Goal: Task Accomplishment & Management: Complete application form

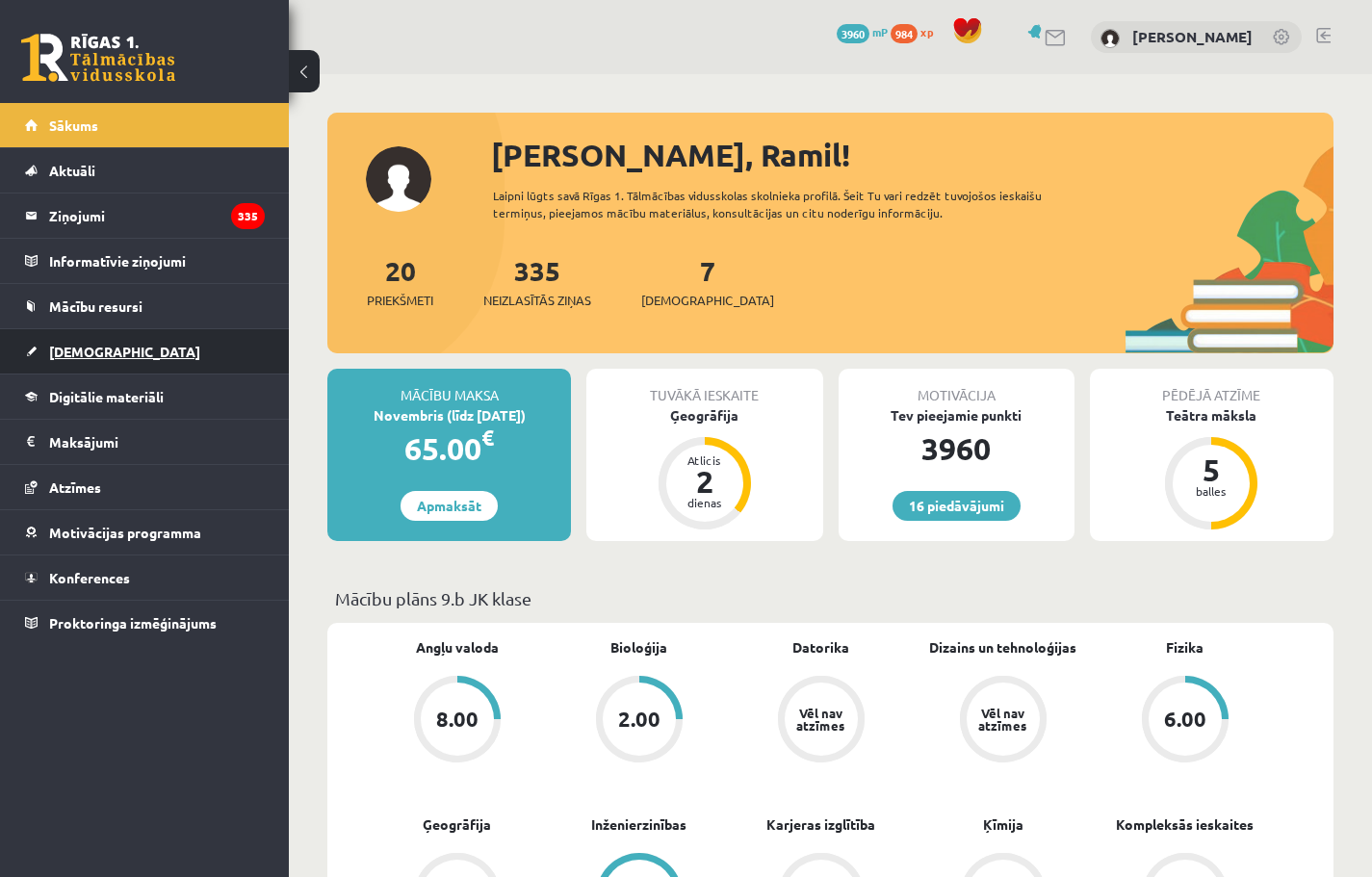
click at [137, 345] on link "[DEMOGRAPHIC_DATA]" at bounding box center [145, 351] width 239 height 44
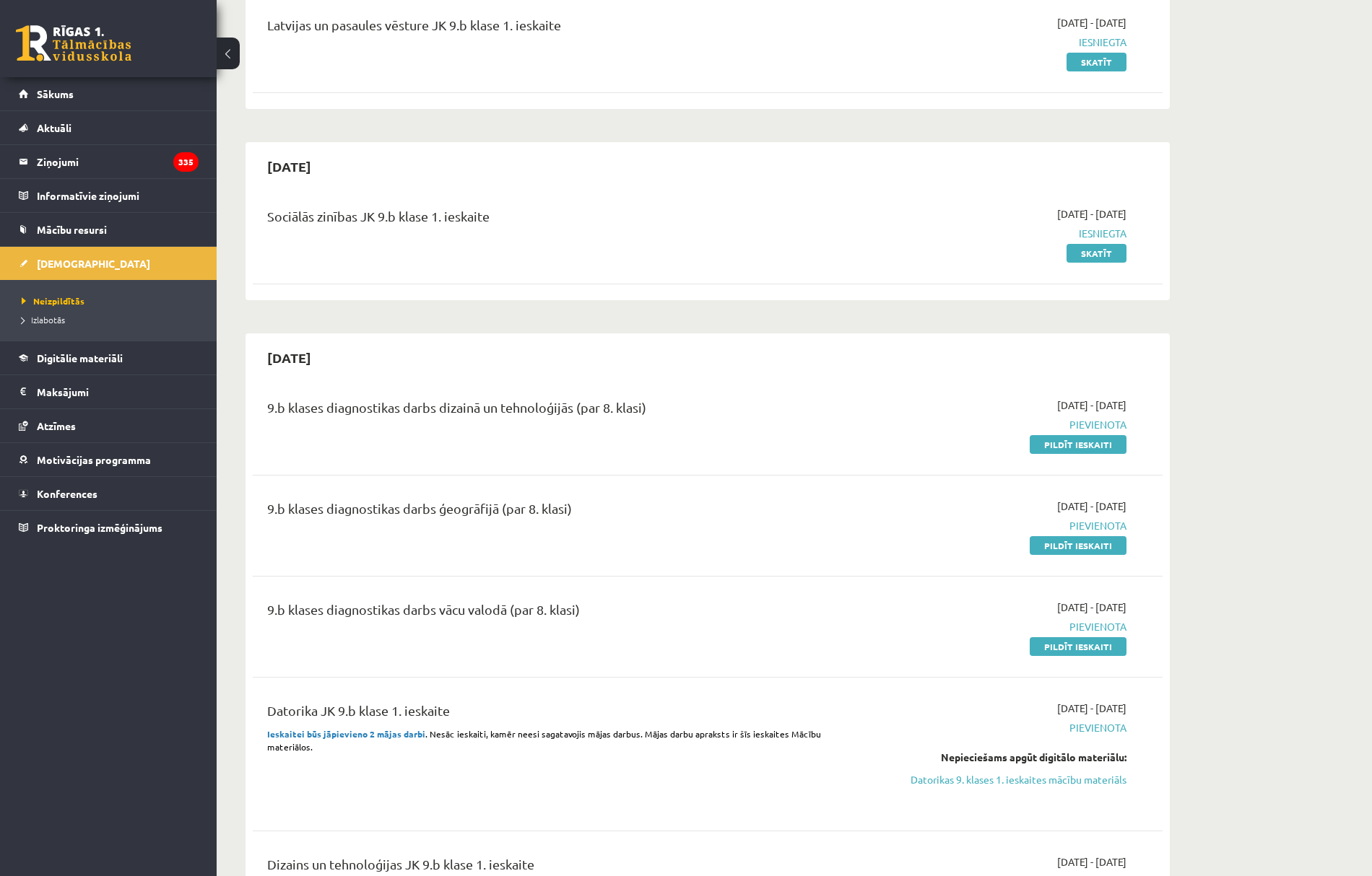
scroll to position [192, 0]
click at [1028, 445] on link "Pildīt ieskaiti" at bounding box center [1077, 443] width 96 height 19
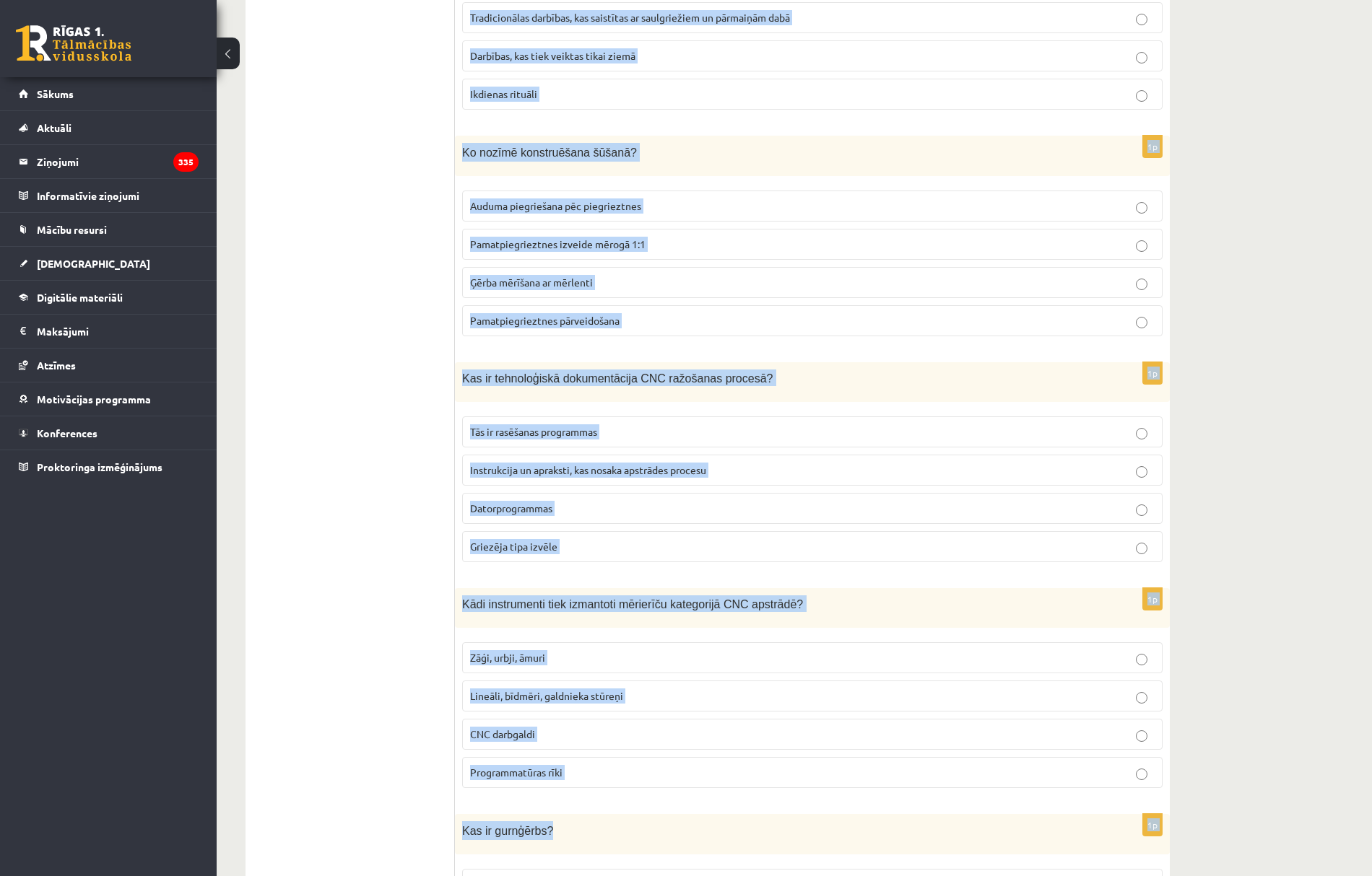
scroll to position [6253, 0]
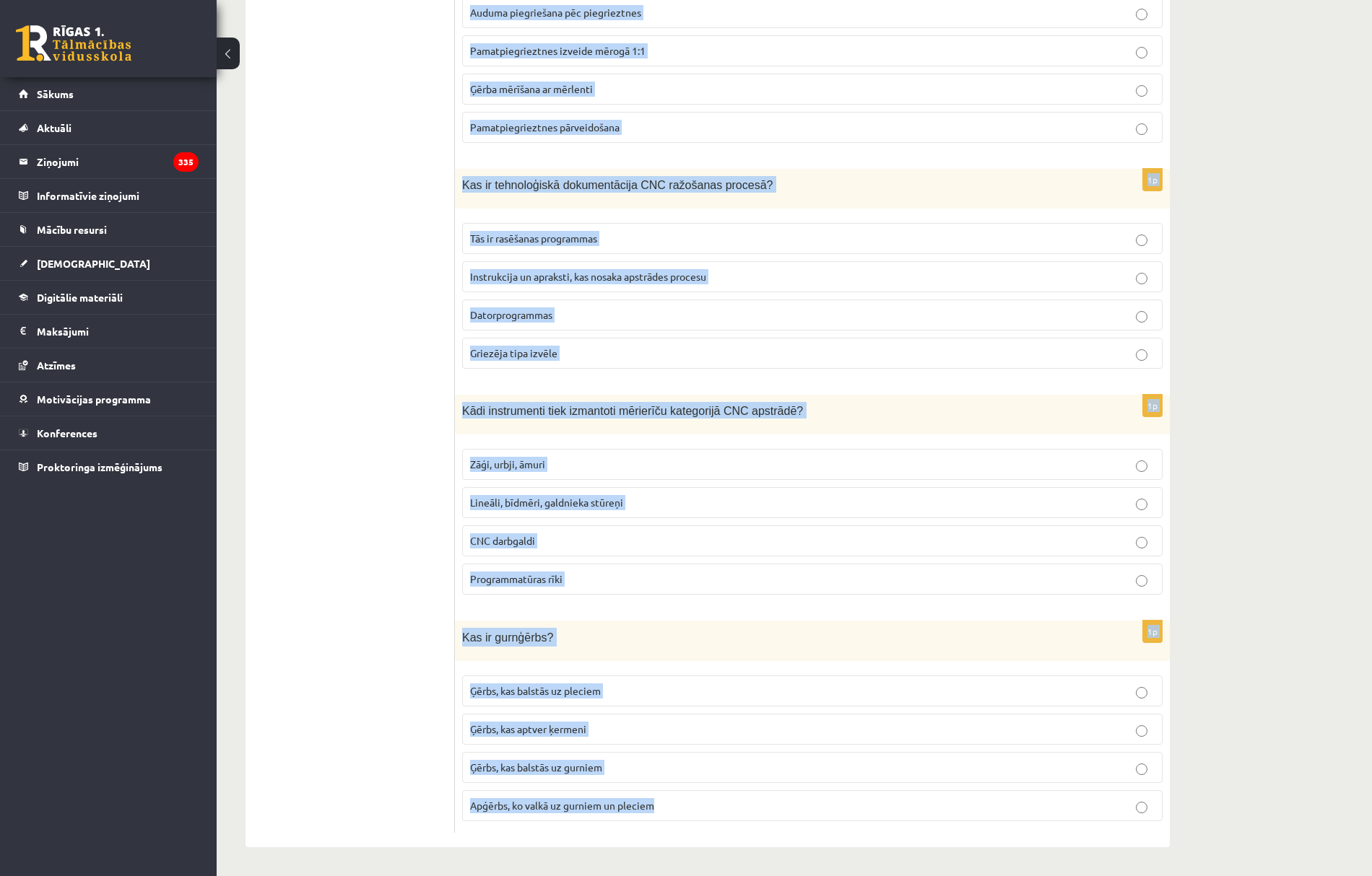
drag, startPoint x: 459, startPoint y: 283, endPoint x: 876, endPoint y: 803, distance: 666.6
copy form "Lor ip DOL (Sitametc Adipiscin Elitsed)? Doeiusmodtempo incididu utlabore Etdol…"
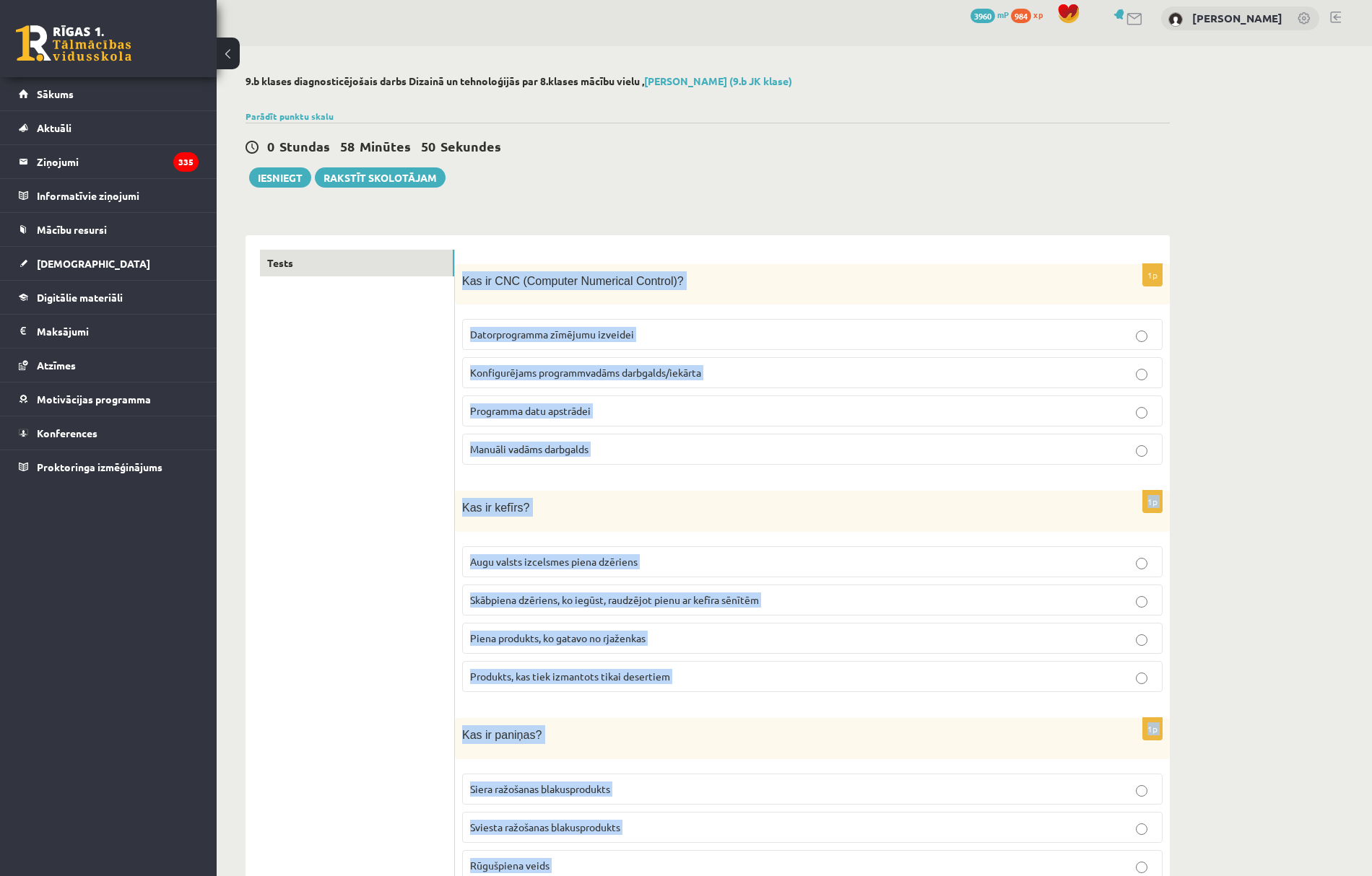
scroll to position [0, 0]
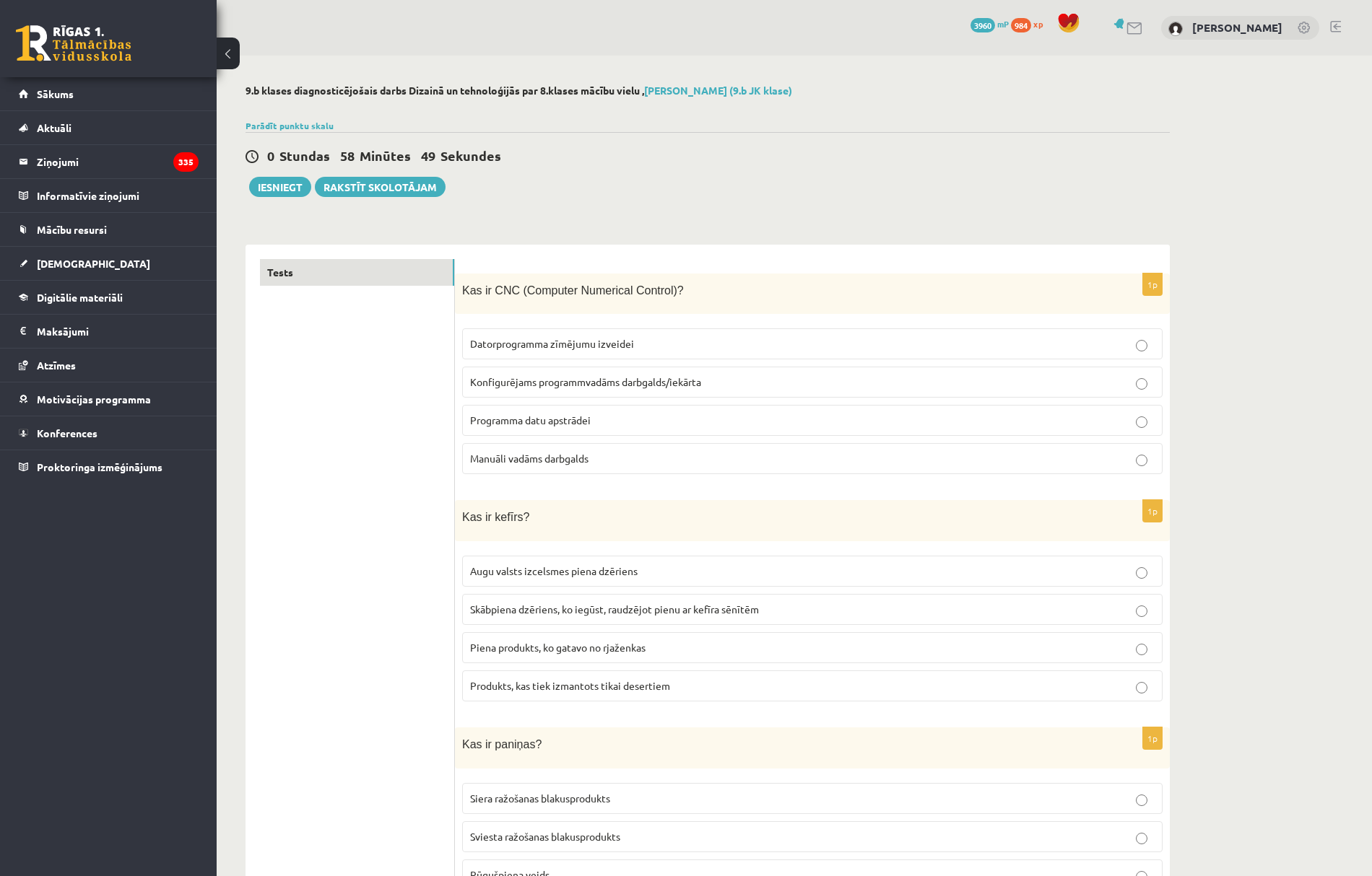
click at [540, 387] on span "Konfigurējams programmvadāms darbgalds/iekārta" at bounding box center [585, 381] width 231 height 13
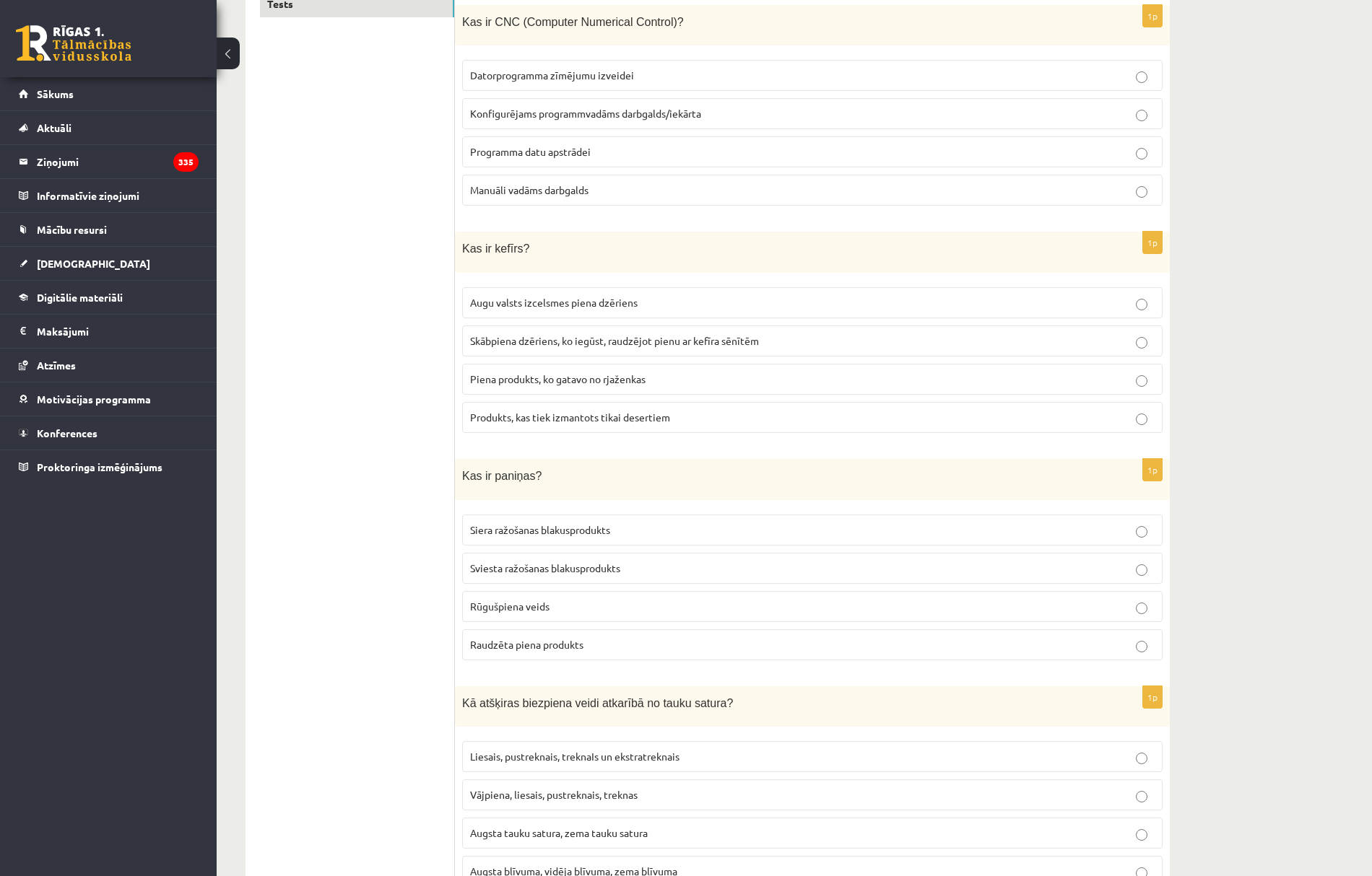
scroll to position [289, 0]
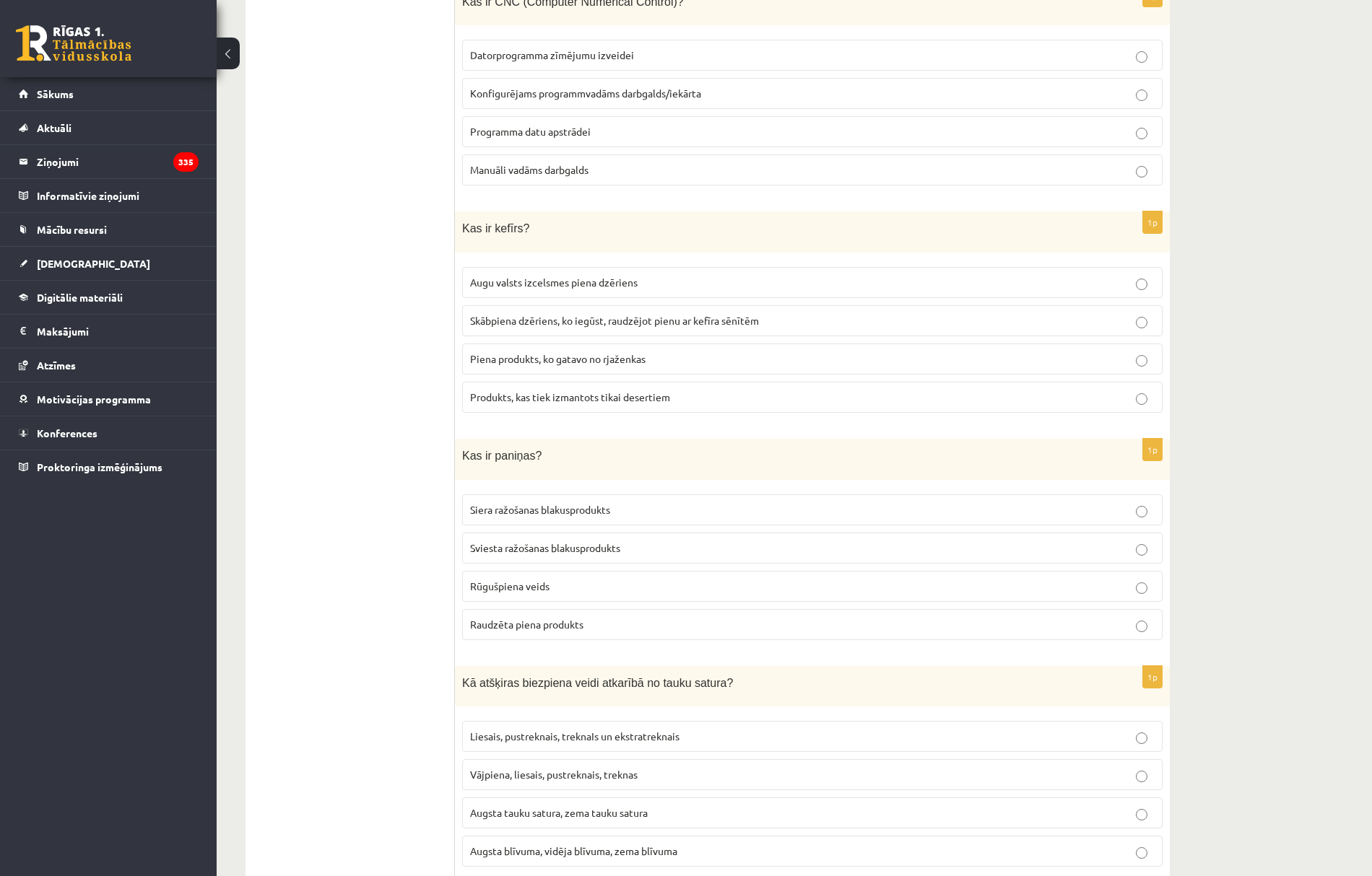
click at [520, 316] on span "Skābpiena dzēriens, ko iegūst, raudzējot pienu ar kefīra sēnītēm" at bounding box center [615, 320] width 289 height 13
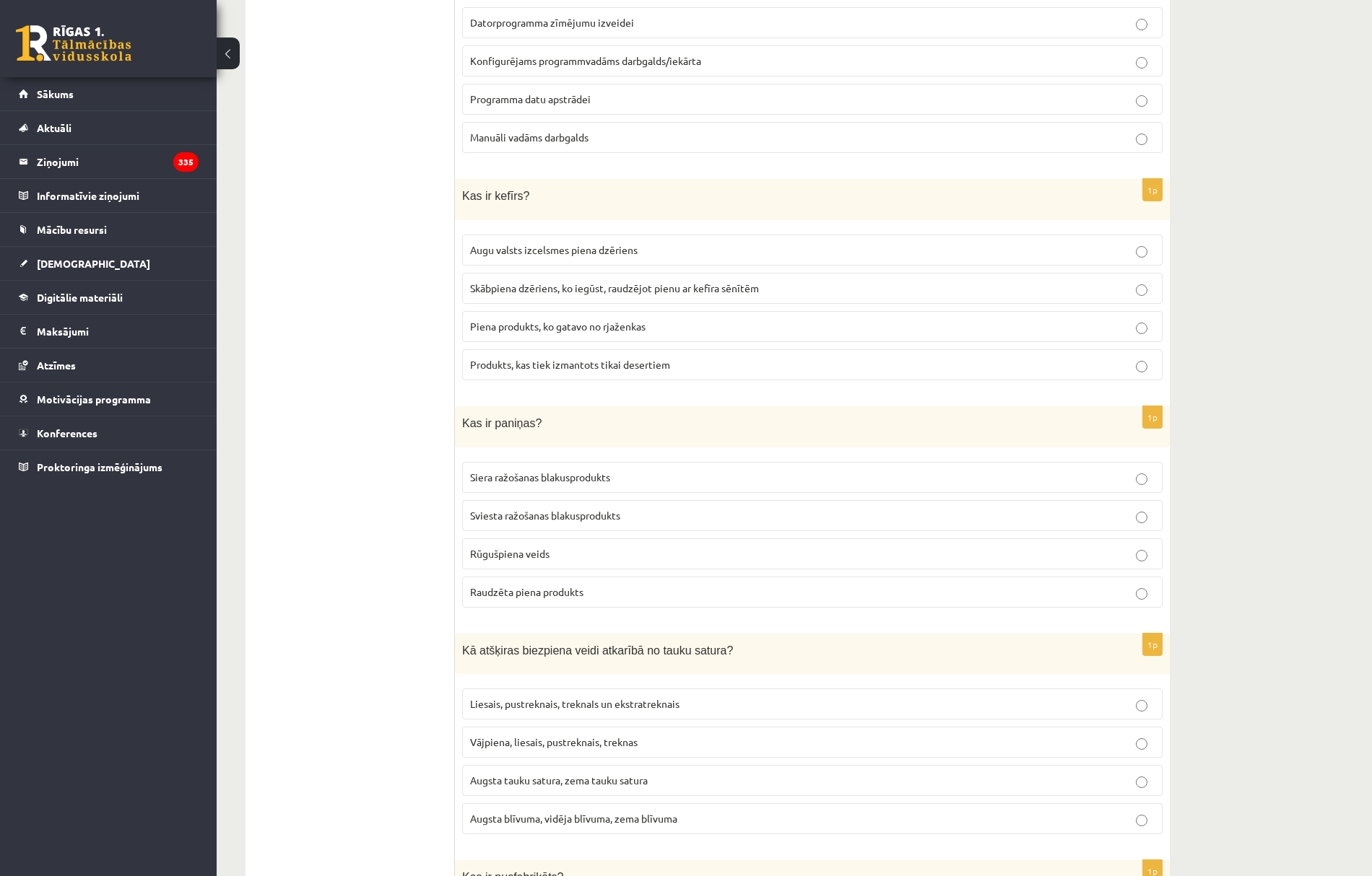
scroll to position [578, 0]
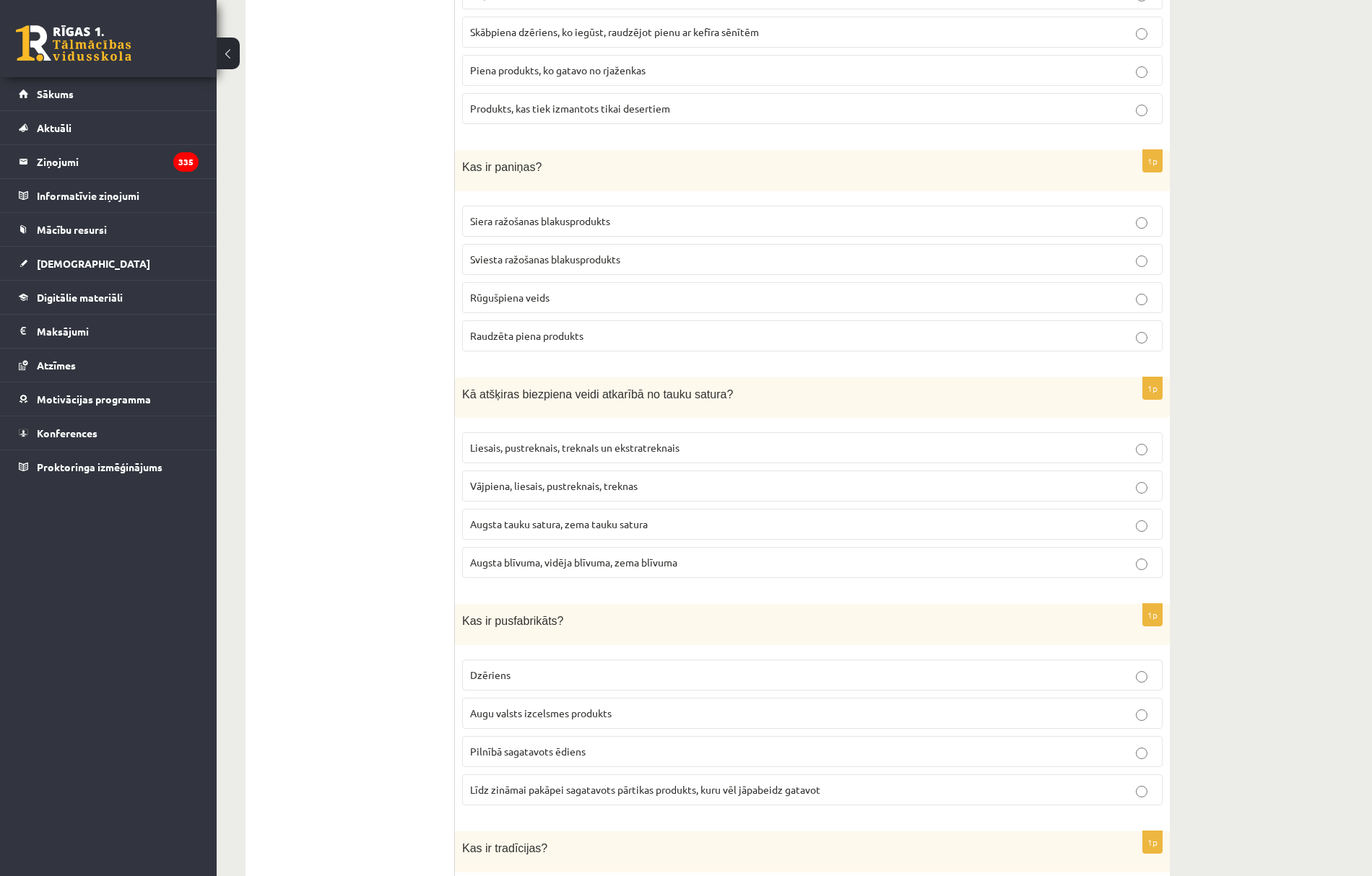
click at [557, 269] on label "Sviesta ražošanas blakusprodukts" at bounding box center [812, 259] width 701 height 31
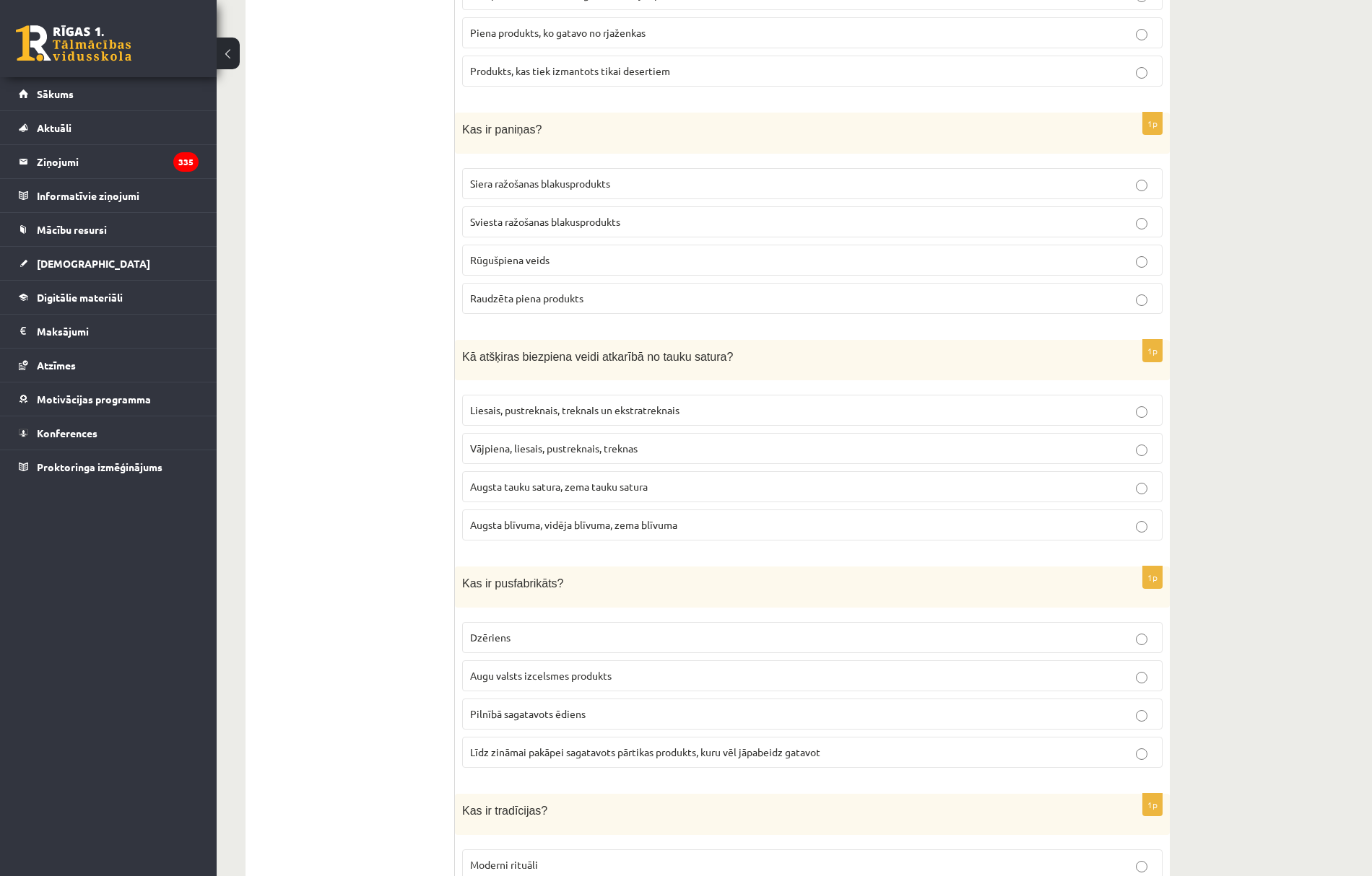
scroll to position [769, 0]
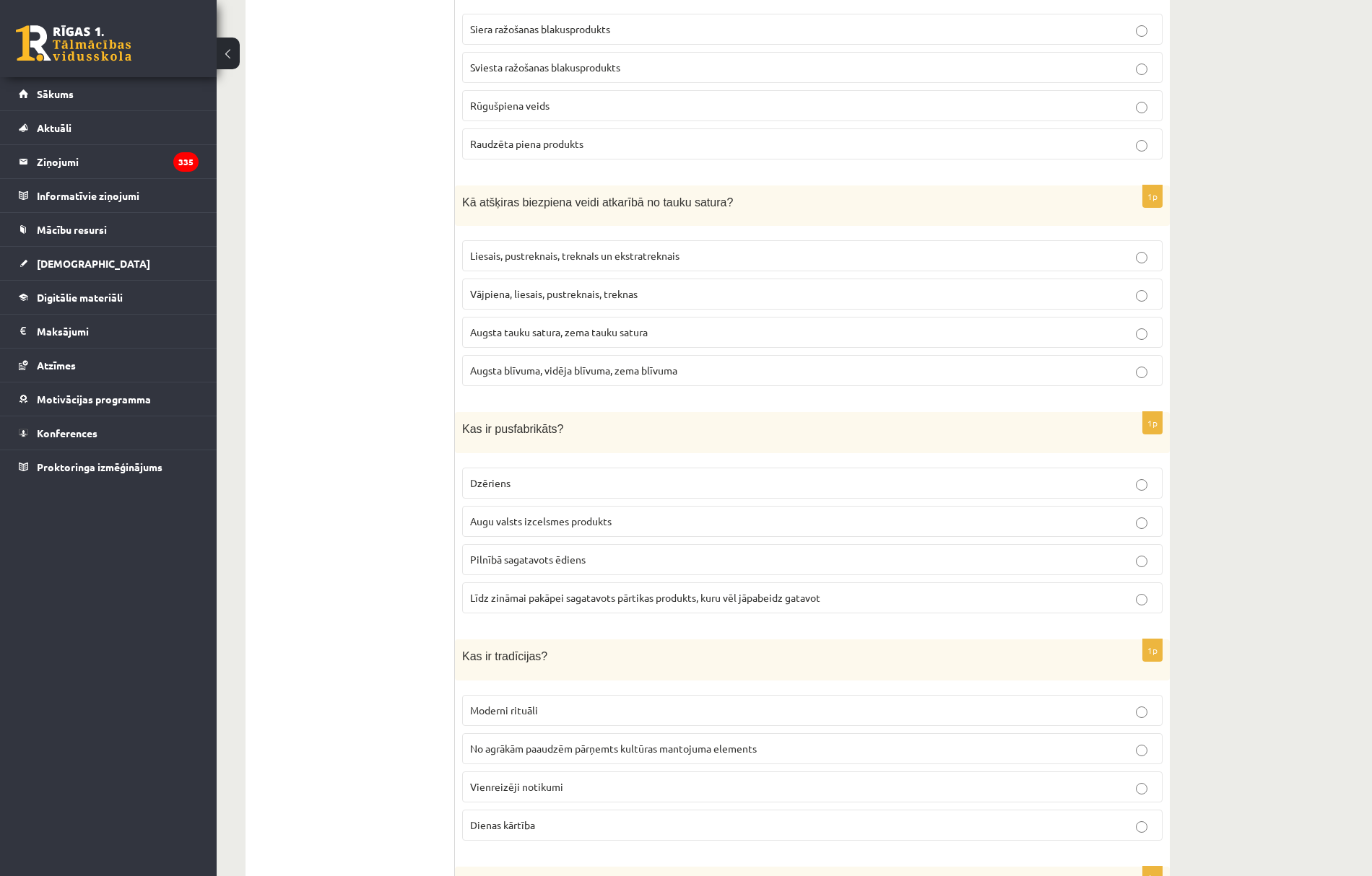
click at [510, 254] on span "Liesais, pustreknais, treknaIs un ekstratreknais" at bounding box center [575, 255] width 209 height 13
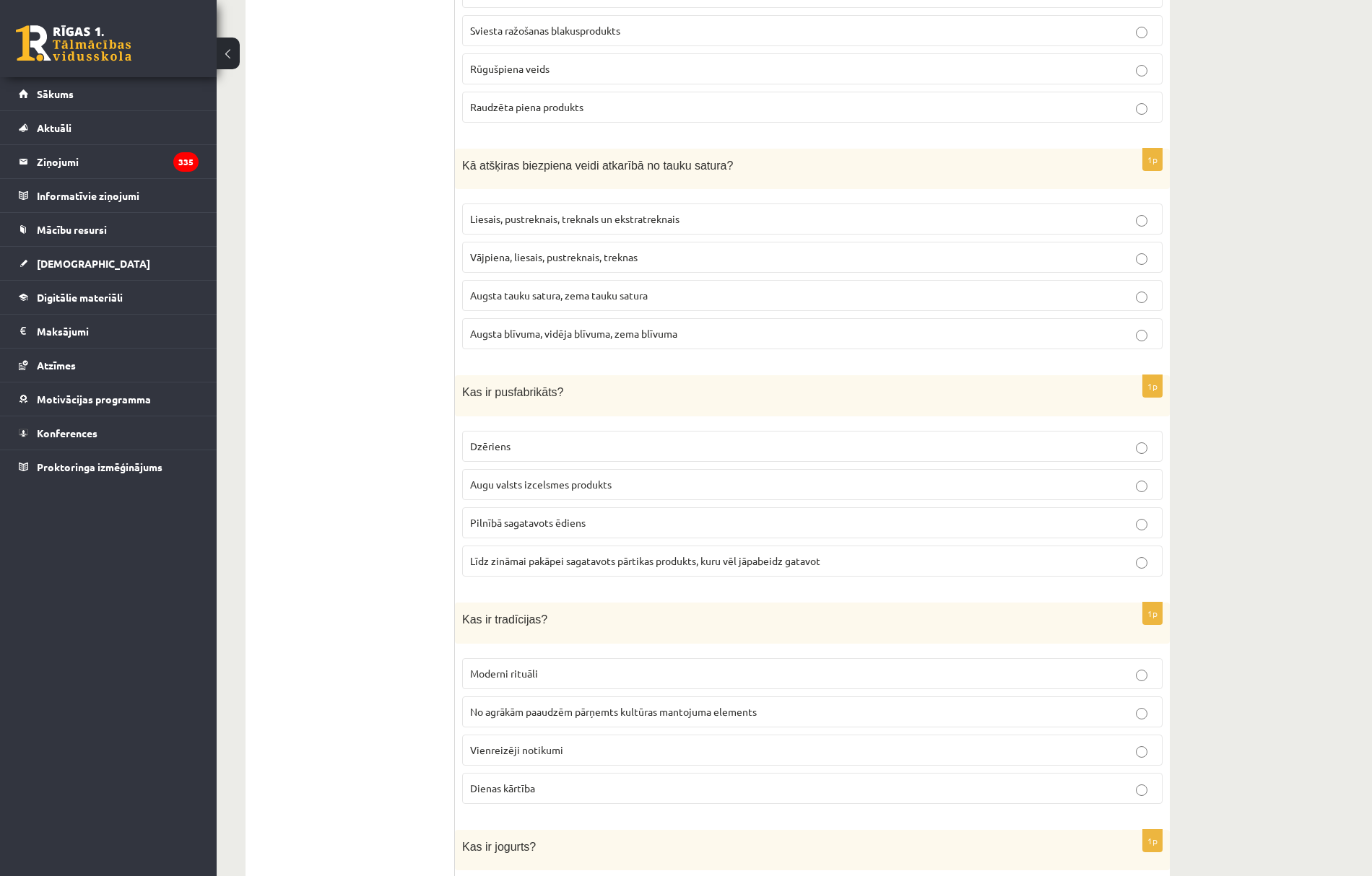
scroll to position [866, 0]
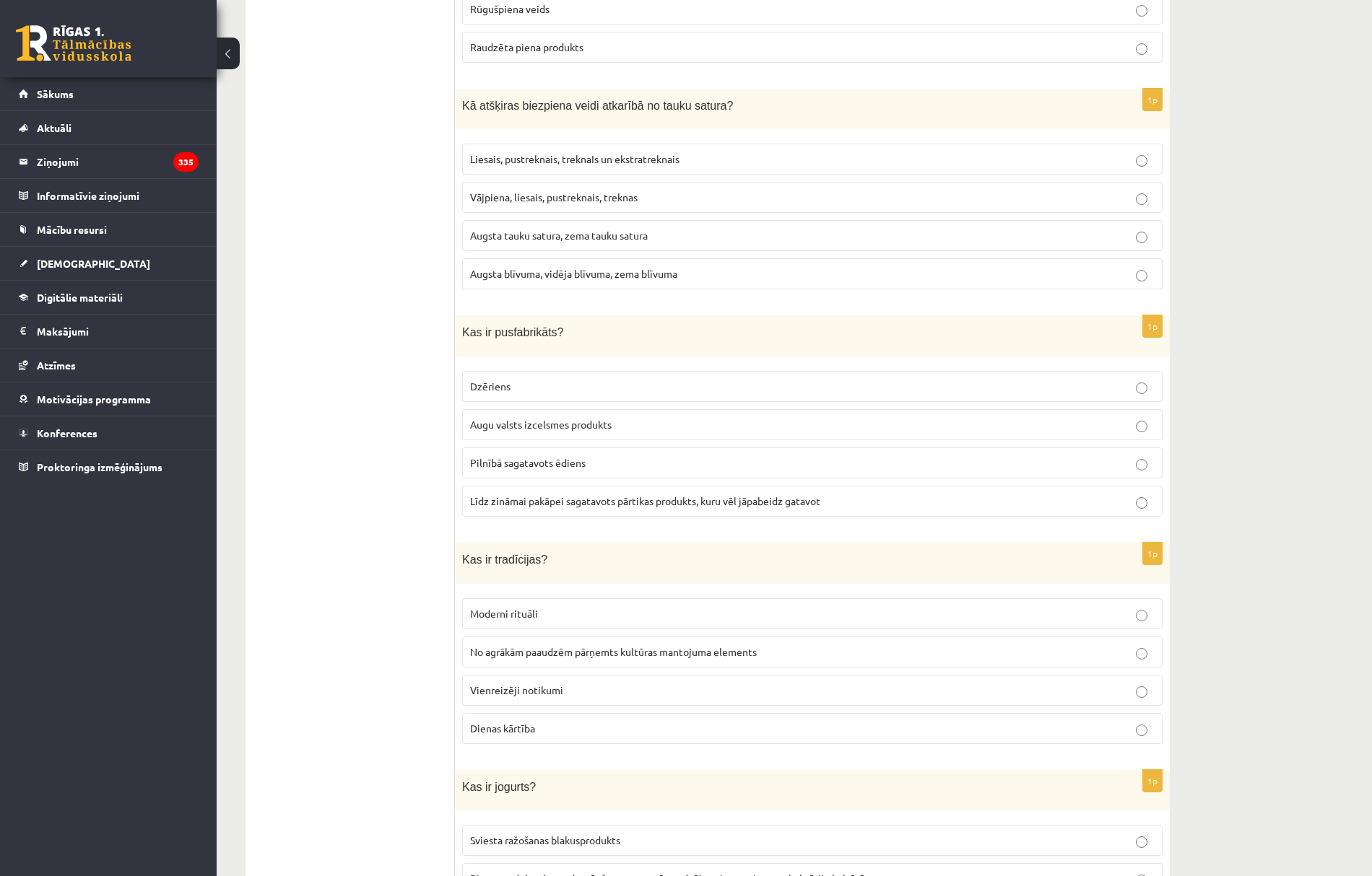
click at [559, 505] on span "Līdz zināmai pakāpei sagatavots pārtikas produkts, kuru vēl jāpabeidz gatavot" at bounding box center [645, 500] width 350 height 13
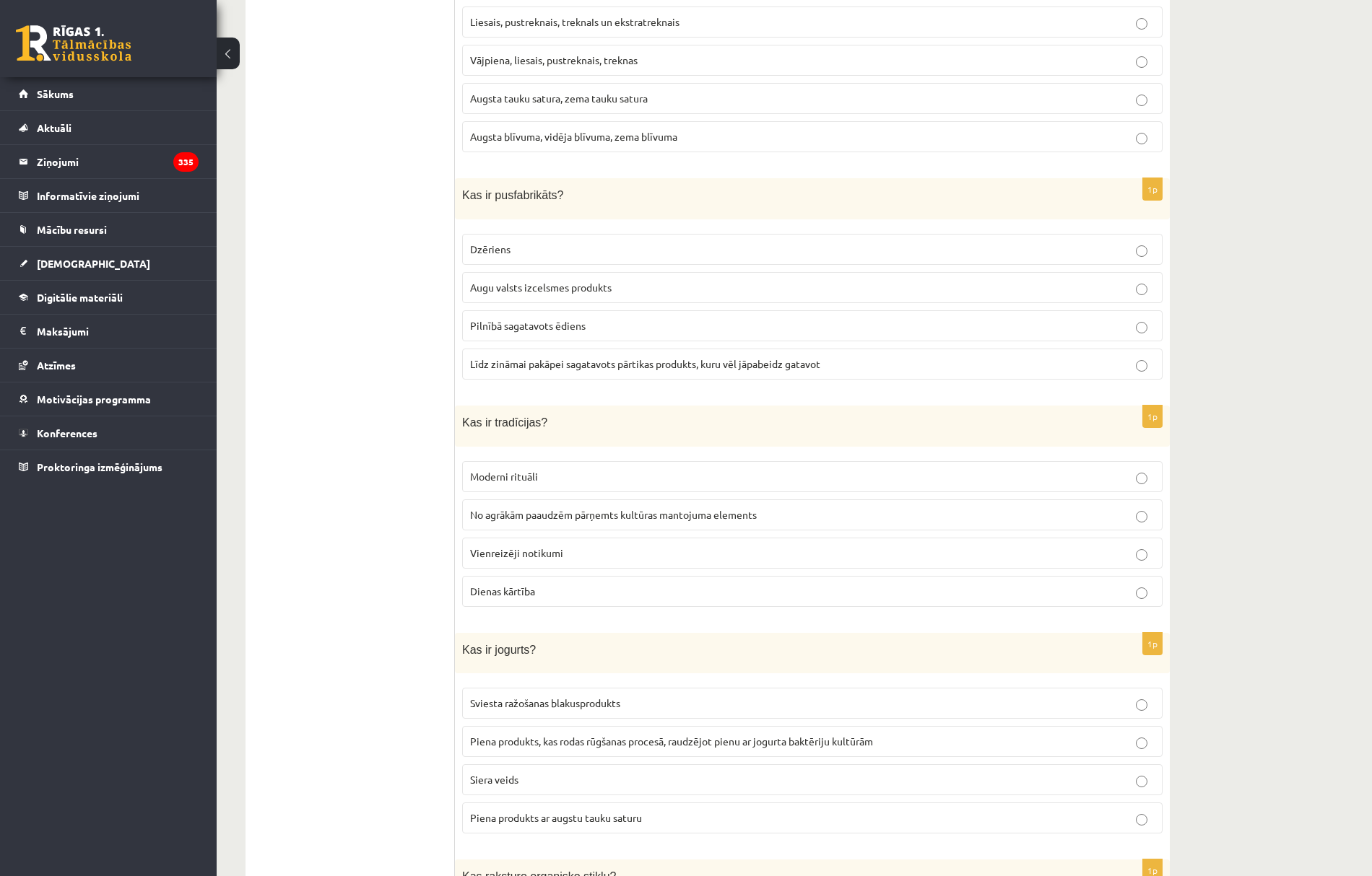
scroll to position [1058, 0]
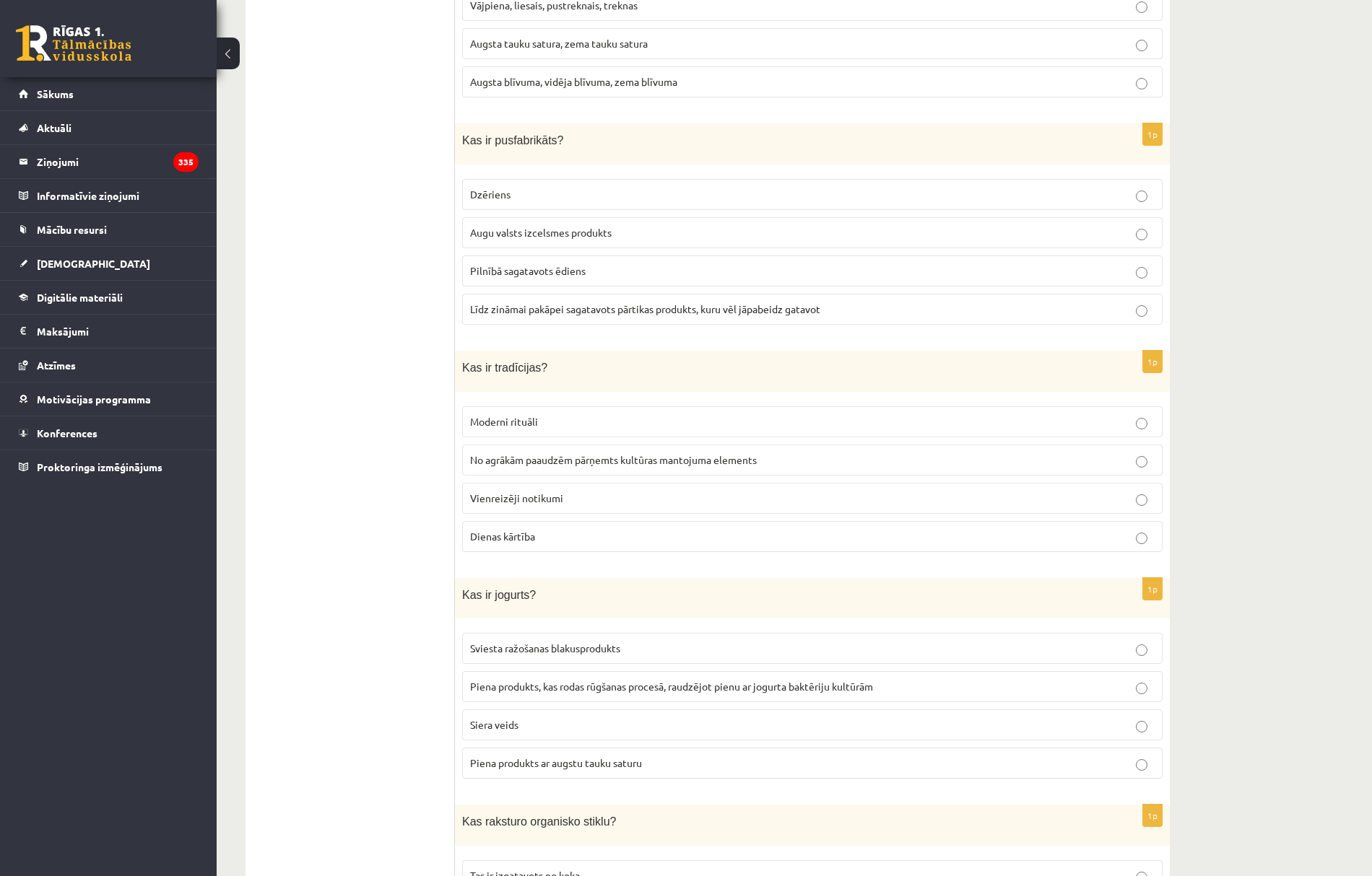
click at [532, 465] on span "No agrākām paaudzēm pārņemts kultūras mantojuma elements" at bounding box center [613, 459] width 286 height 13
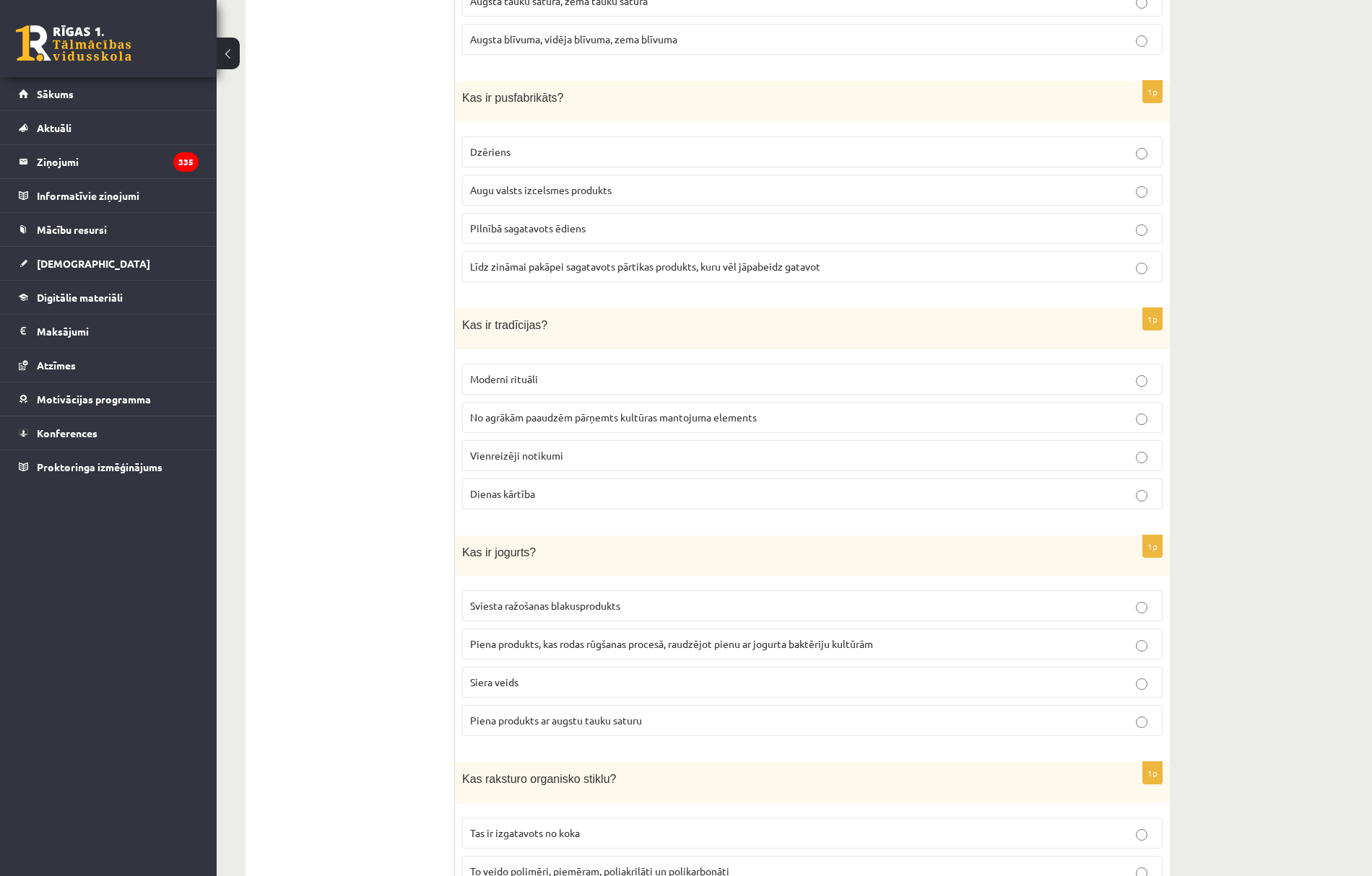
scroll to position [1250, 0]
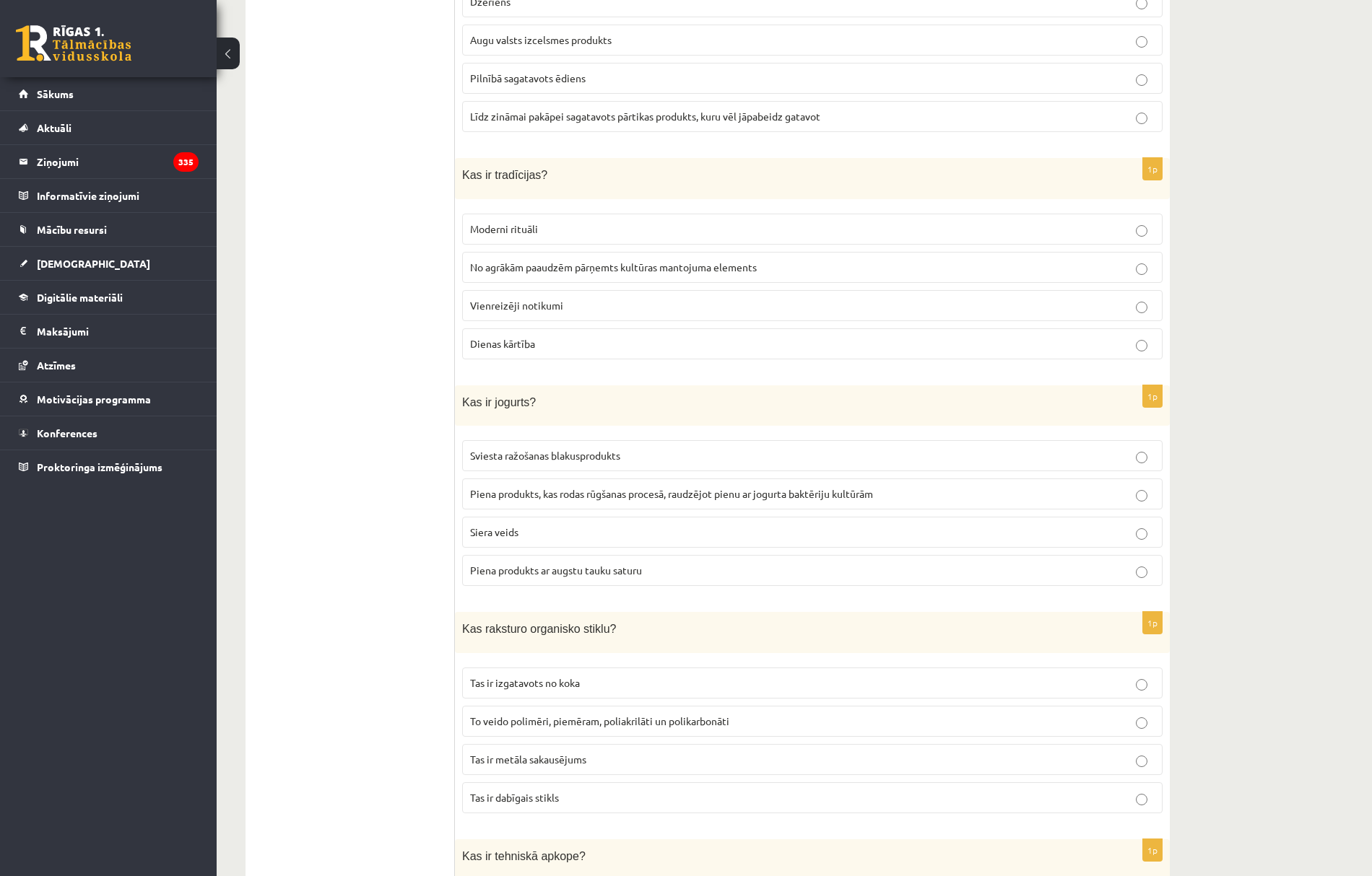
click at [553, 502] on p "Piena produkts, kas rodas rūgšanas procesā, raudzējot pienu ar jogurta baktērij…" at bounding box center [812, 494] width 684 height 15
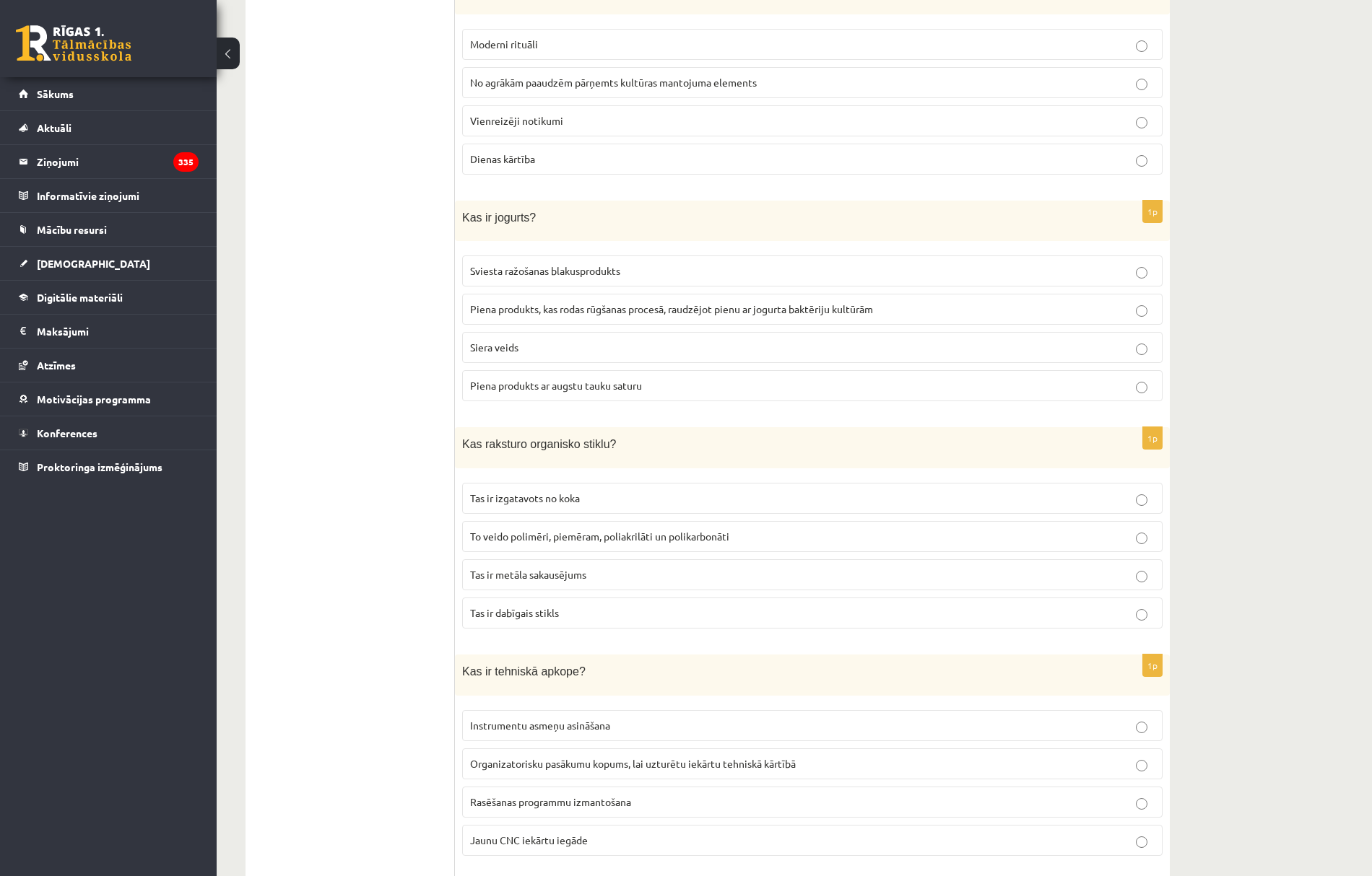
scroll to position [1443, 0]
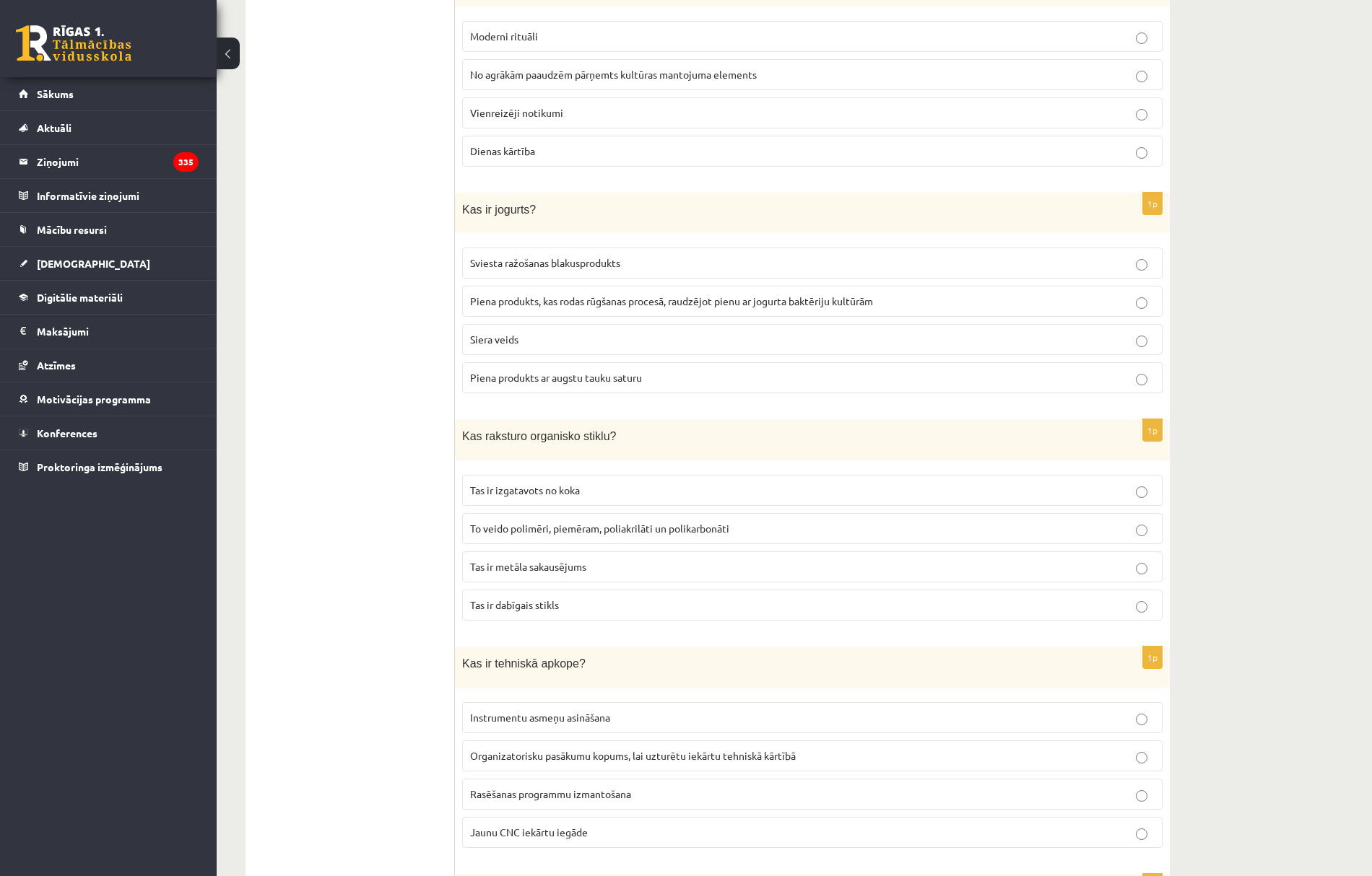
click at [547, 536] on p "To veido polimēri, piemēram, poliakrilāti un polikarbonāti" at bounding box center [812, 528] width 684 height 15
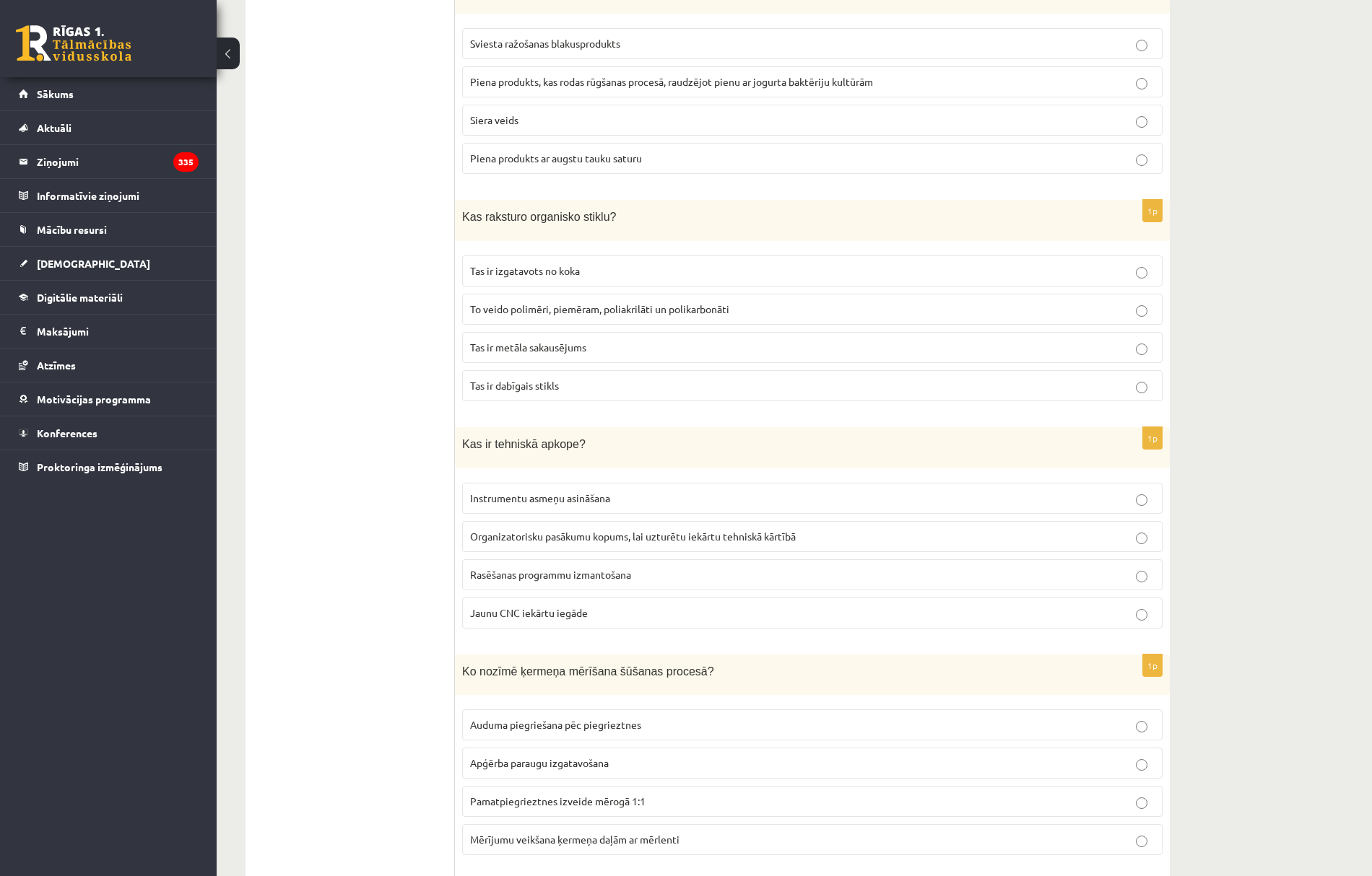
scroll to position [1733, 0]
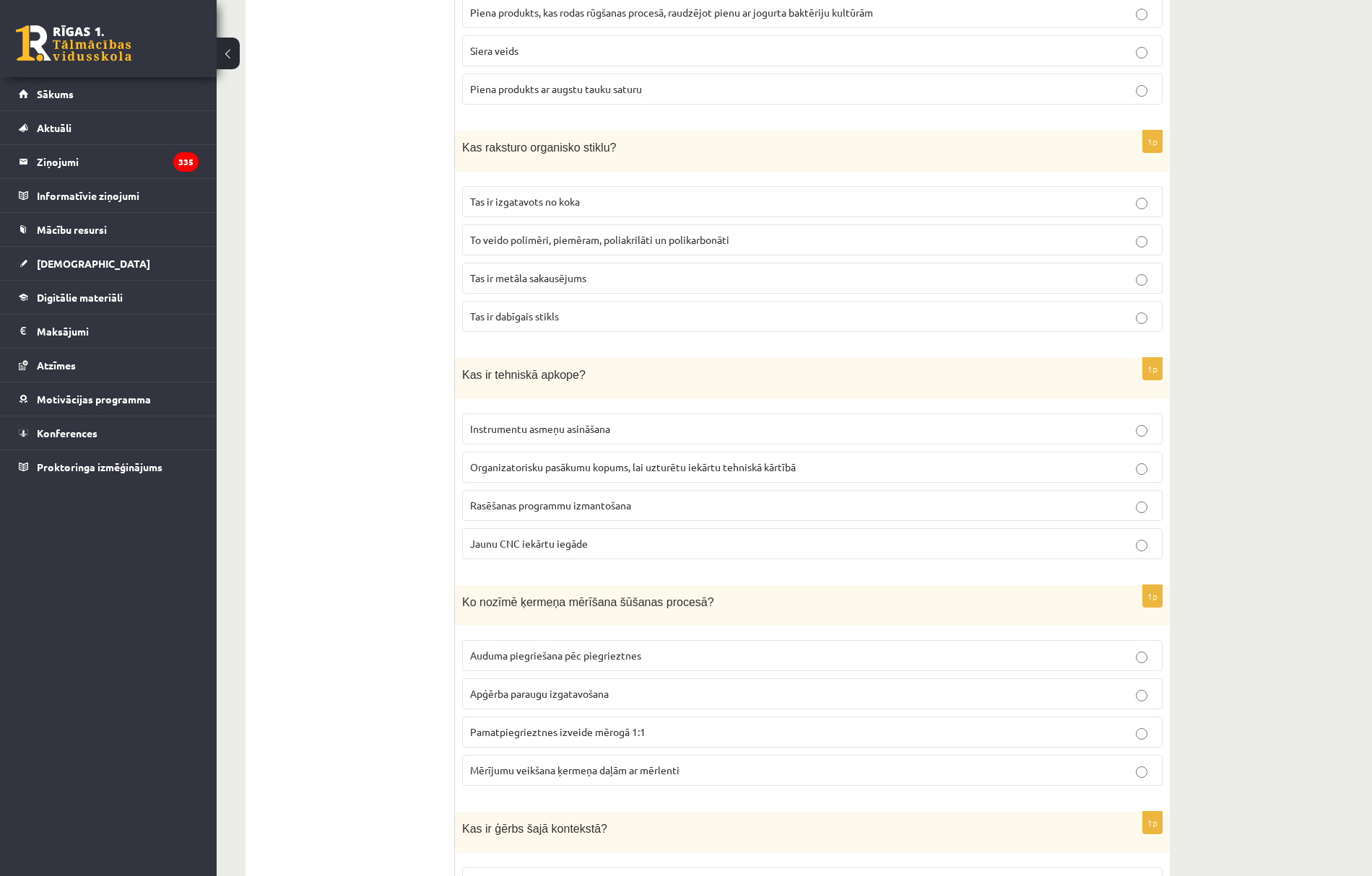
click at [538, 466] on span "Organizatorisku pasākumu kopums, lai uzturētu iekārtu tehniskā kārtībā" at bounding box center [633, 466] width 326 height 13
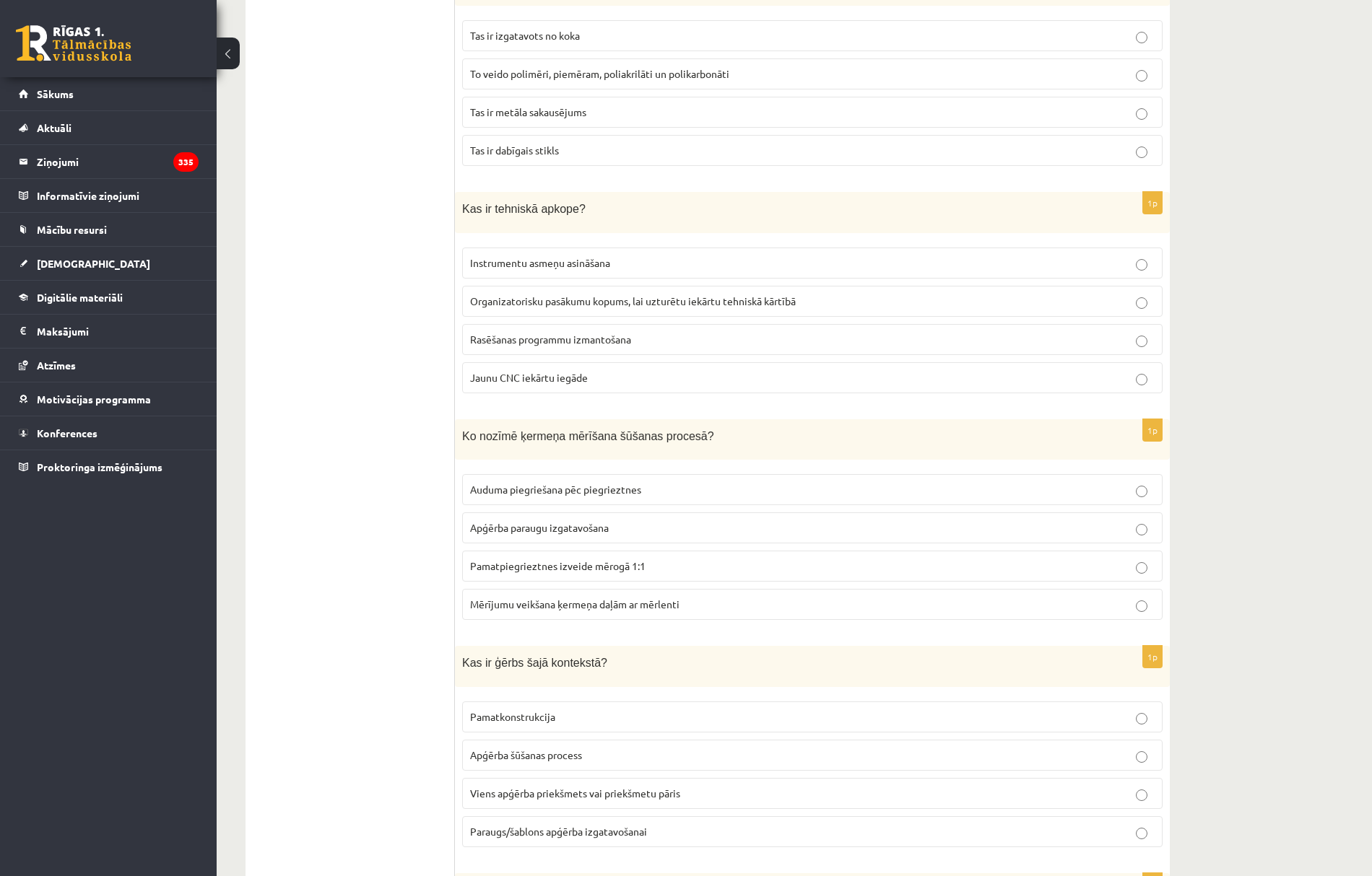
scroll to position [1924, 0]
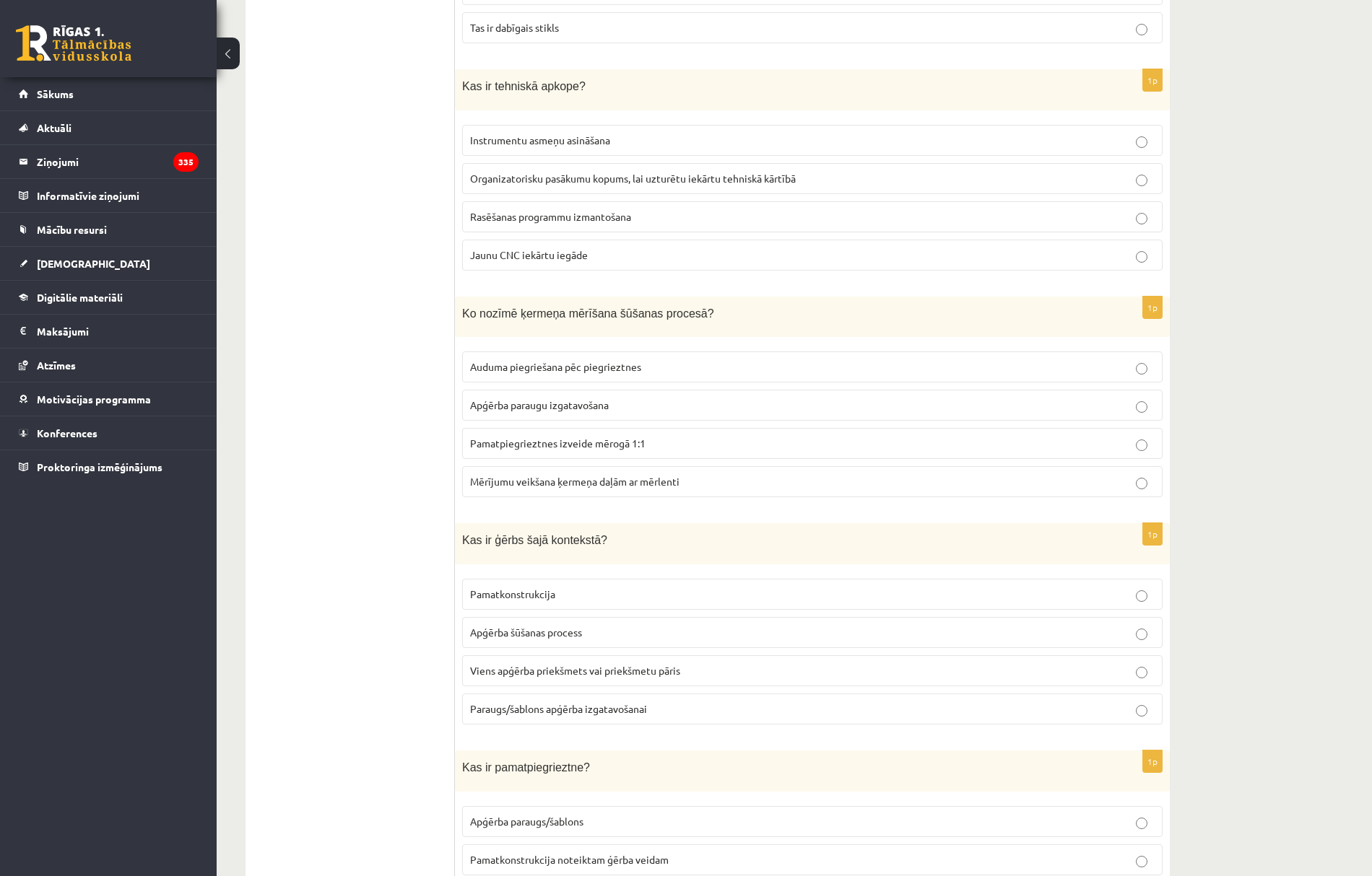
click at [547, 488] on span "Mērījumu veikšana ķermeņa daļām ar mērlenti" at bounding box center [575, 481] width 209 height 13
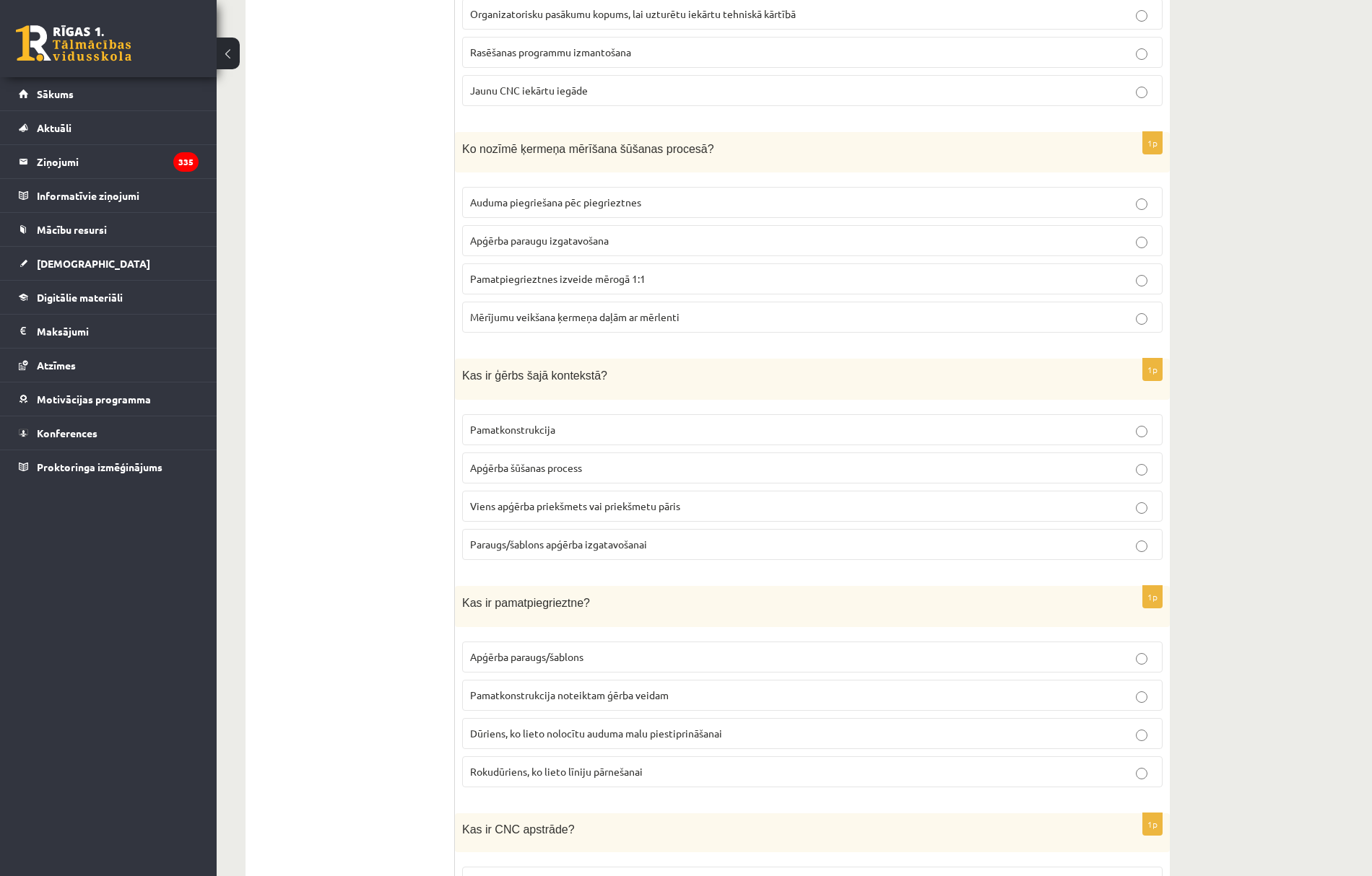
scroll to position [2213, 0]
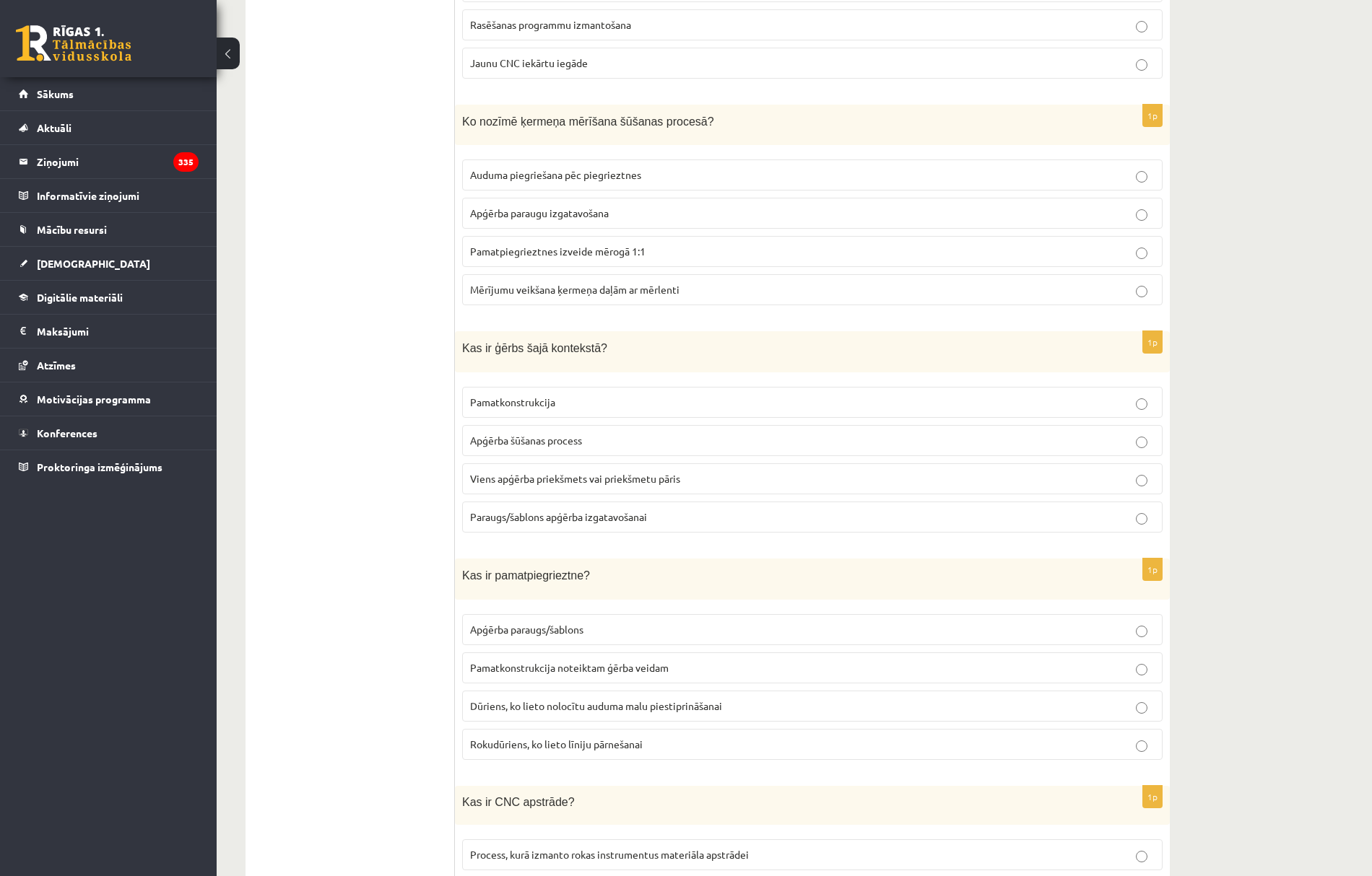
click at [532, 523] on span "Paraugs/šablons apģērba izgatavošanai" at bounding box center [559, 516] width 177 height 13
click at [479, 402] on span "Pamatkonstrukcija" at bounding box center [513, 401] width 85 height 13
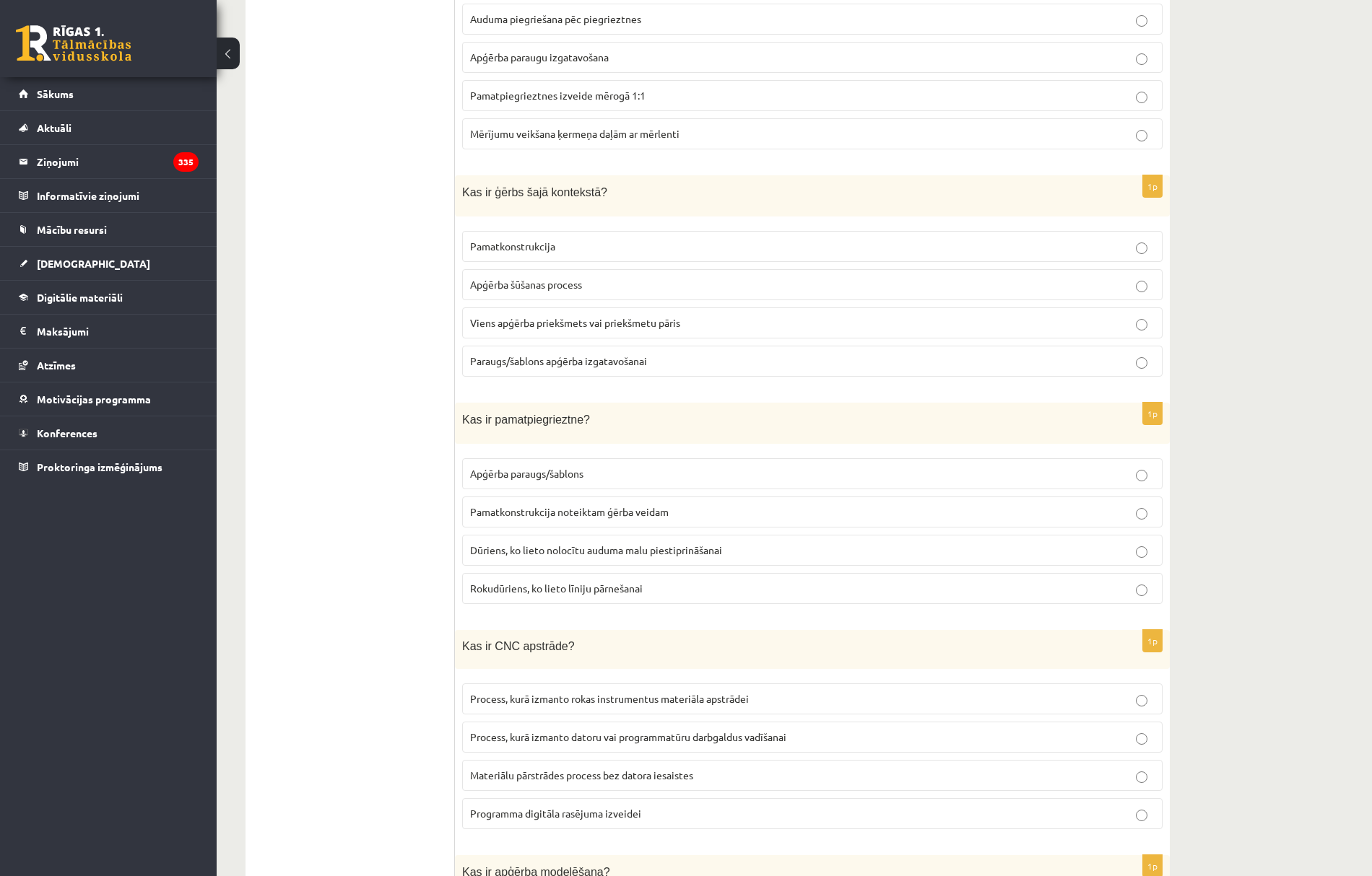
scroll to position [2310, 0]
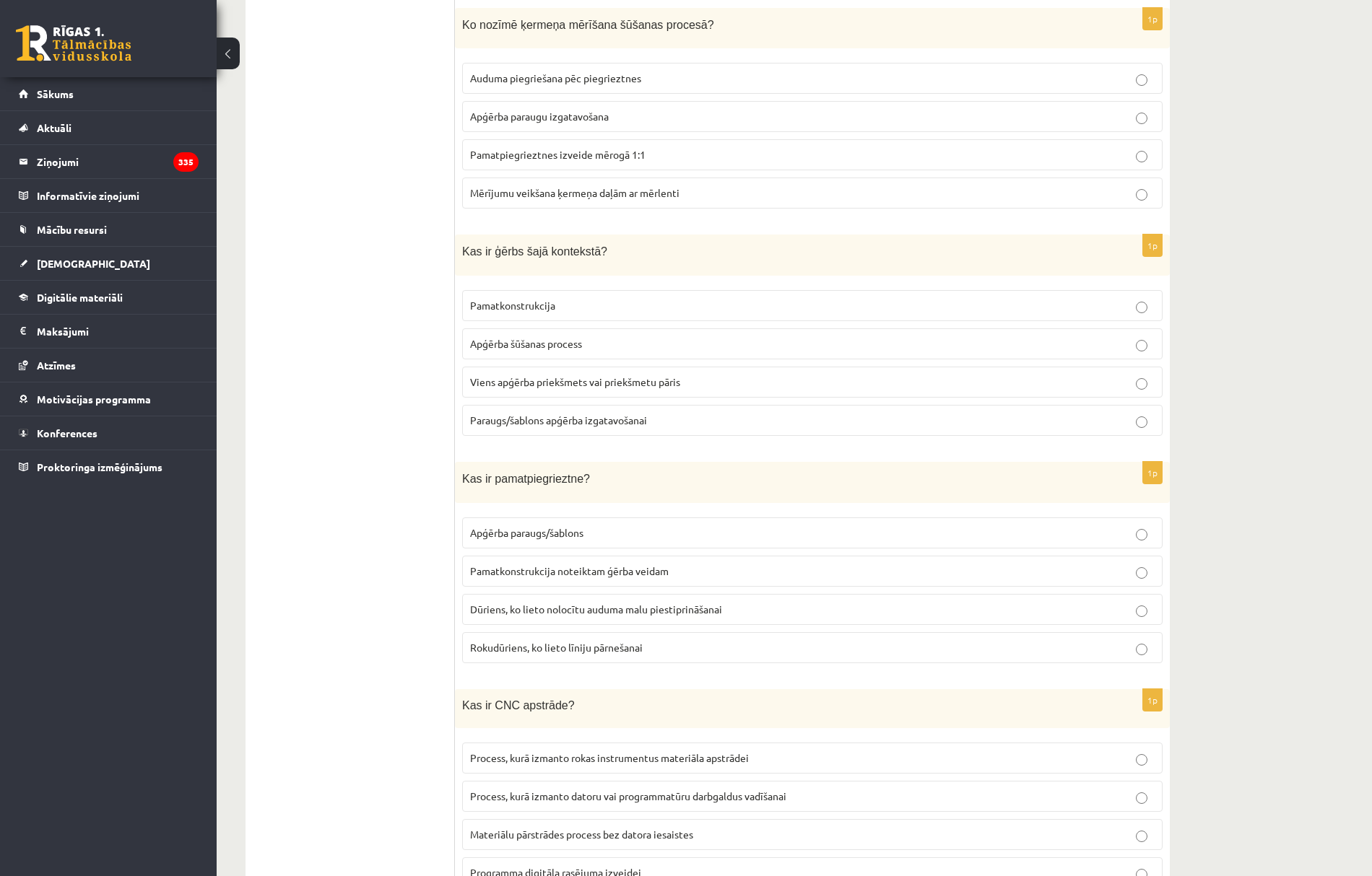
click at [546, 388] on span "Viens apģērba priekšmets vai priekšmetu pāris" at bounding box center [575, 381] width 210 height 13
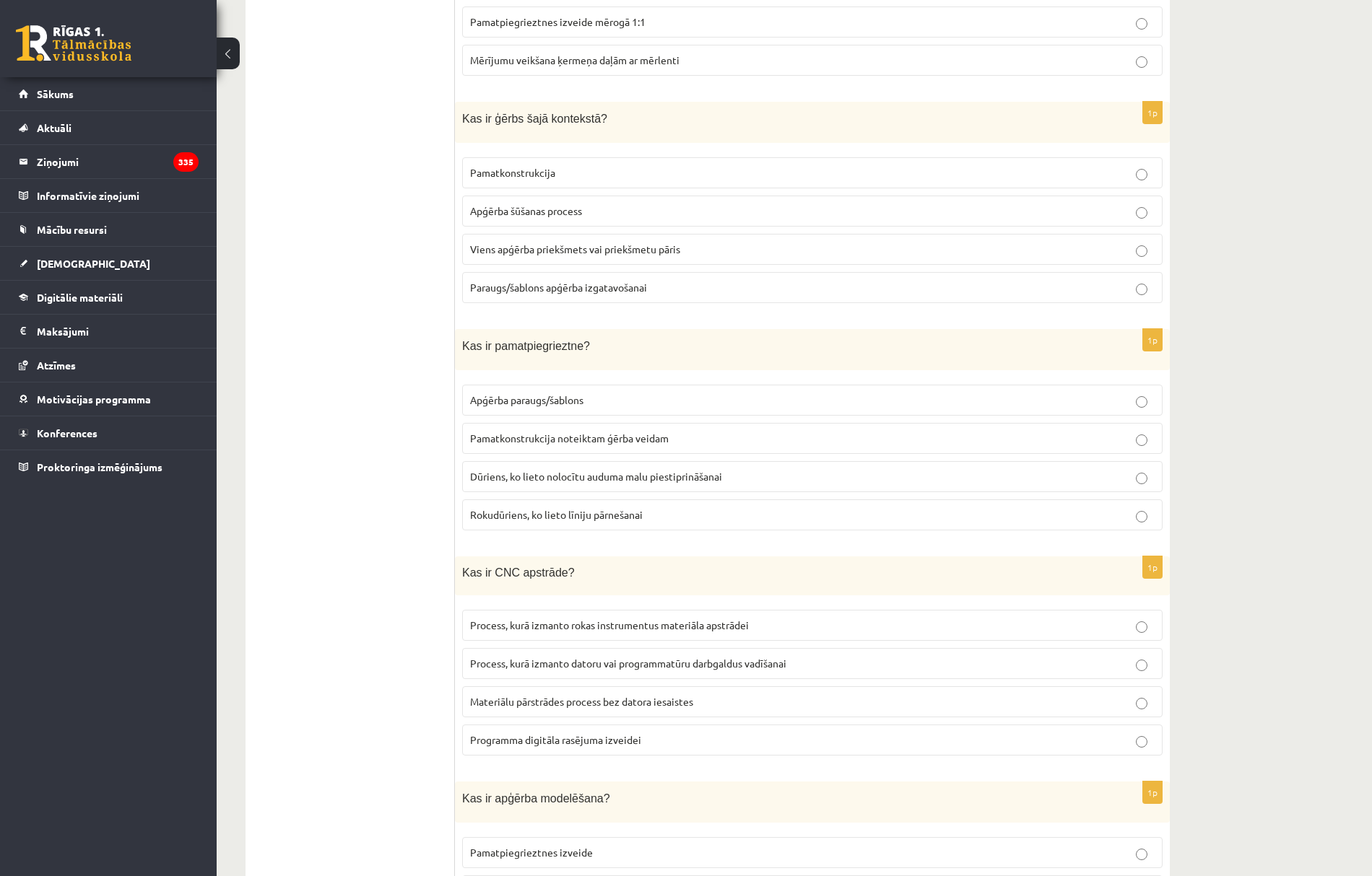
scroll to position [2502, 0]
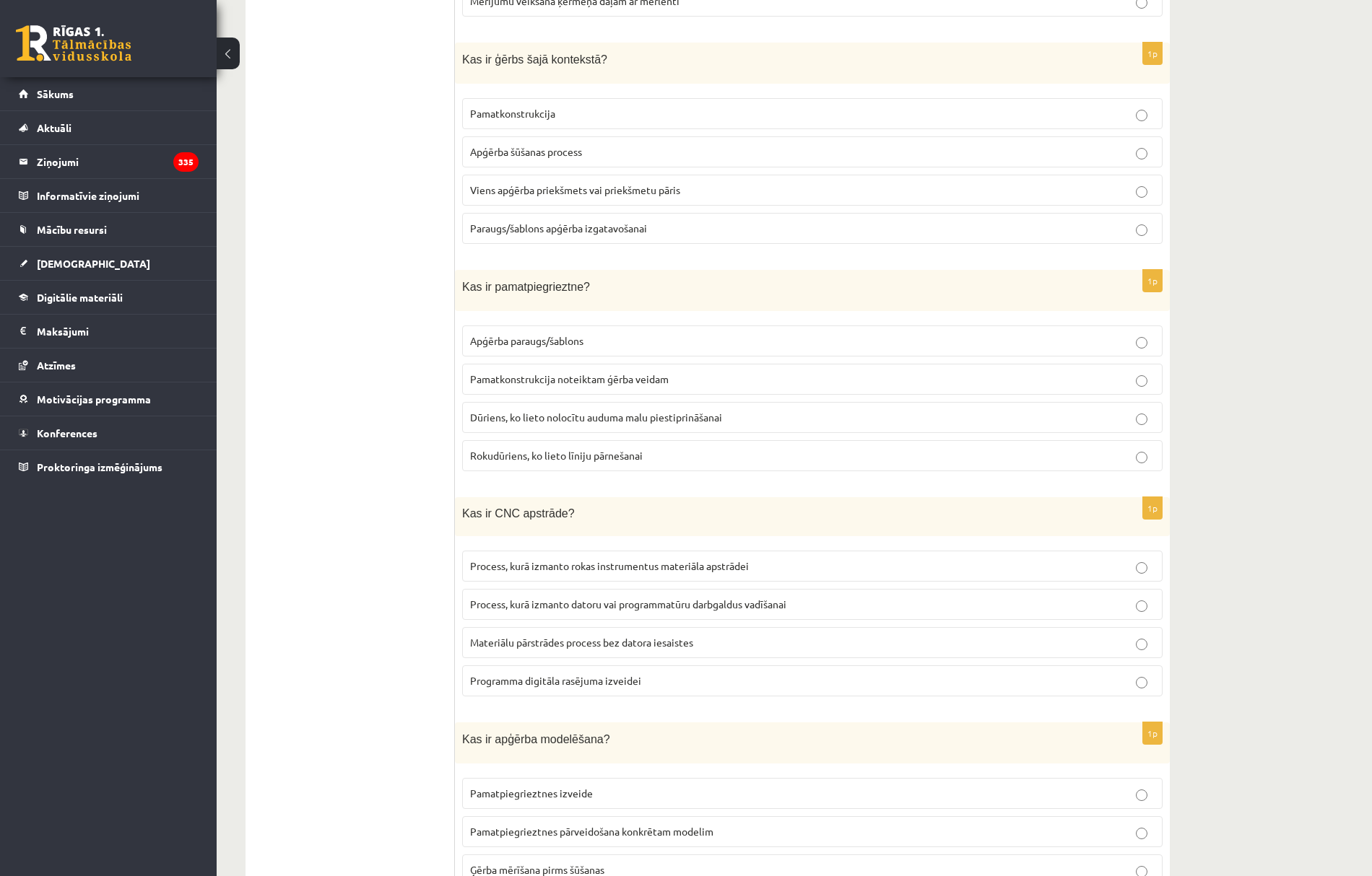
click at [495, 386] on span "Pamatkonstrukcija noteiktam ģērba veidam" at bounding box center [570, 378] width 199 height 13
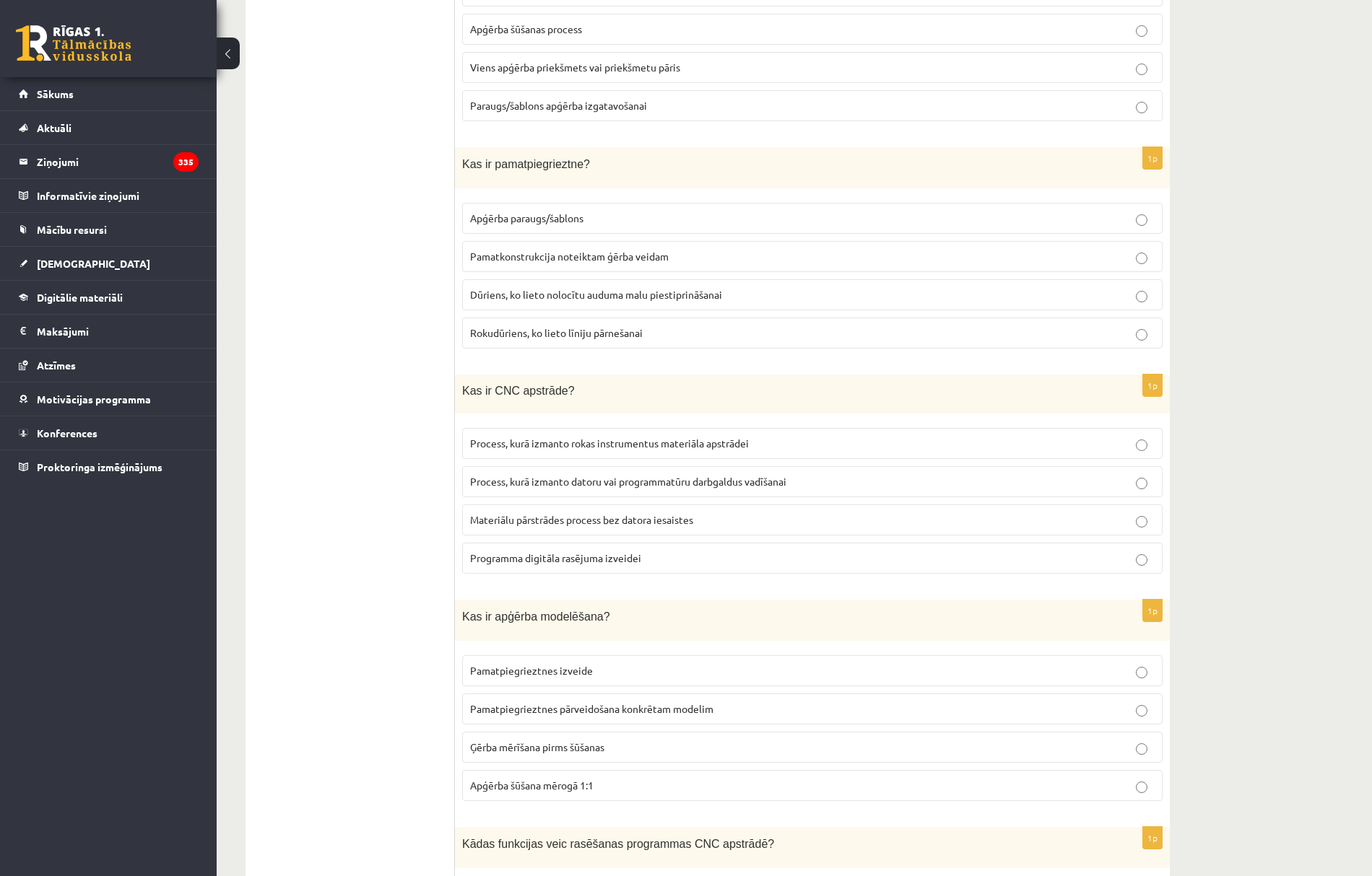
scroll to position [2695, 0]
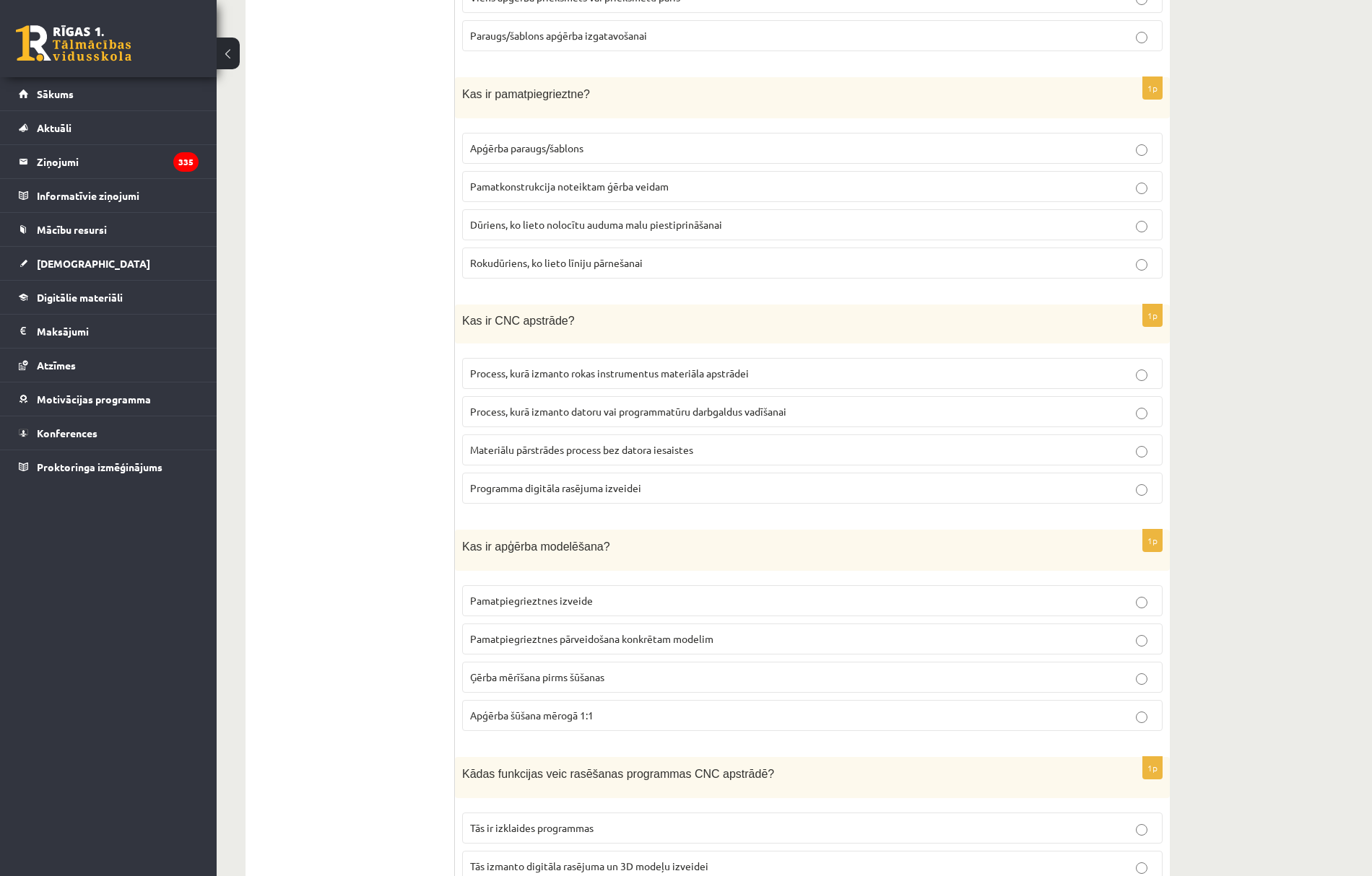
click at [569, 414] on span "Process, kurā izmanto datoru vai programmatūru darbgaldus vadīšanai" at bounding box center [628, 411] width 316 height 13
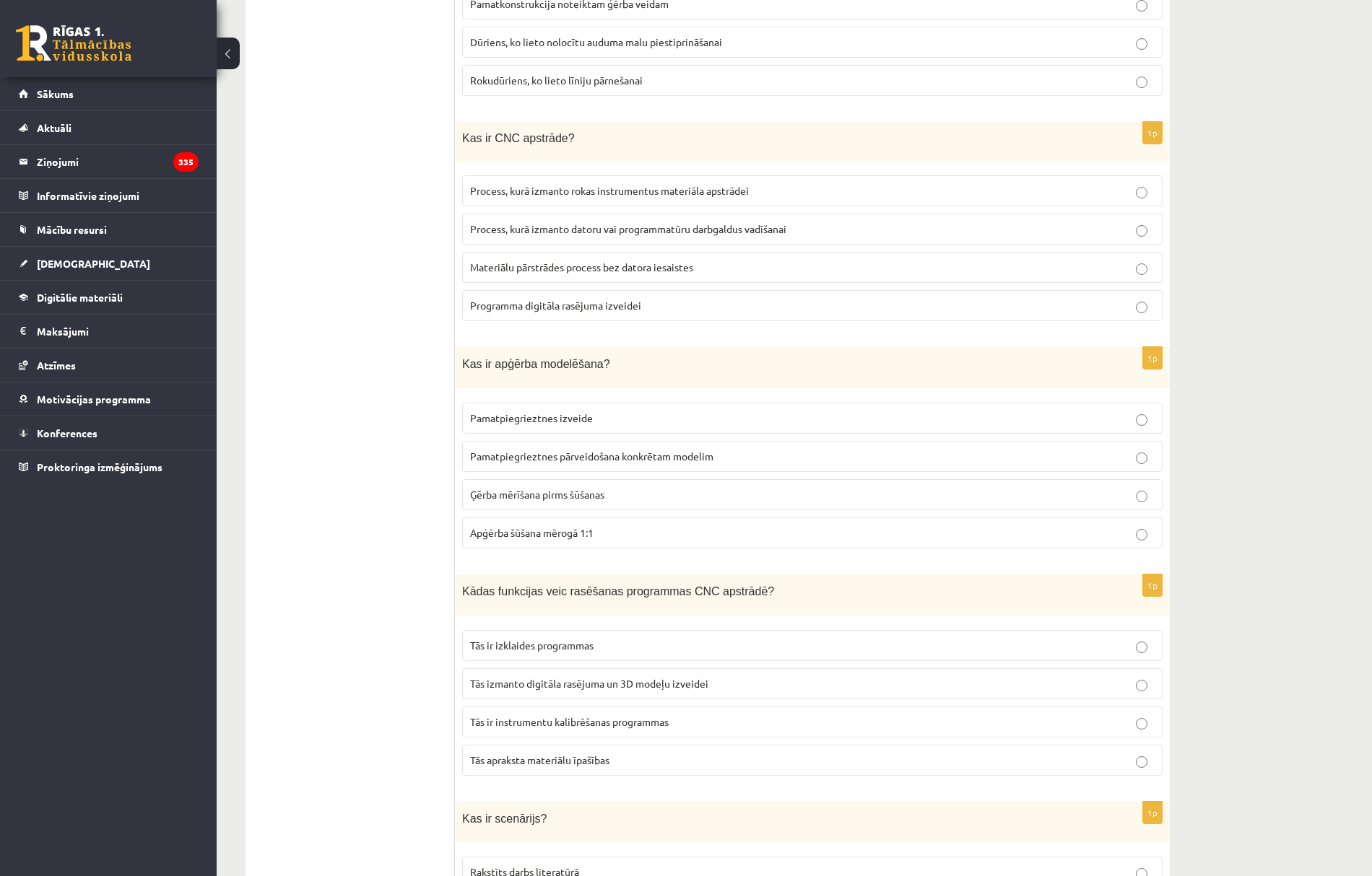
scroll to position [2887, 0]
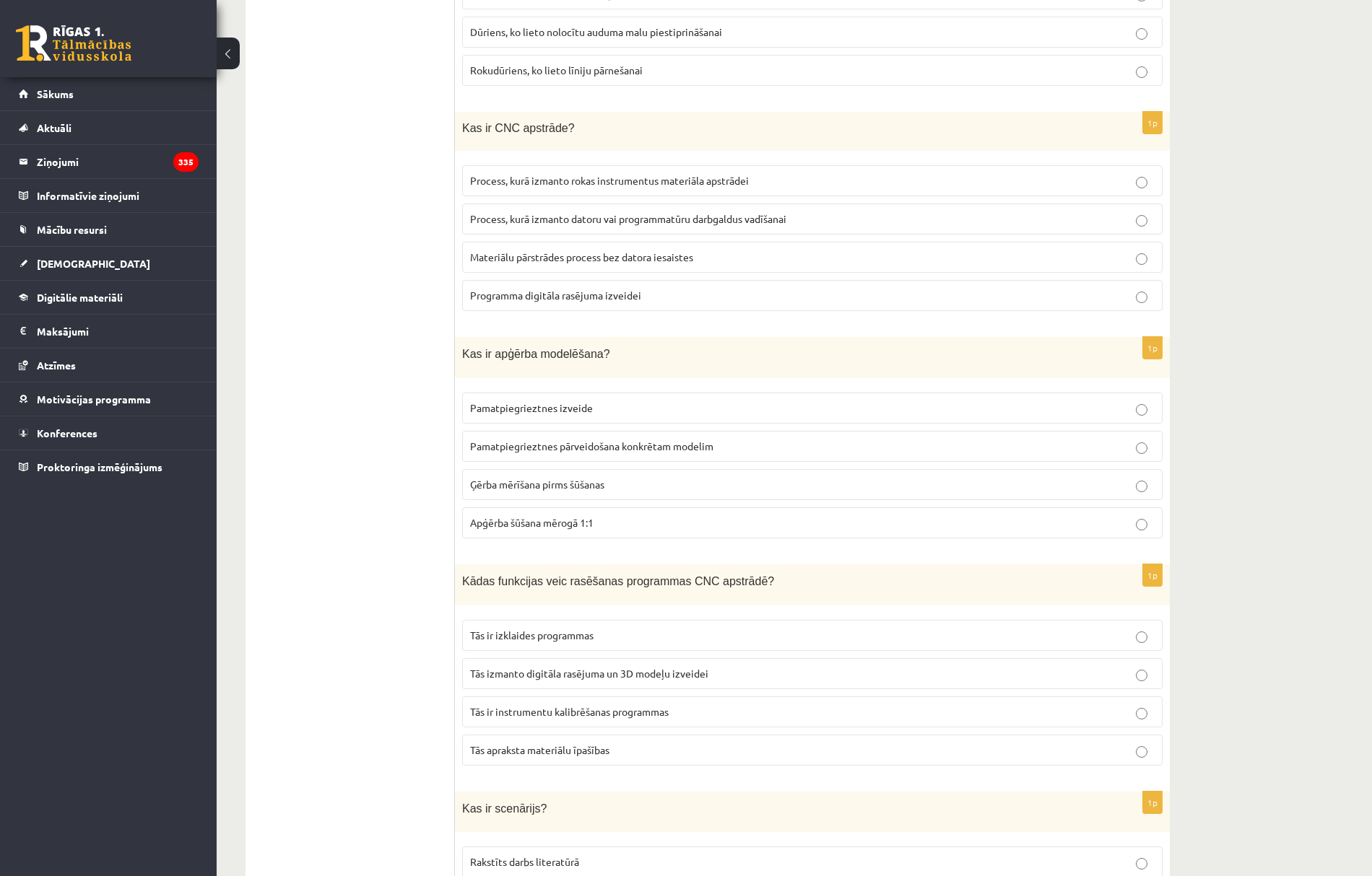
click at [530, 452] on span "Pamatpiegrieztnes pārveidošana konkrētam modelim" at bounding box center [591, 445] width 243 height 13
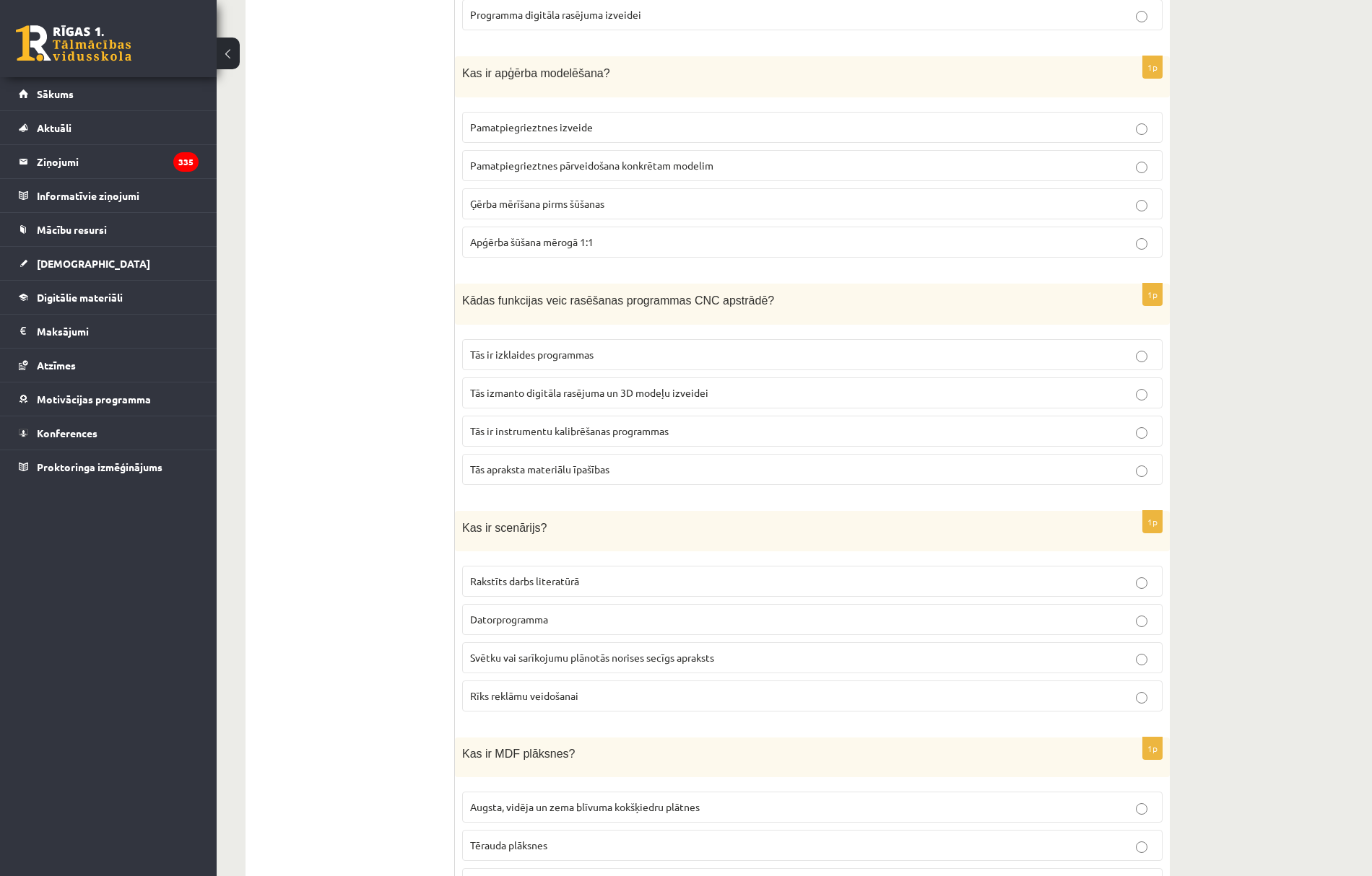
scroll to position [3176, 0]
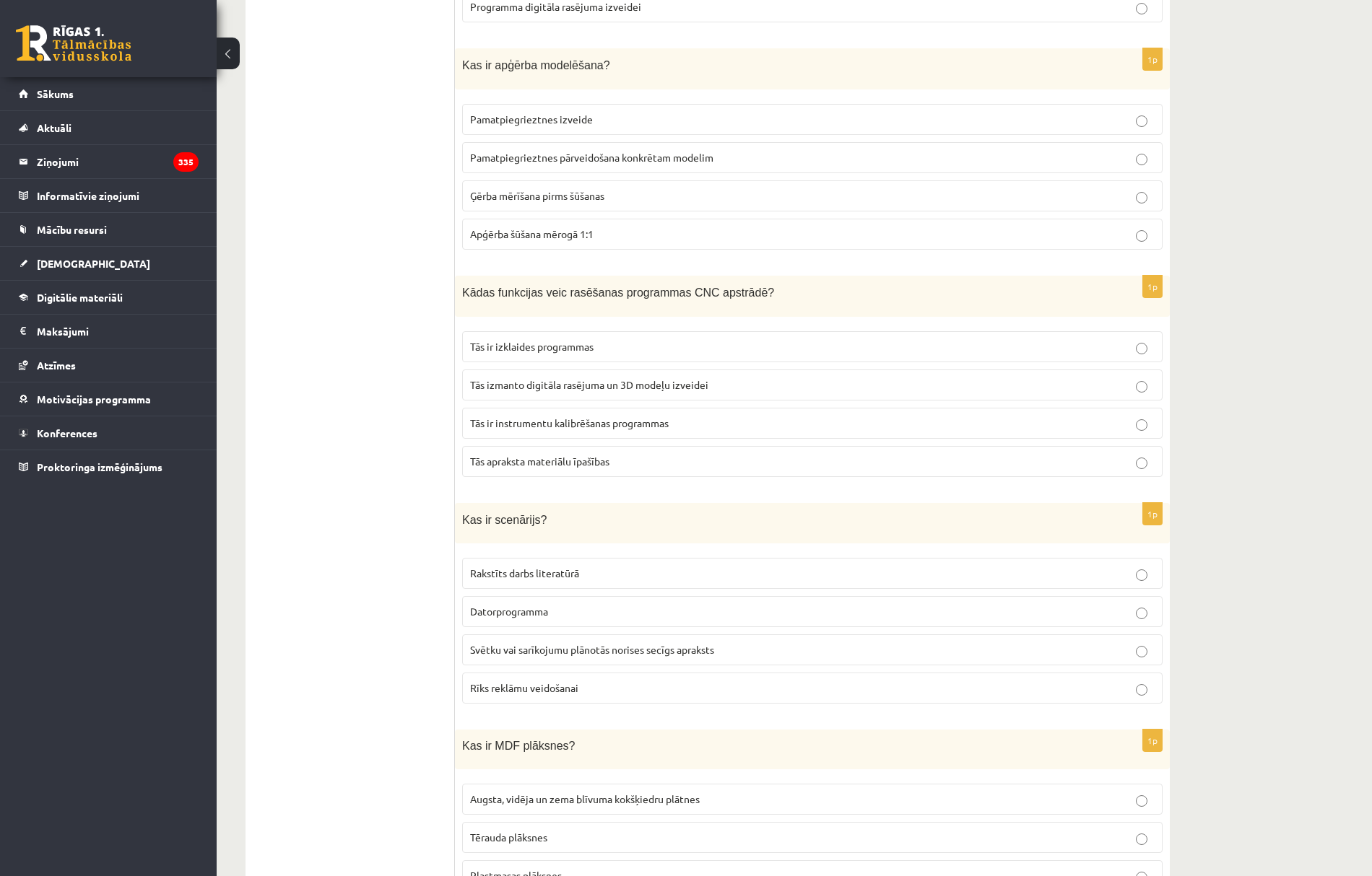
click at [608, 392] on p "Tās izmanto digitāla rasējuma un 3D modeļu izveidei" at bounding box center [812, 385] width 684 height 15
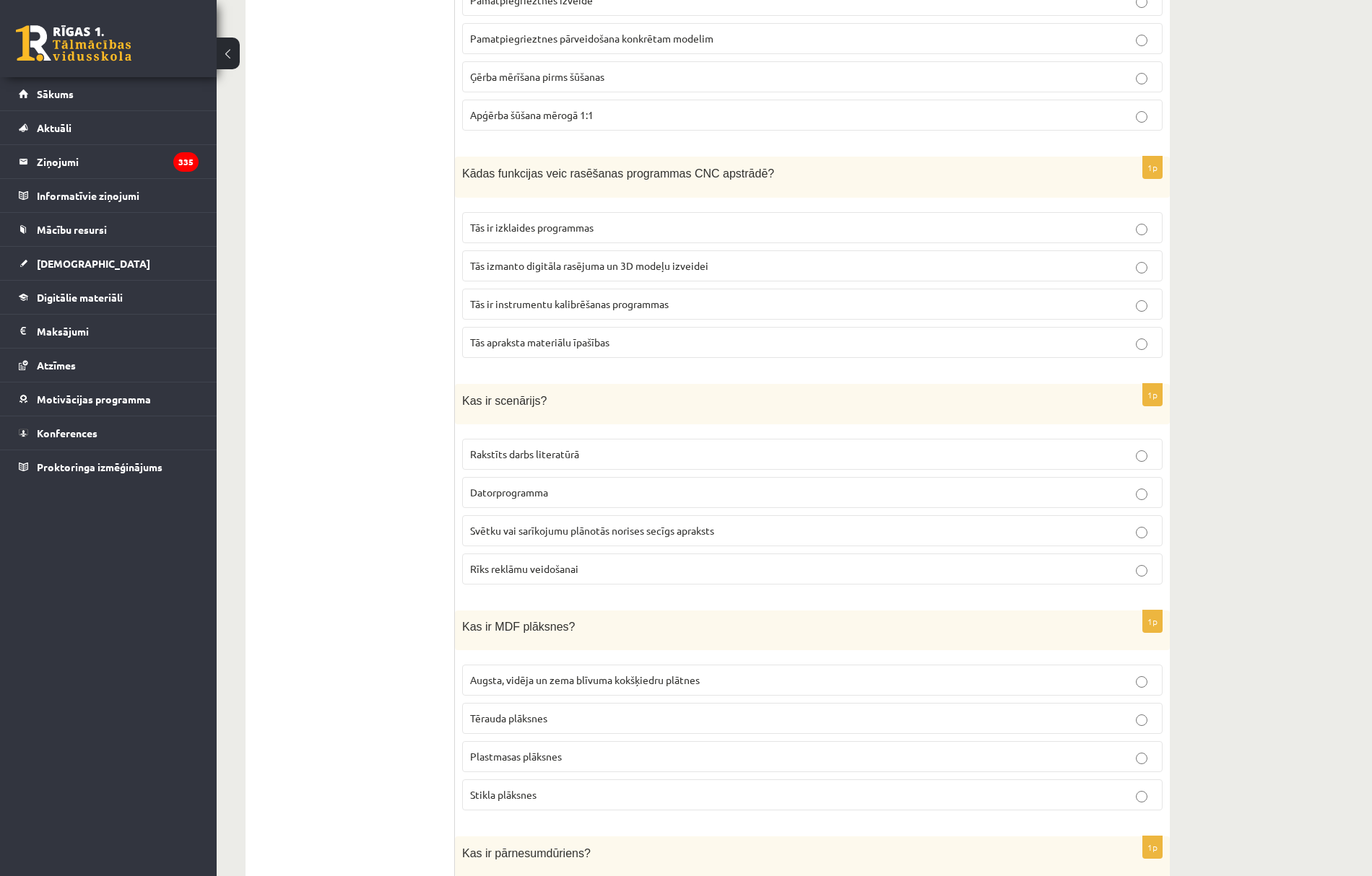
scroll to position [3368, 0]
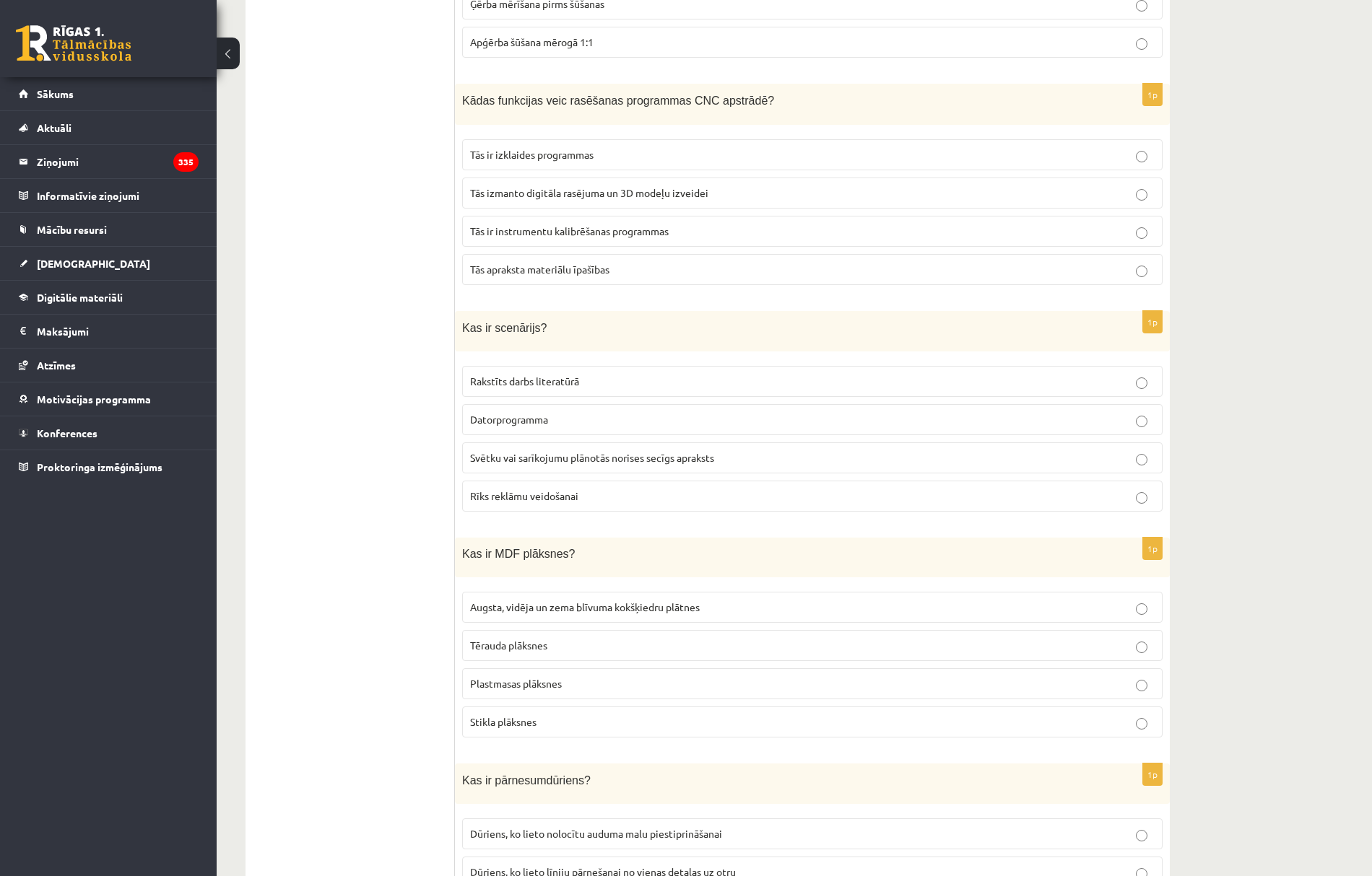
click at [556, 463] on span "Svētku vai sarīkojumu plānotās norises secīgs apraksts" at bounding box center [592, 457] width 244 height 13
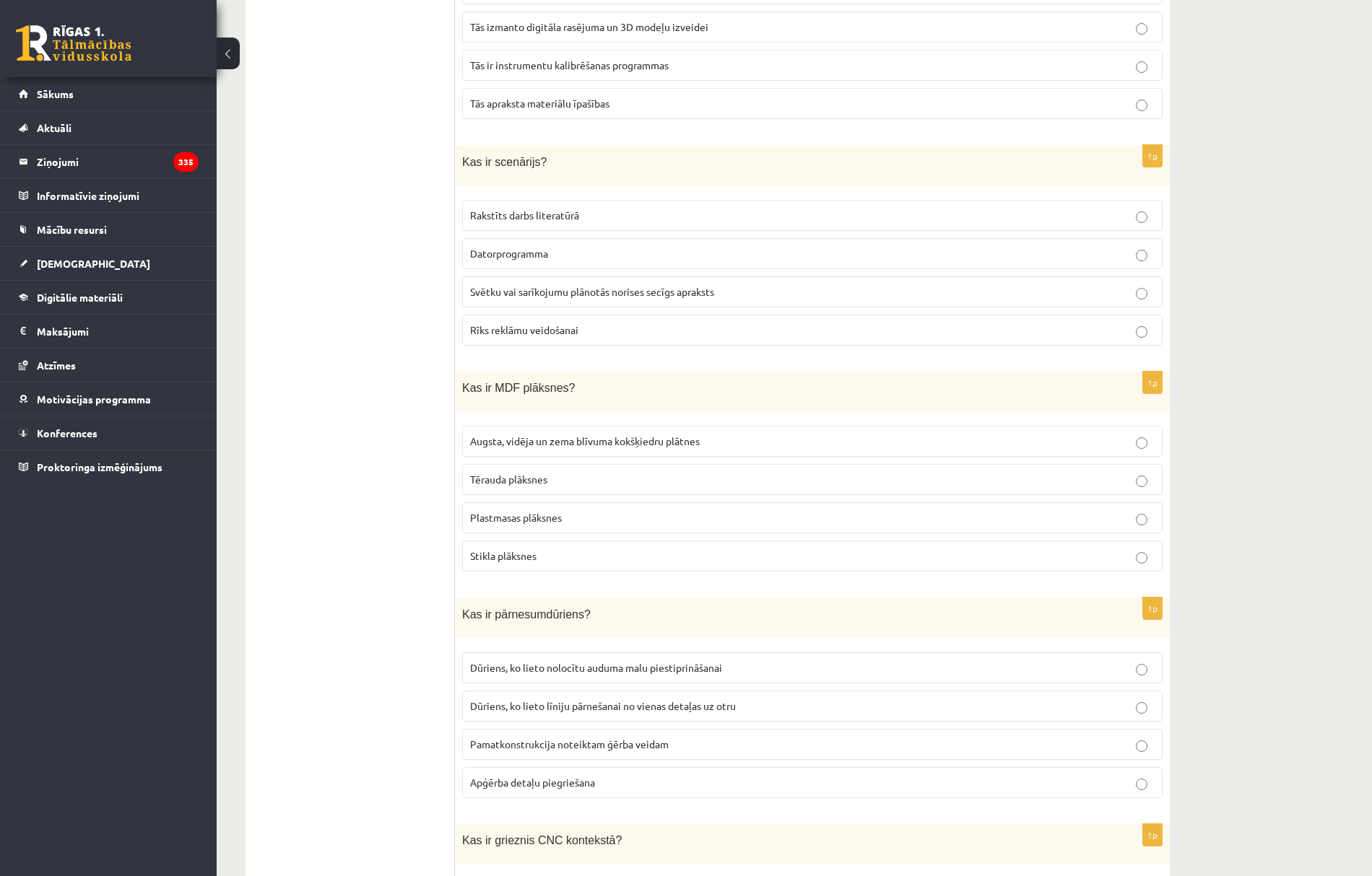
scroll to position [3560, 0]
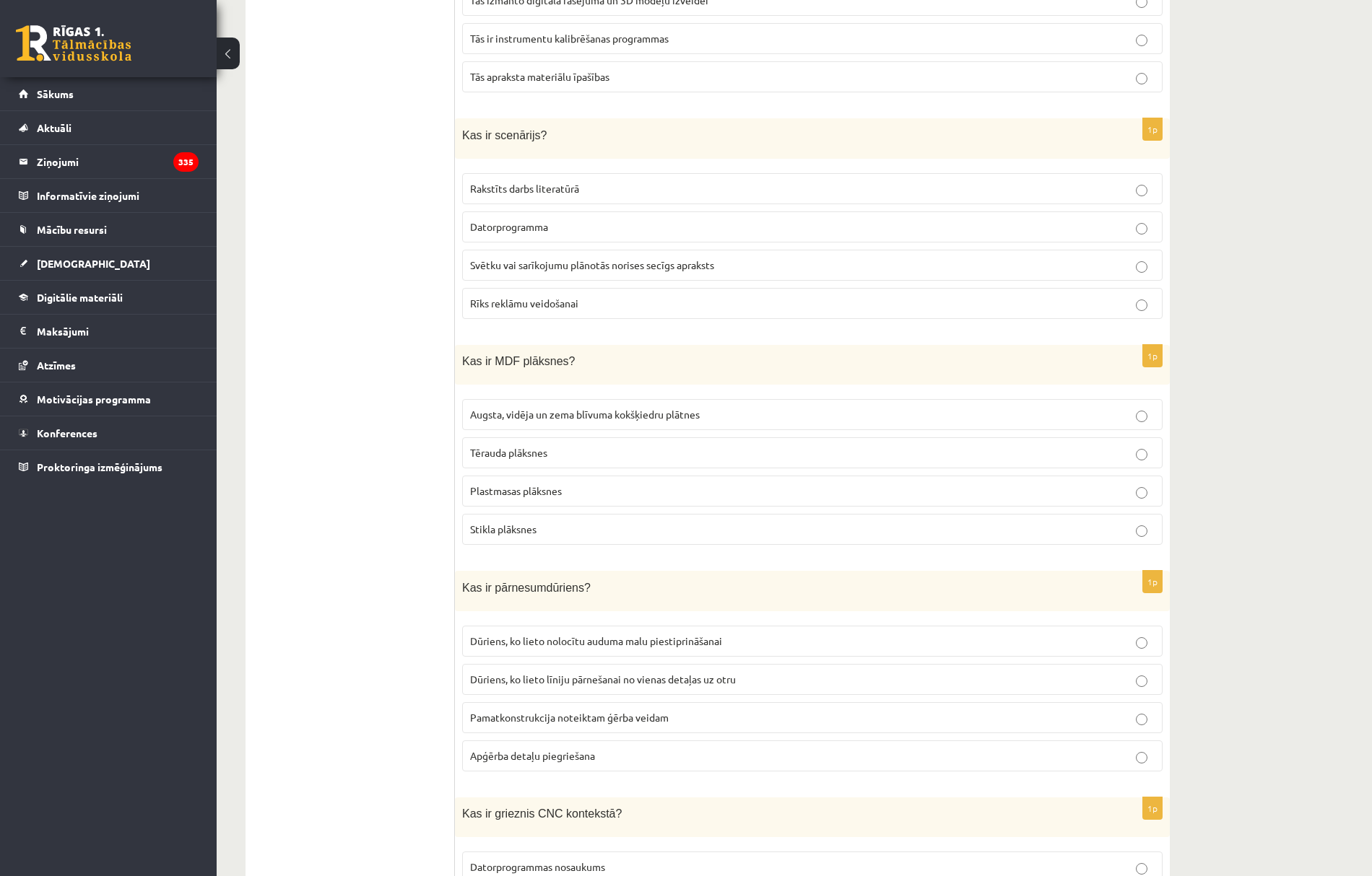
click at [553, 421] on span "Augsta, vidēja un zema blīvuma kokšķiedru plātnes" at bounding box center [585, 414] width 230 height 13
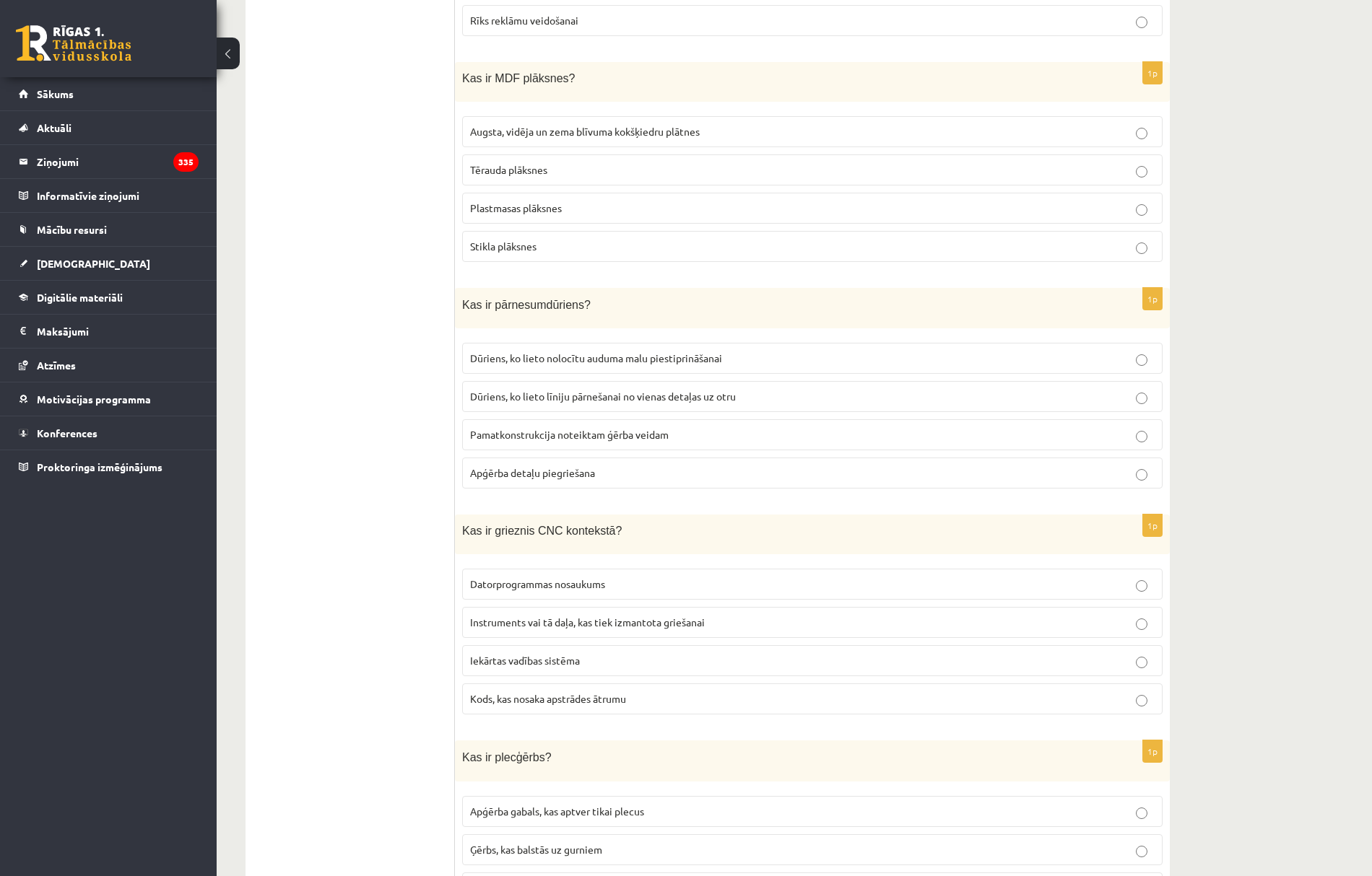
scroll to position [3849, 0]
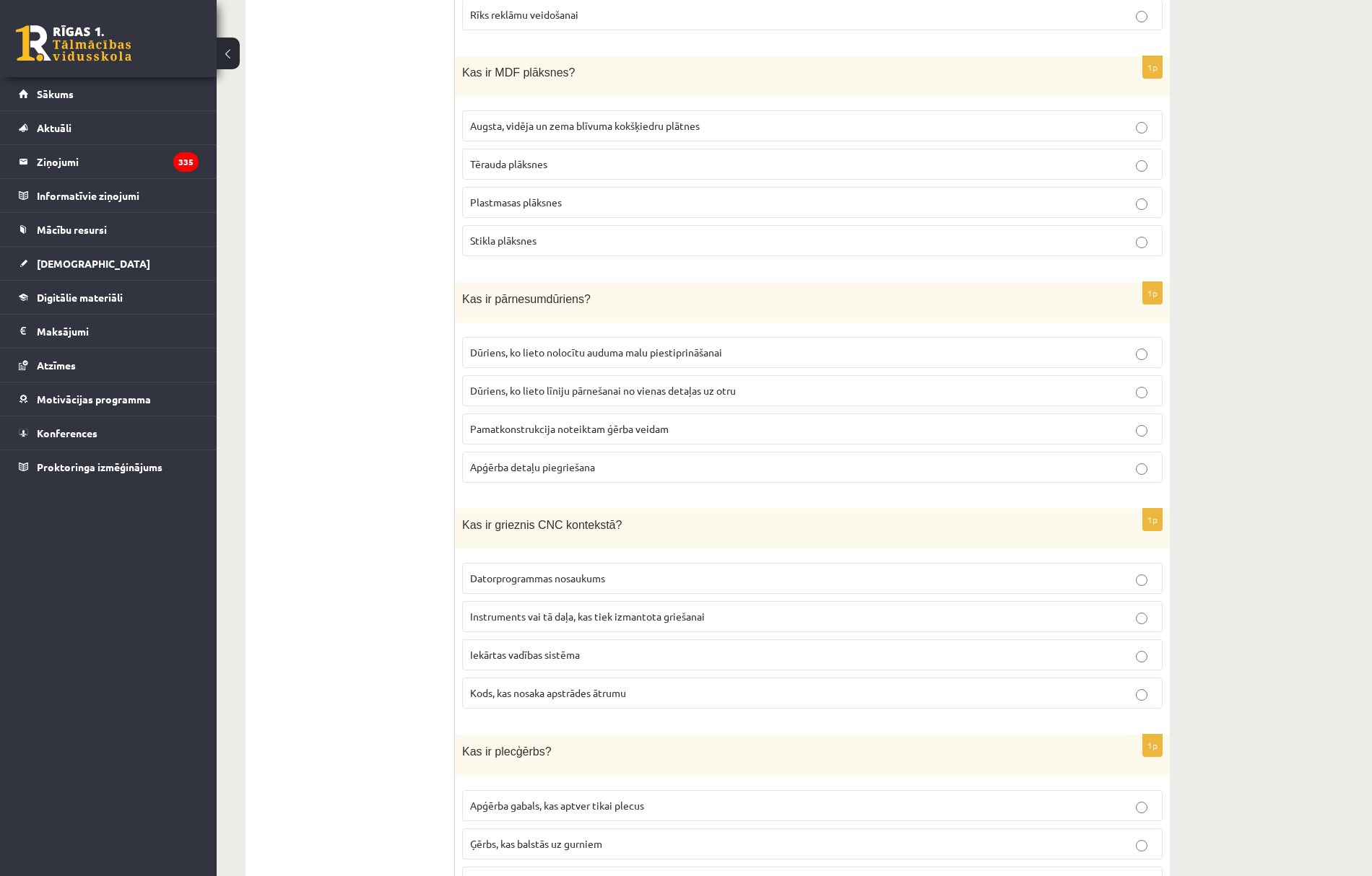
click at [673, 397] on span "Dūriens, ko lieto līniju pārnešanai no vienas detaļas uz otru" at bounding box center [603, 390] width 265 height 13
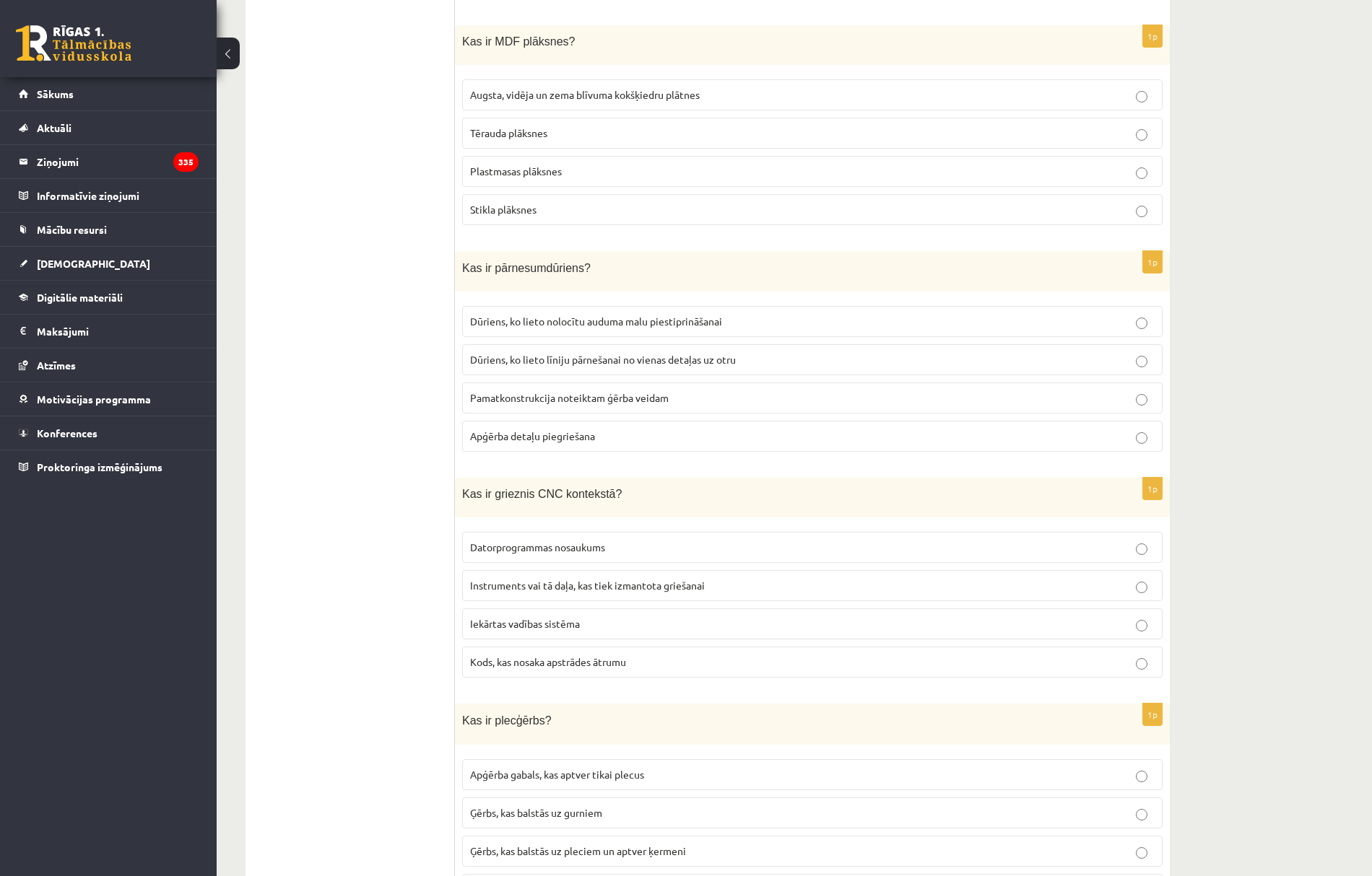
scroll to position [3945, 0]
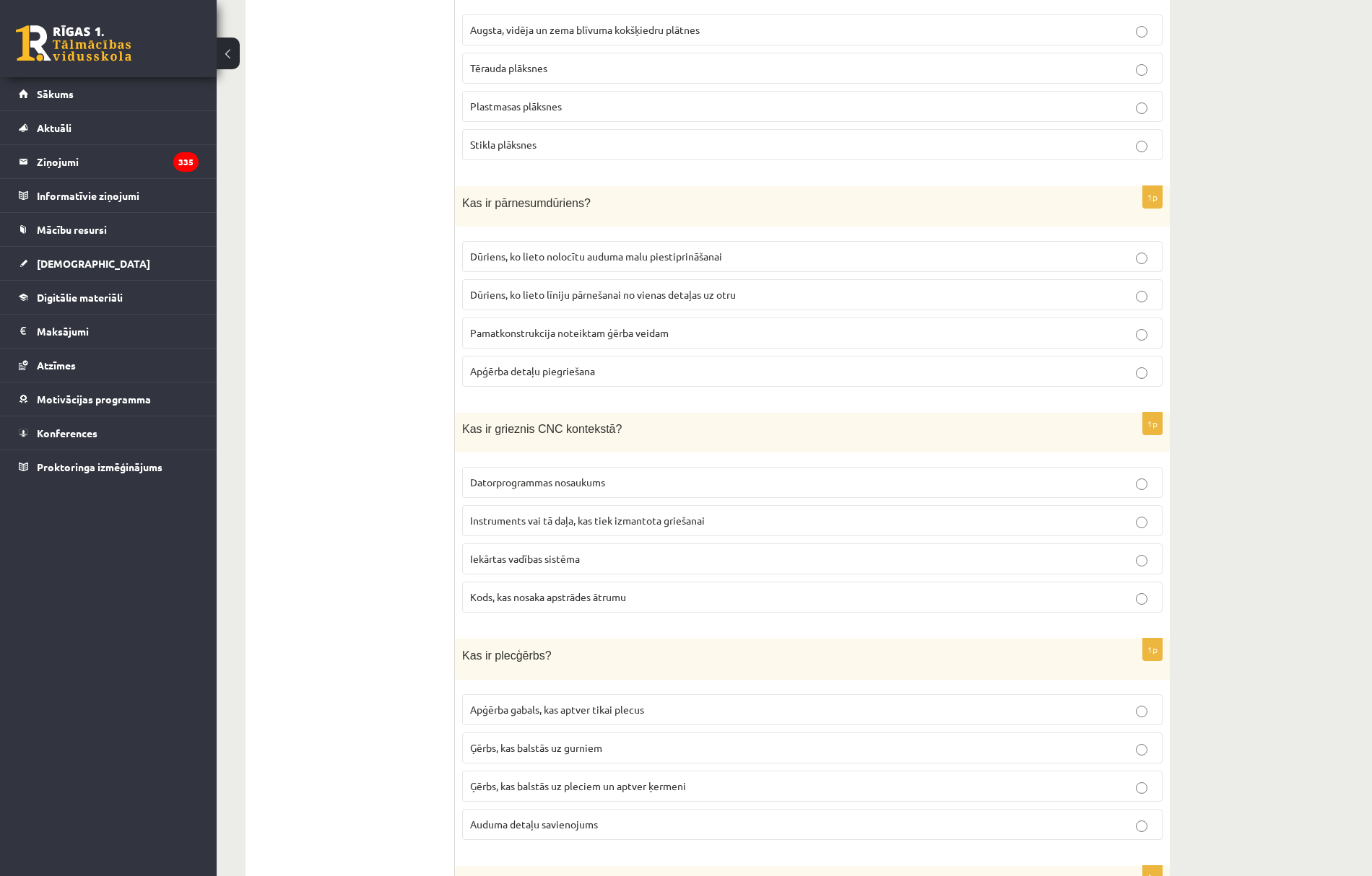
click at [544, 528] on p "Instruments vai tā daļa, kas tiek izmantota griešanai" at bounding box center [812, 521] width 684 height 15
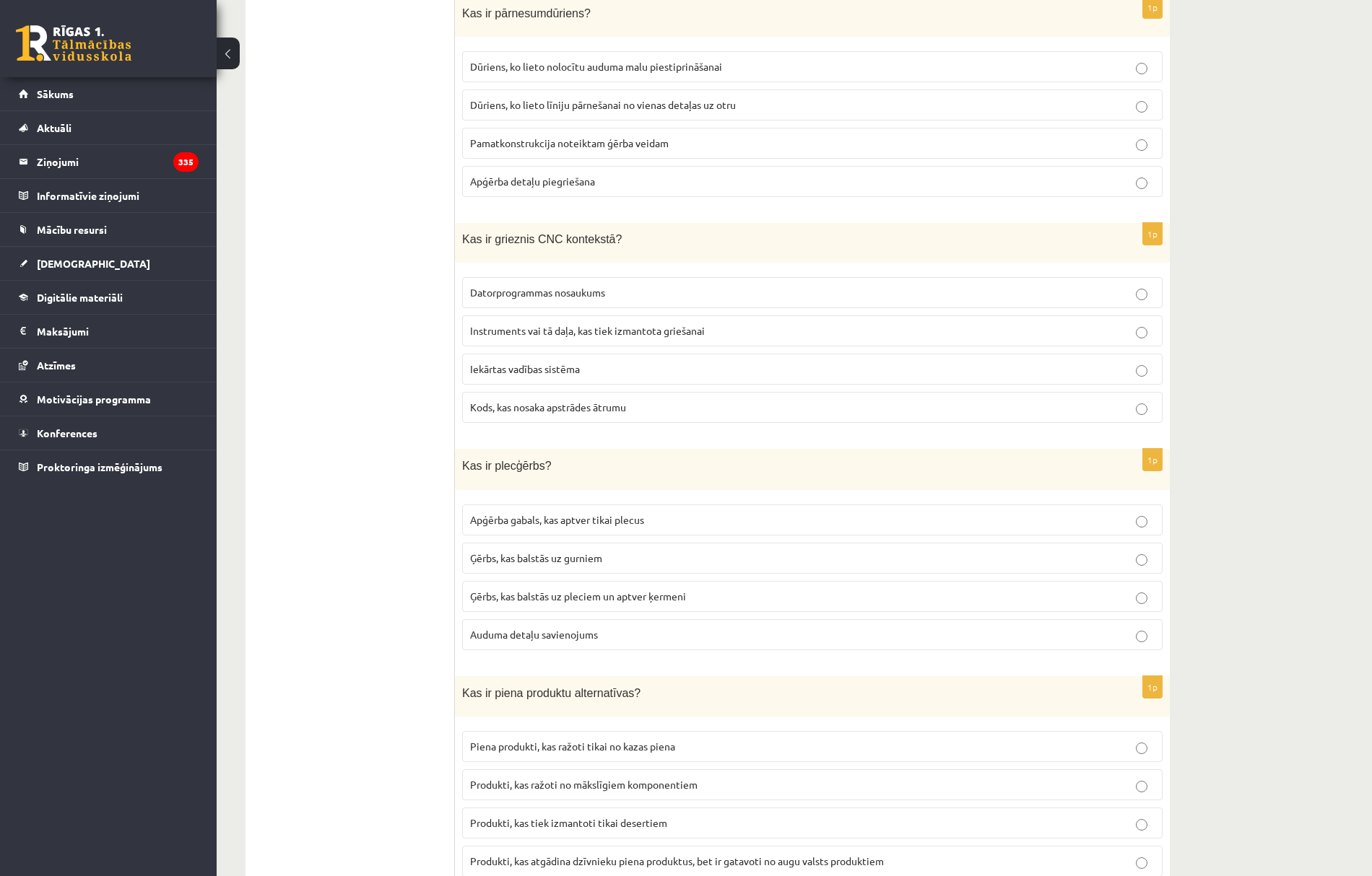
scroll to position [4138, 0]
click at [589, 609] on label "Ģērbs, kas balstās uz pleciem un aptver ķermeni" at bounding box center [812, 593] width 701 height 31
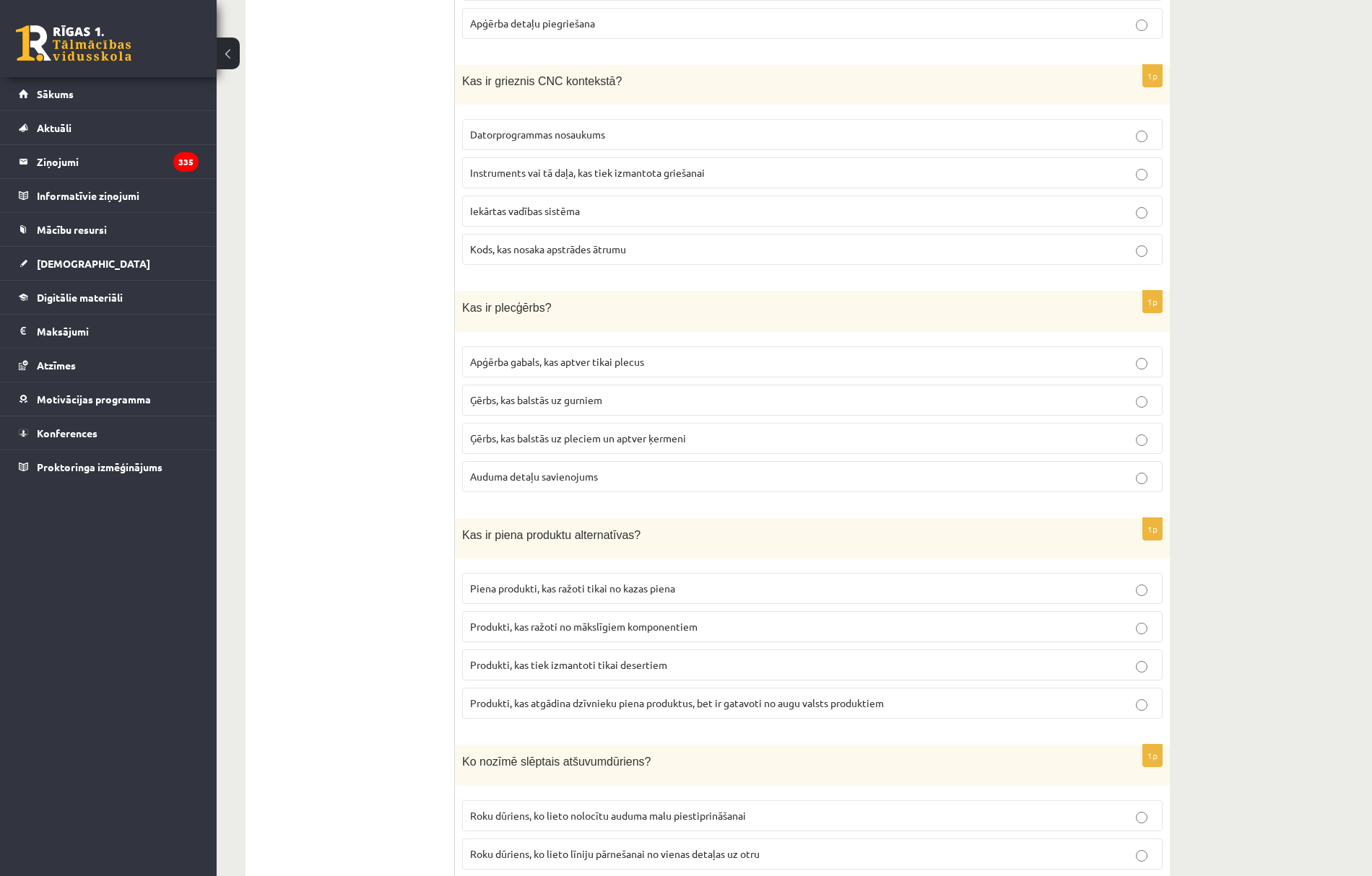
scroll to position [4331, 0]
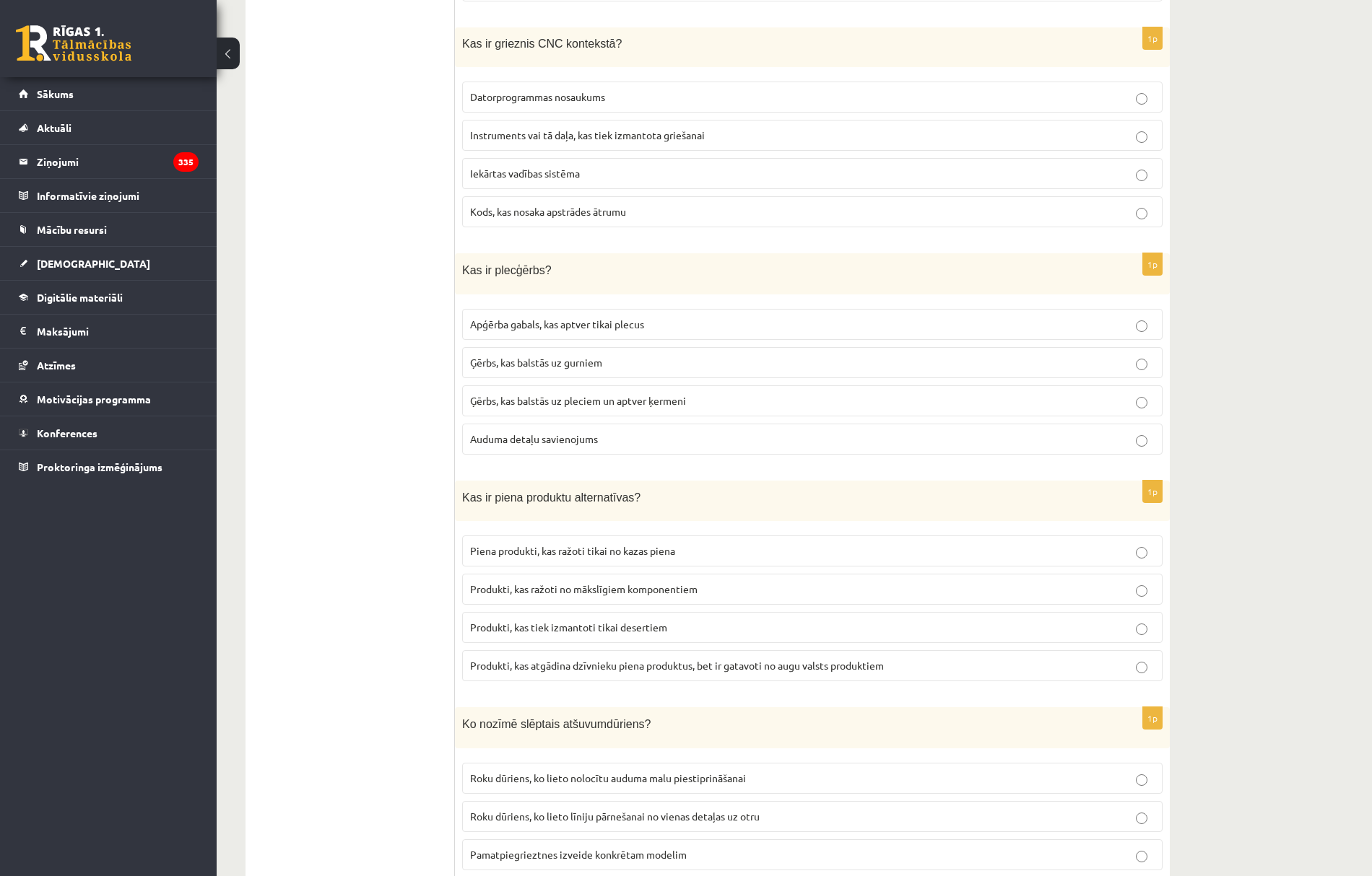
click at [668, 672] on span "Produkti, kas atgādina dzīvnieku piena produktus, bet ir gatavoti no augu valst…" at bounding box center [677, 665] width 413 height 13
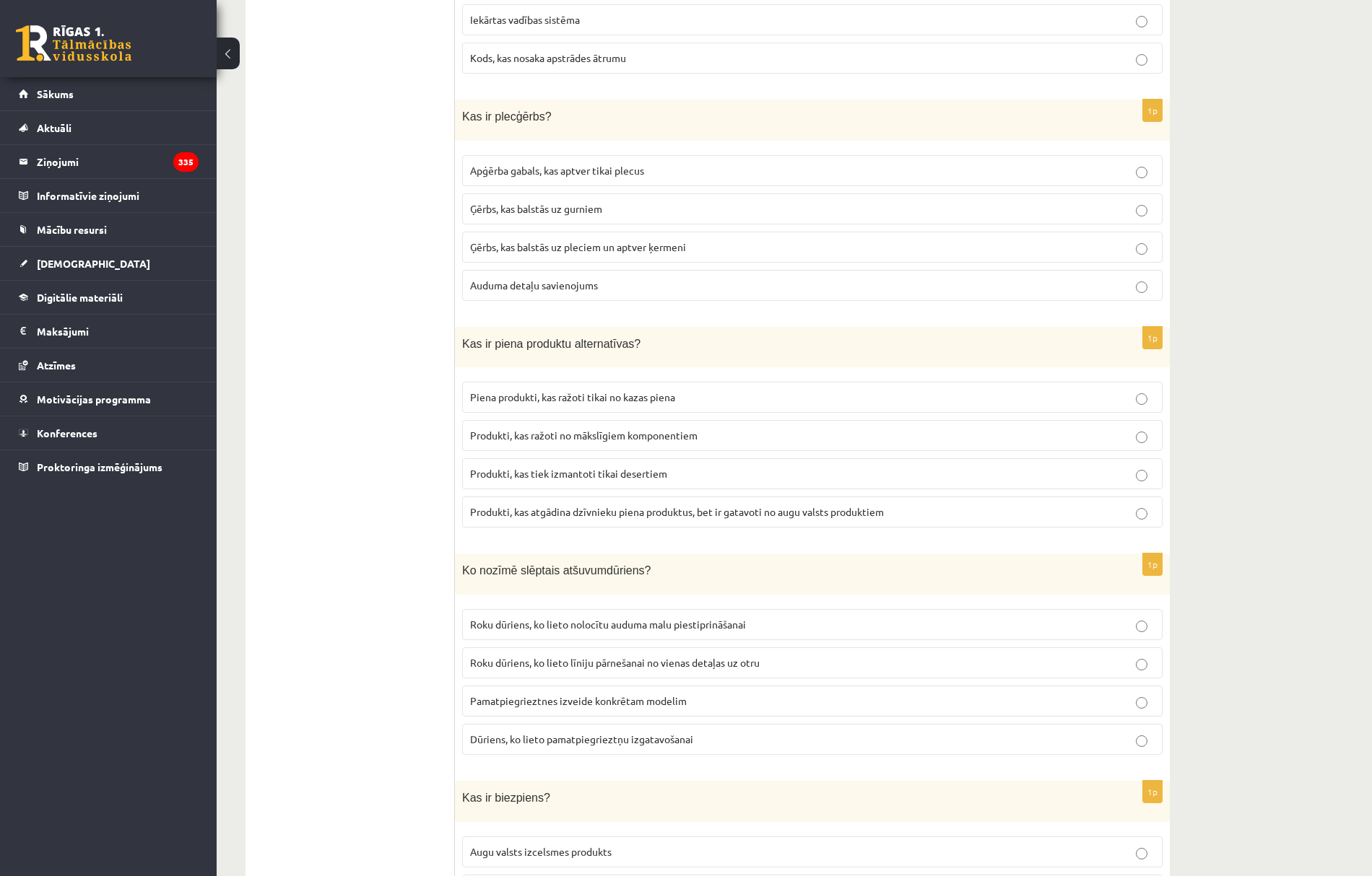
scroll to position [4523, 0]
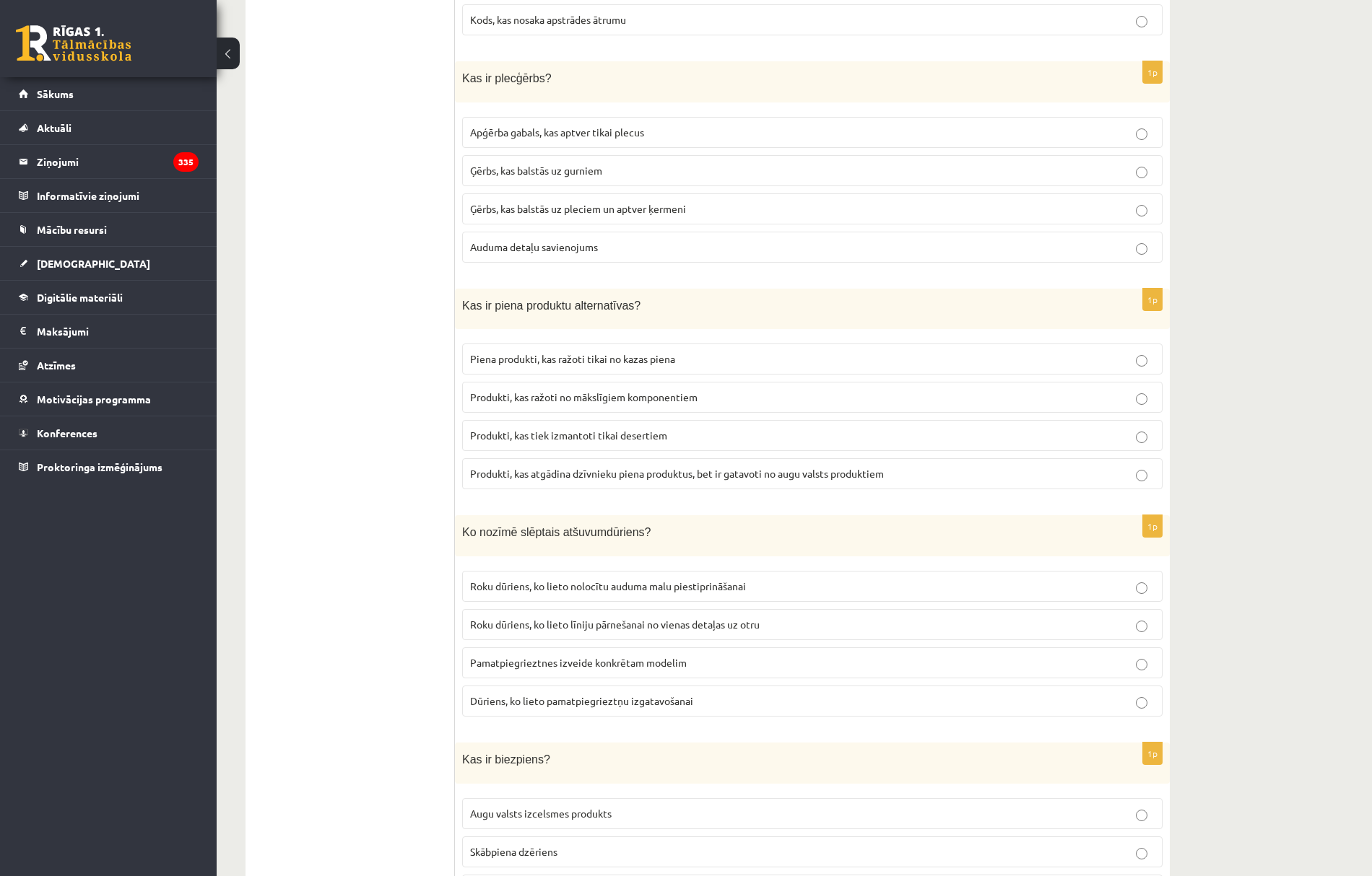
click at [639, 593] on span "Roku dūriens, ko lieto nolocītu auduma malu piestiprināšanai" at bounding box center [608, 585] width 276 height 13
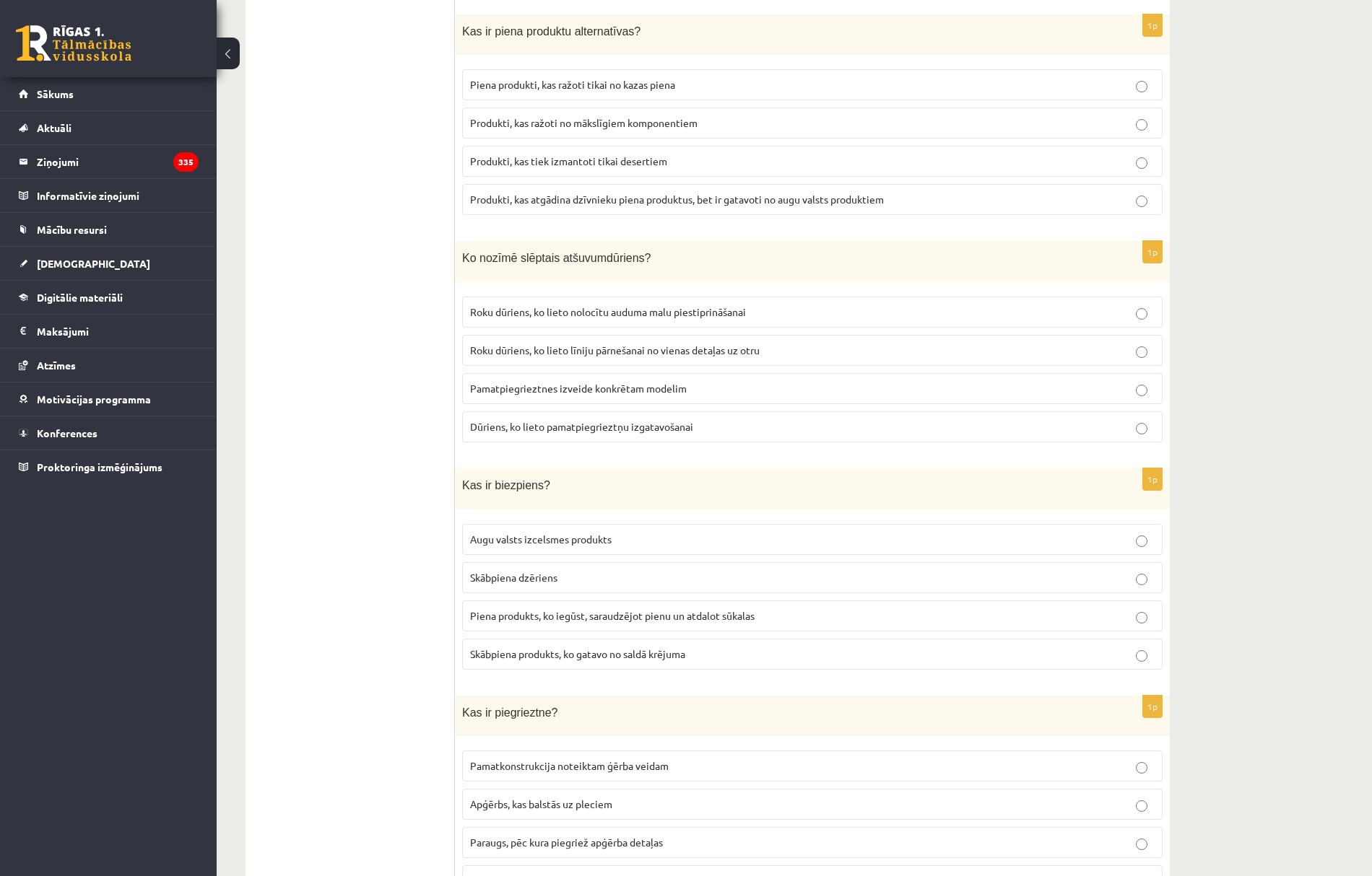
scroll to position [4811, 0]
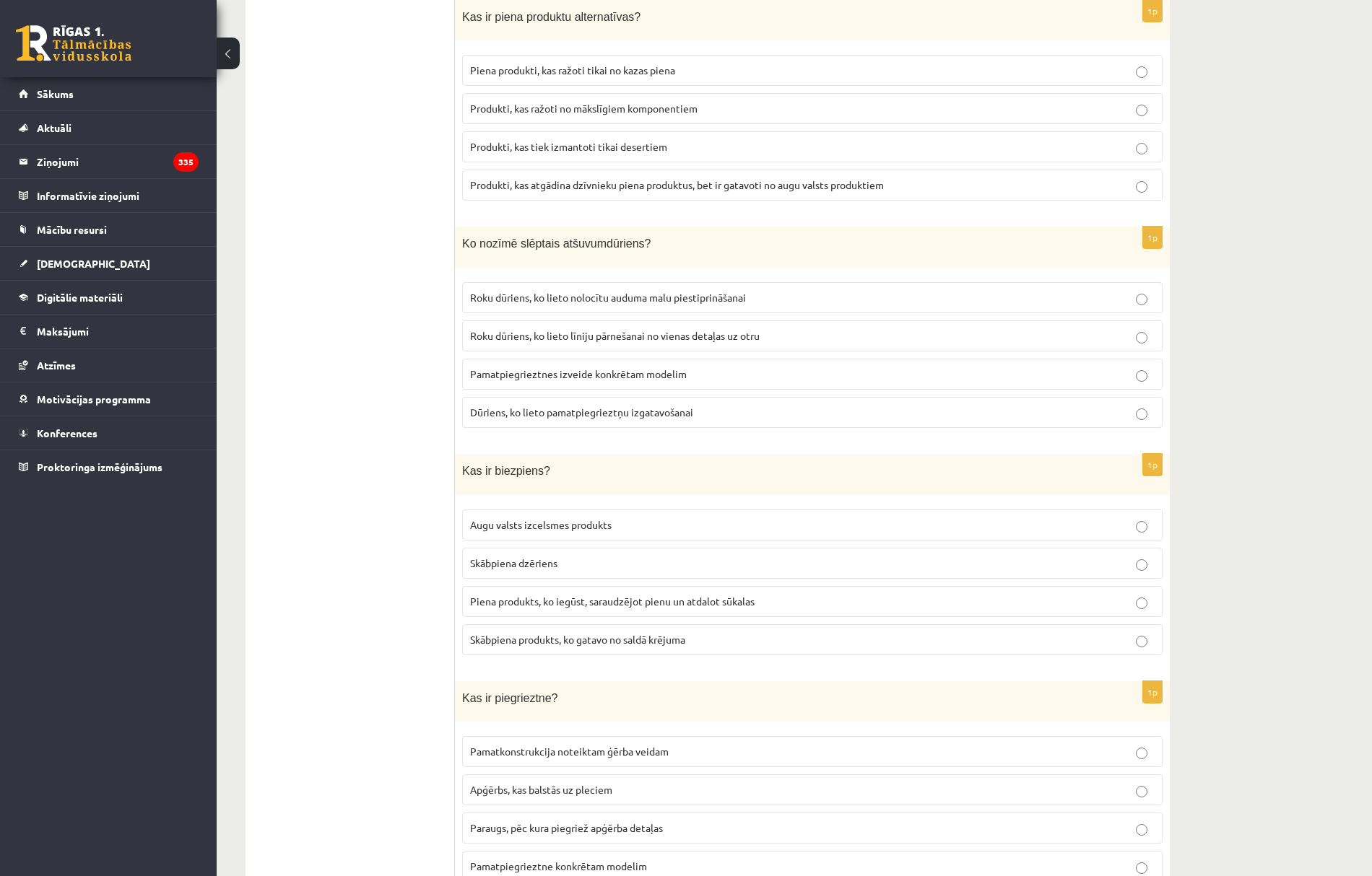
click at [547, 605] on label "Piena produkts, ko iegūst, saraudzējot pienu un atdalot sūkalas" at bounding box center [812, 602] width 701 height 31
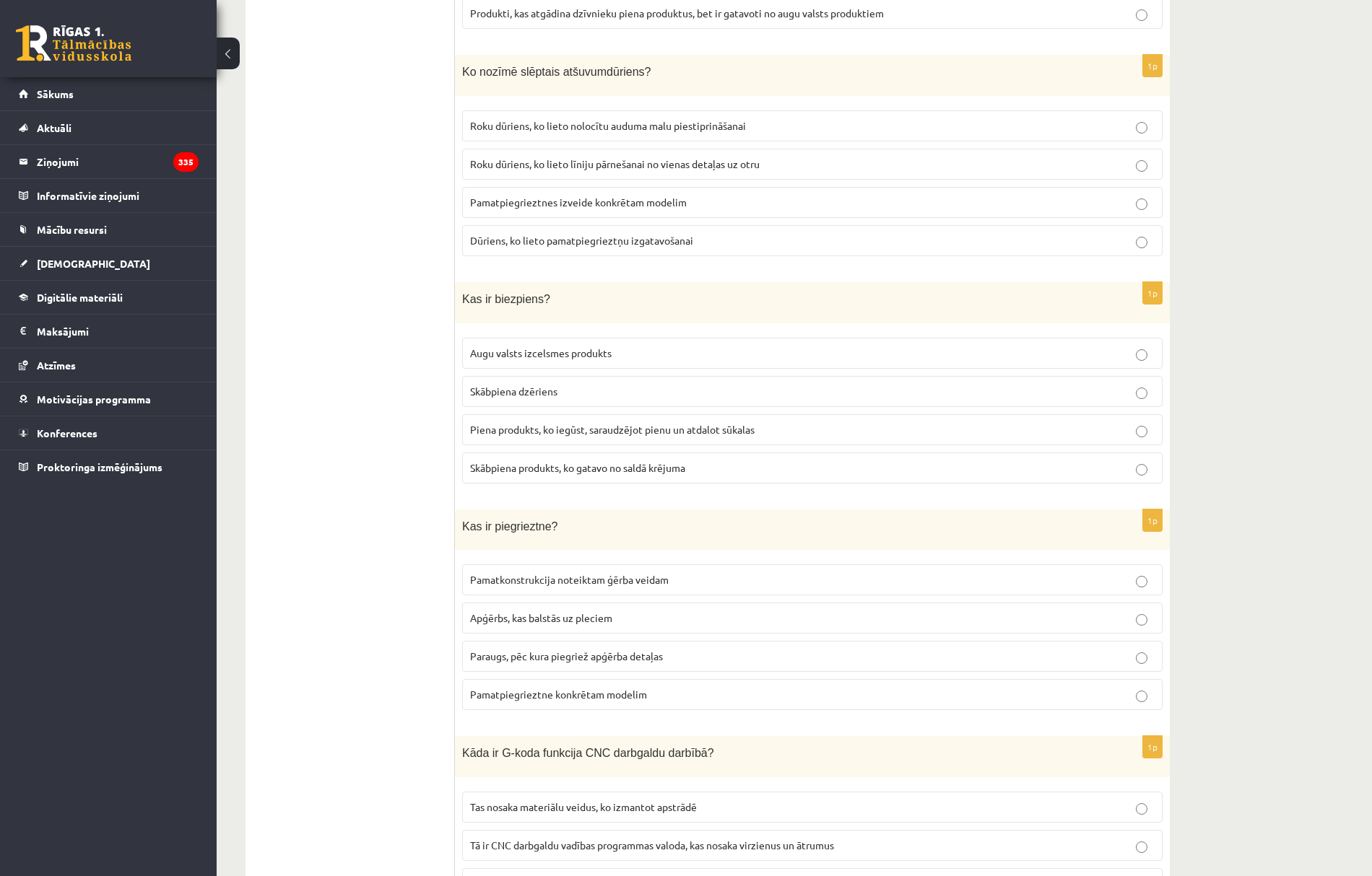
scroll to position [5004, 0]
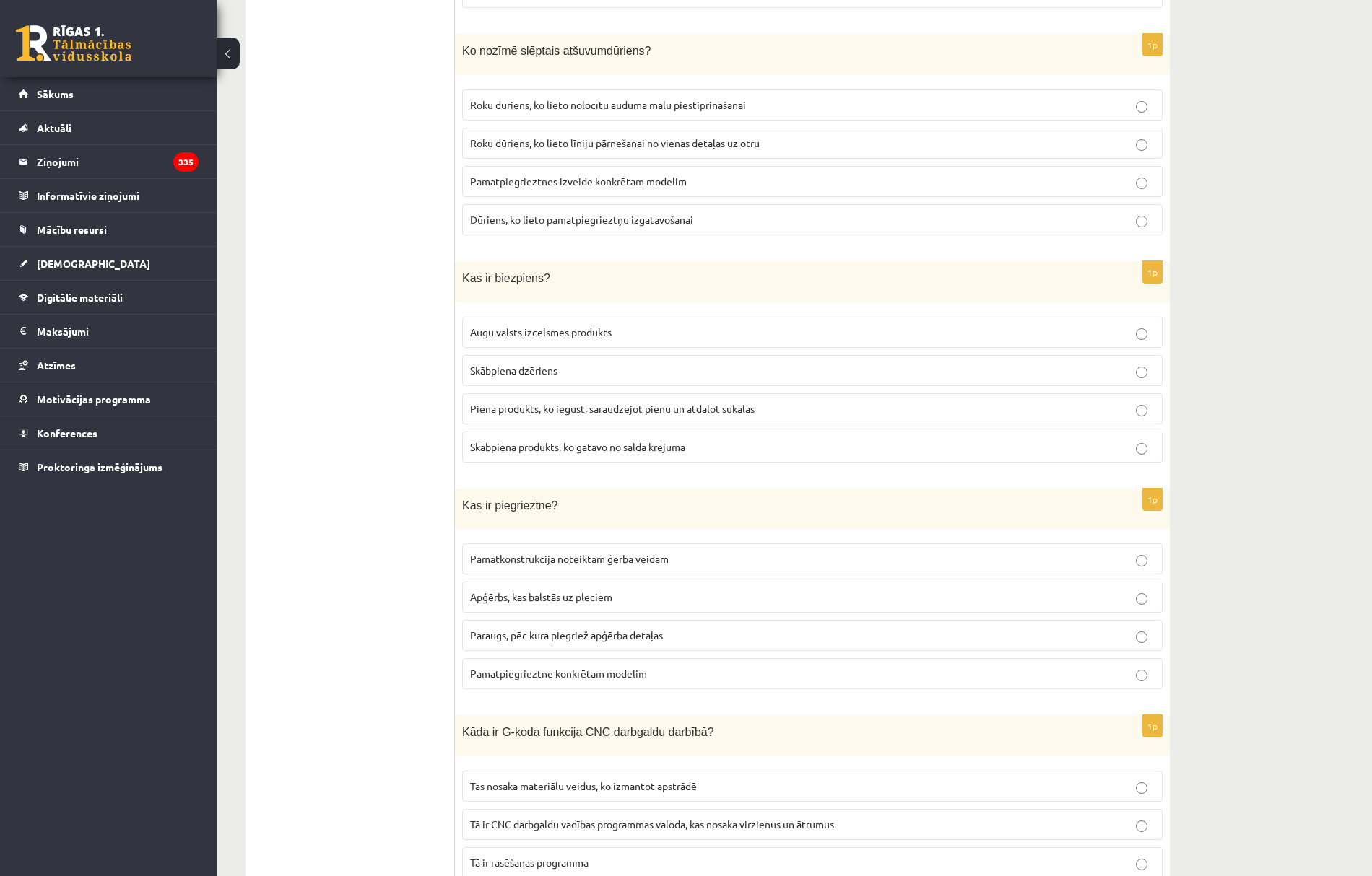
click at [515, 641] on span "Paraugs, pēc kura piegriež apģērba detaļas" at bounding box center [567, 635] width 193 height 13
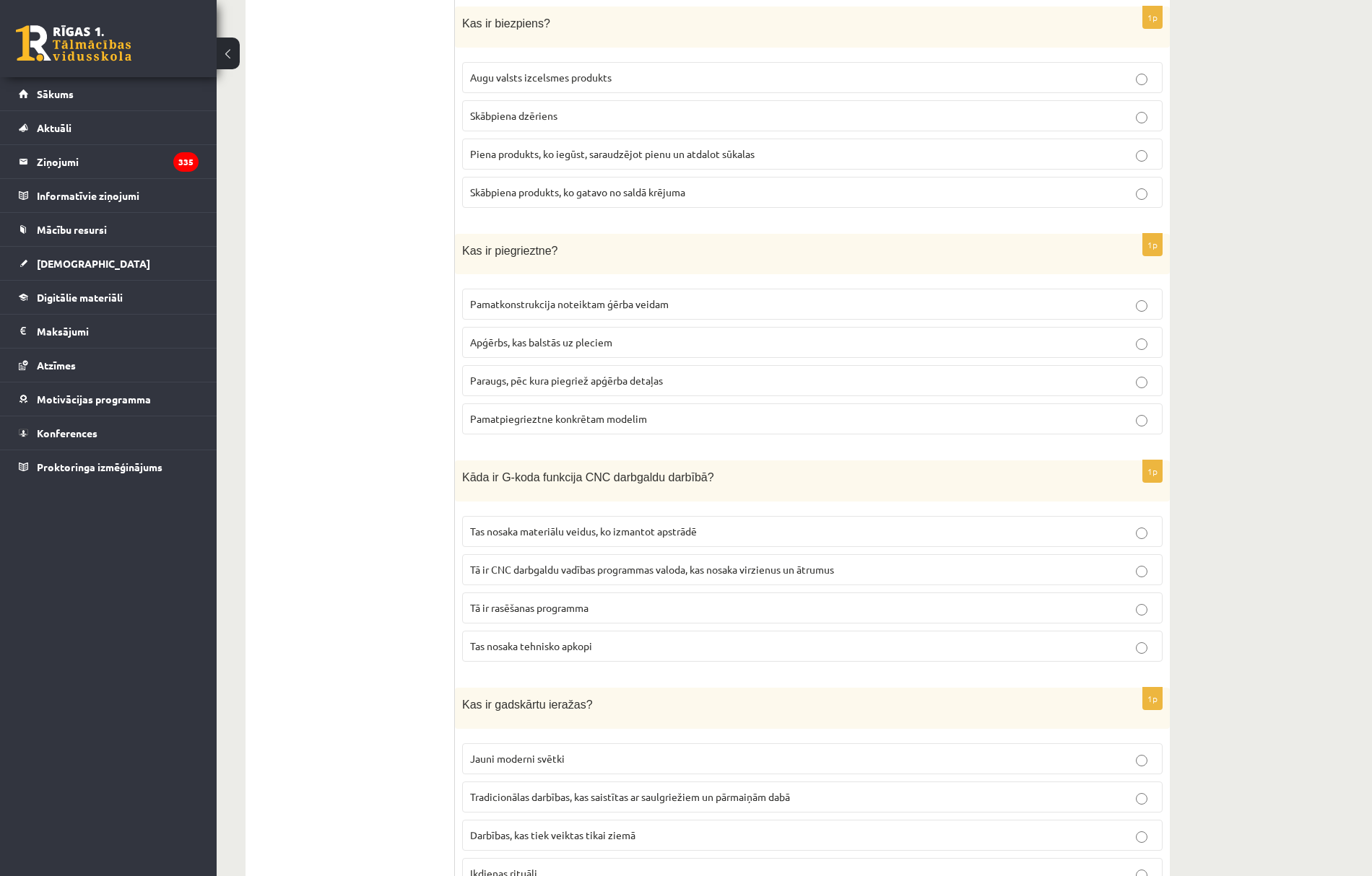
scroll to position [5293, 0]
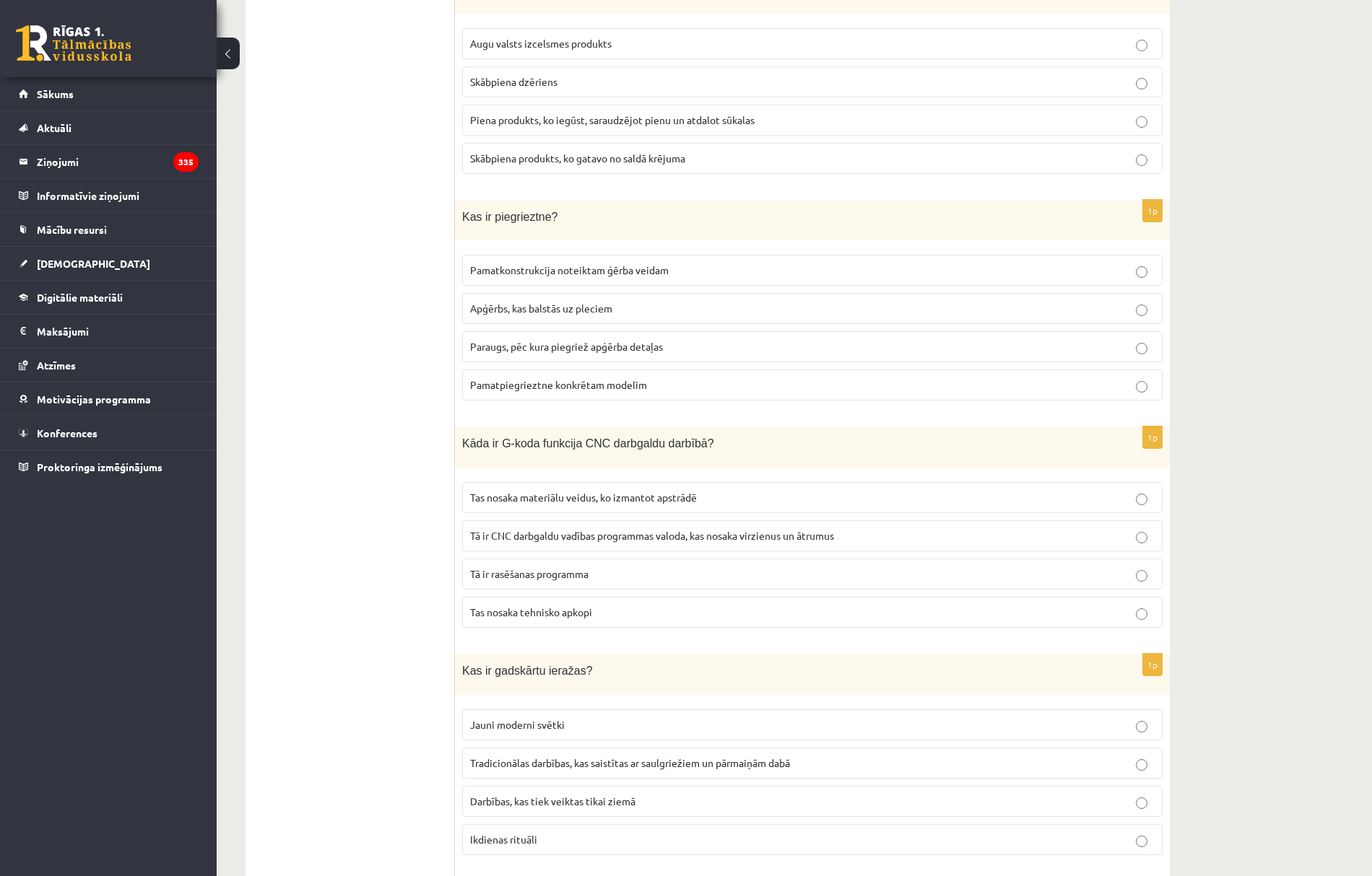
click at [549, 542] on span "Tā ir CNC darbgaldu vadības programmas valoda, kas nosaka virzienus un ātrumus" at bounding box center [652, 535] width 364 height 13
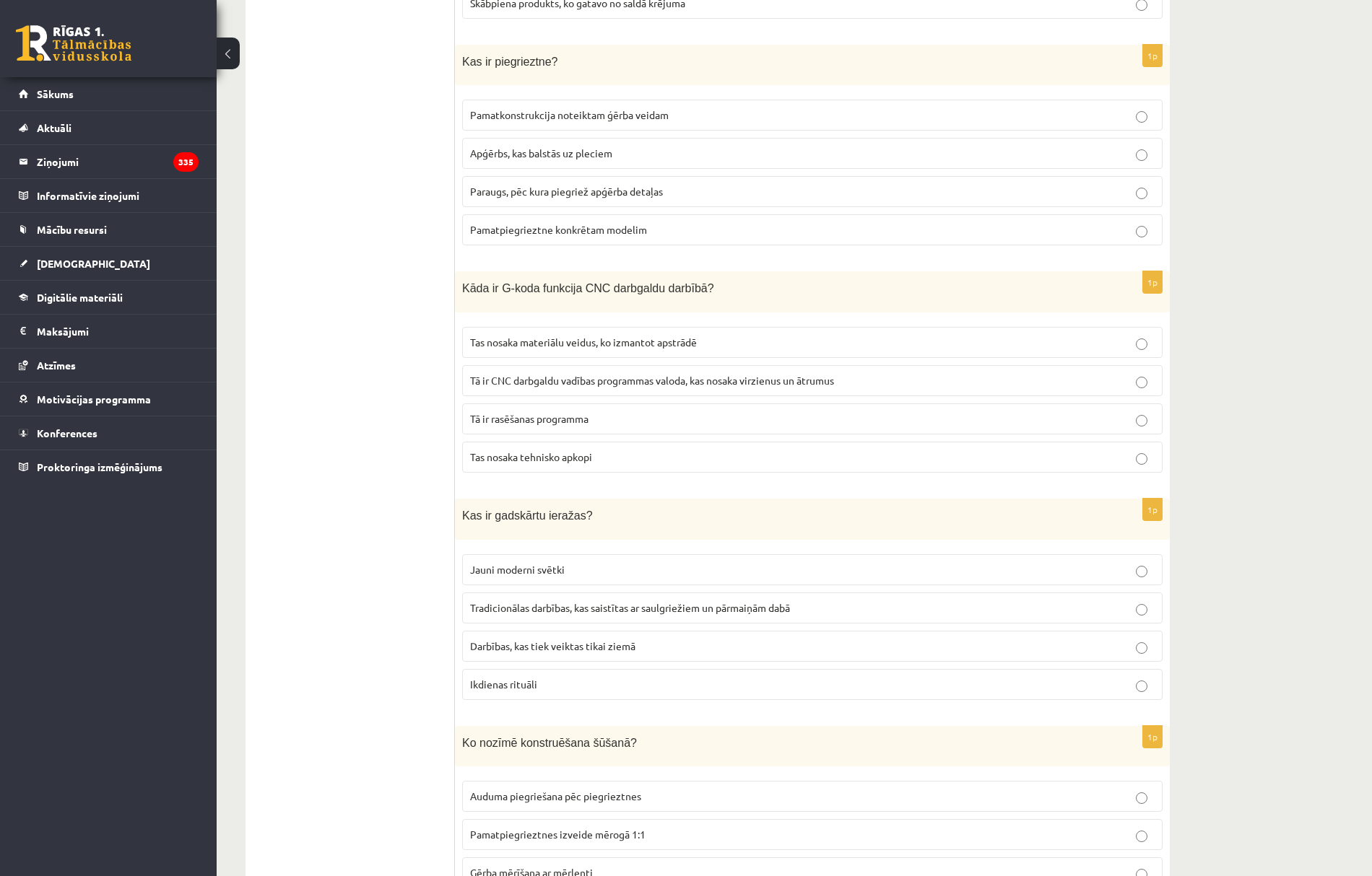
scroll to position [5485, 0]
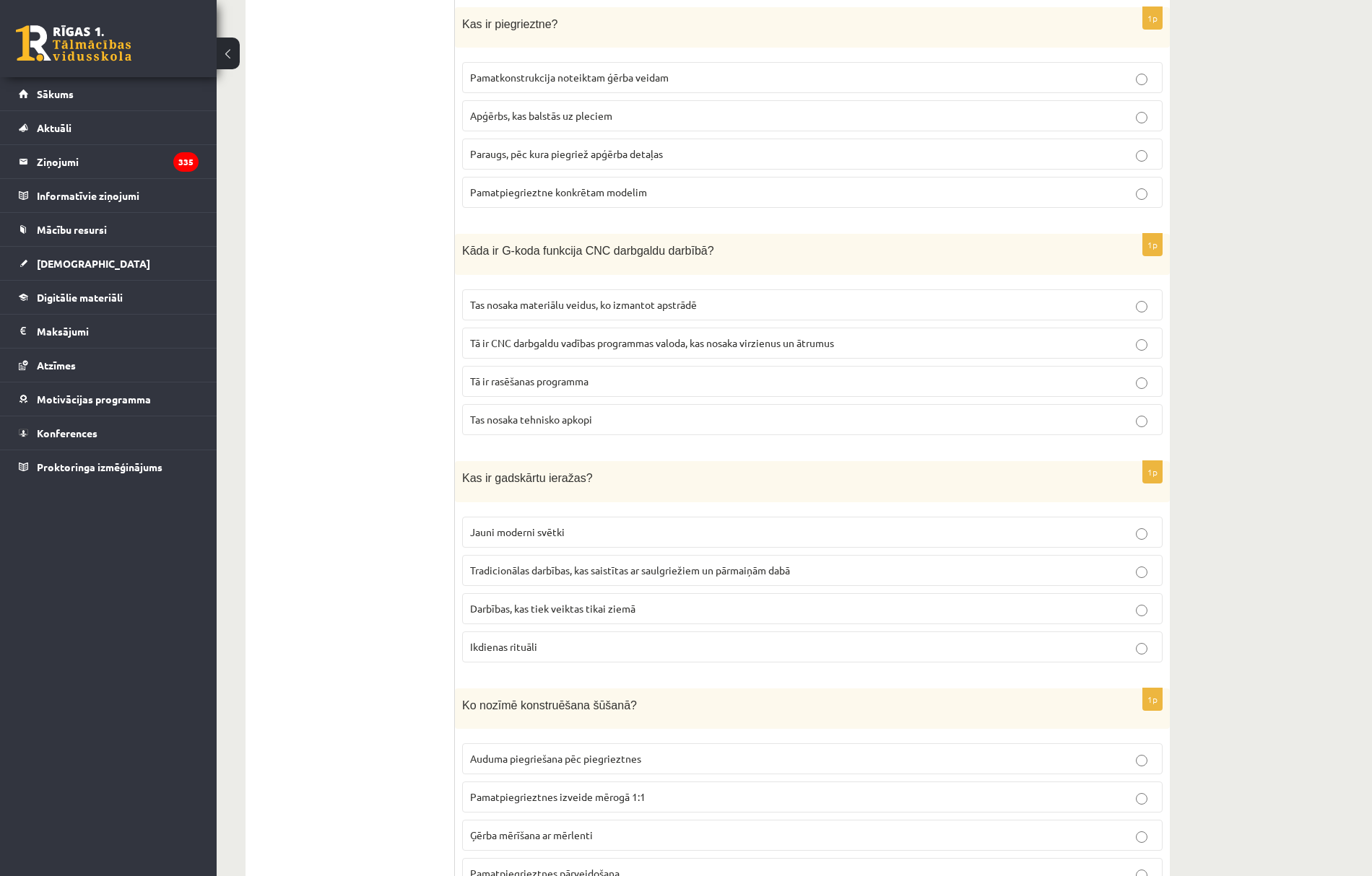
click at [512, 577] on span "Tradicionālas darbības, kas saistītas ar saulgriežiem un pārmaiņām dabā" at bounding box center [630, 570] width 320 height 13
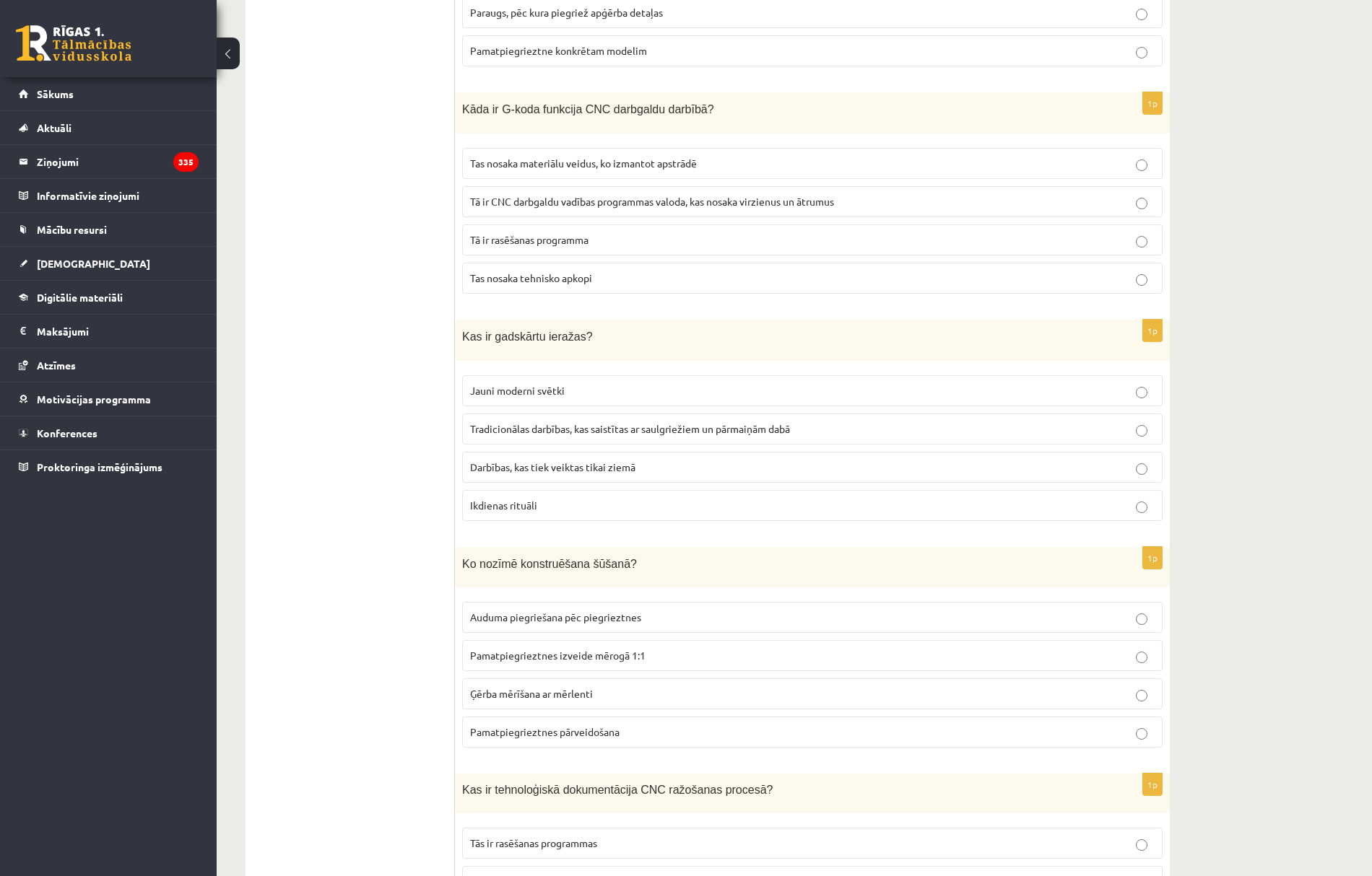
scroll to position [5678, 0]
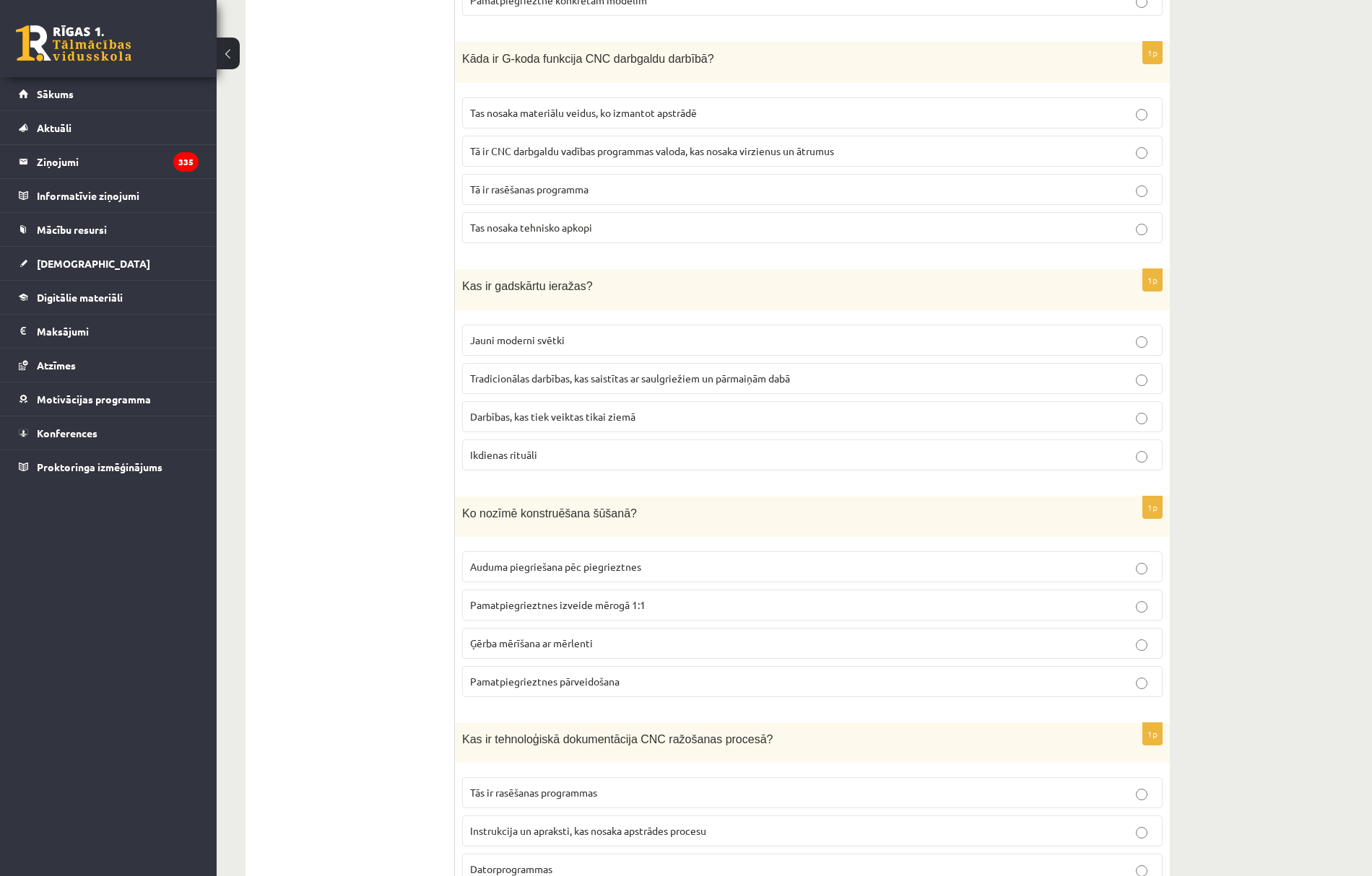
click at [572, 611] on span "Pamatpiegrieztnes izveide mērogā 1:1" at bounding box center [558, 605] width 176 height 13
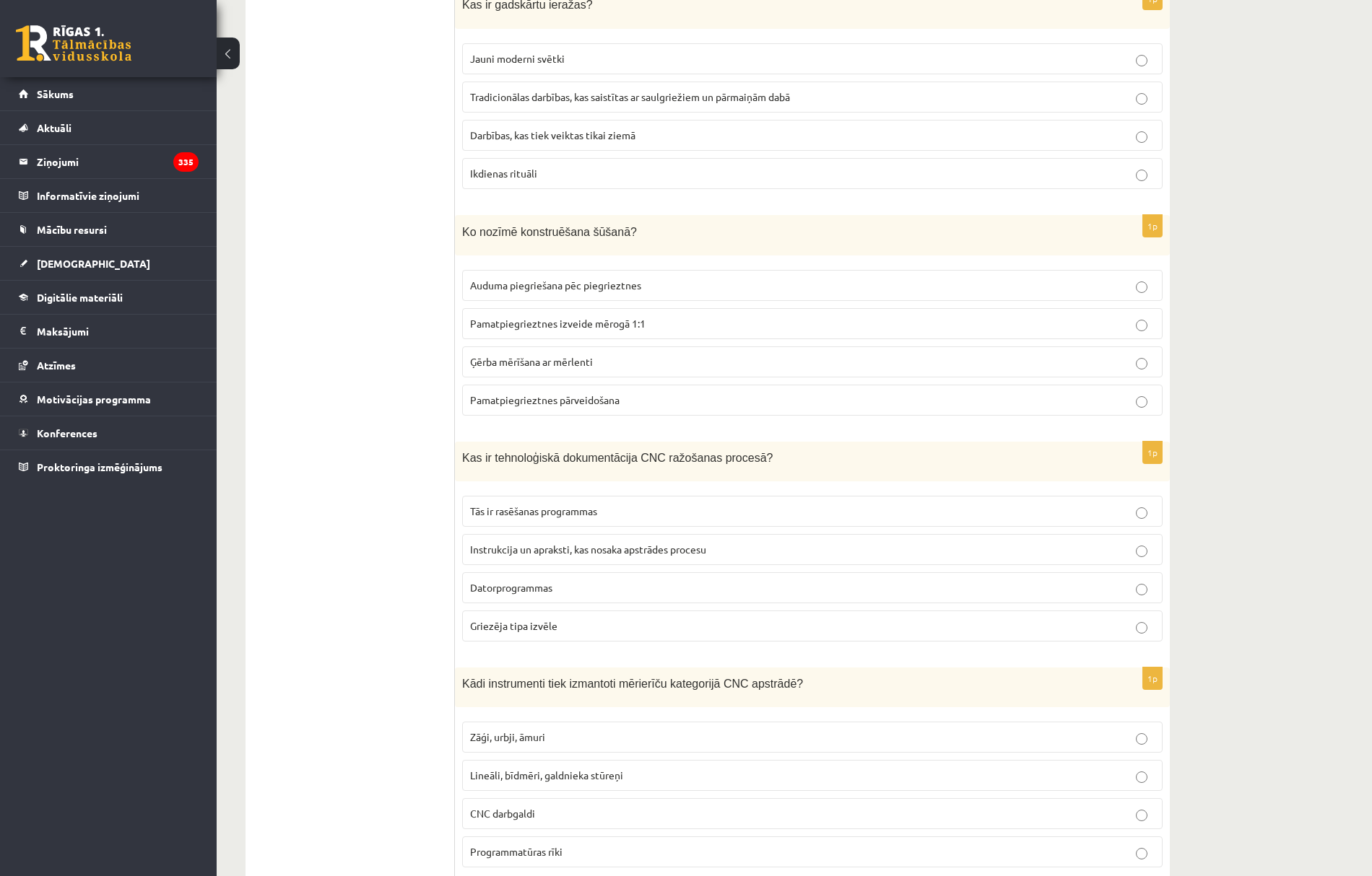
scroll to position [5966, 0]
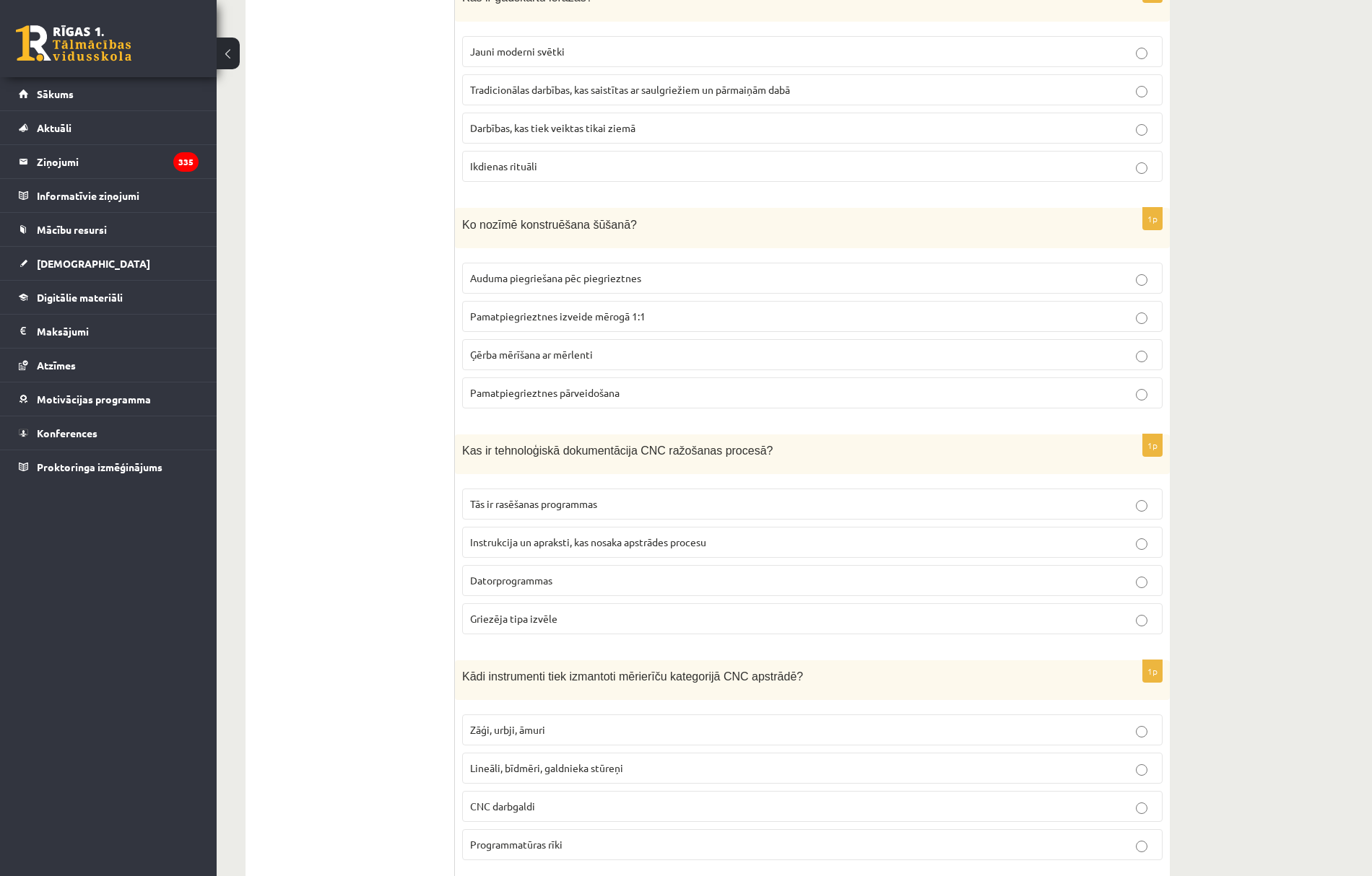
click at [520, 549] on span "Instrukcija un apraksti, kas nosaka apstrādes procesu" at bounding box center [588, 541] width 236 height 13
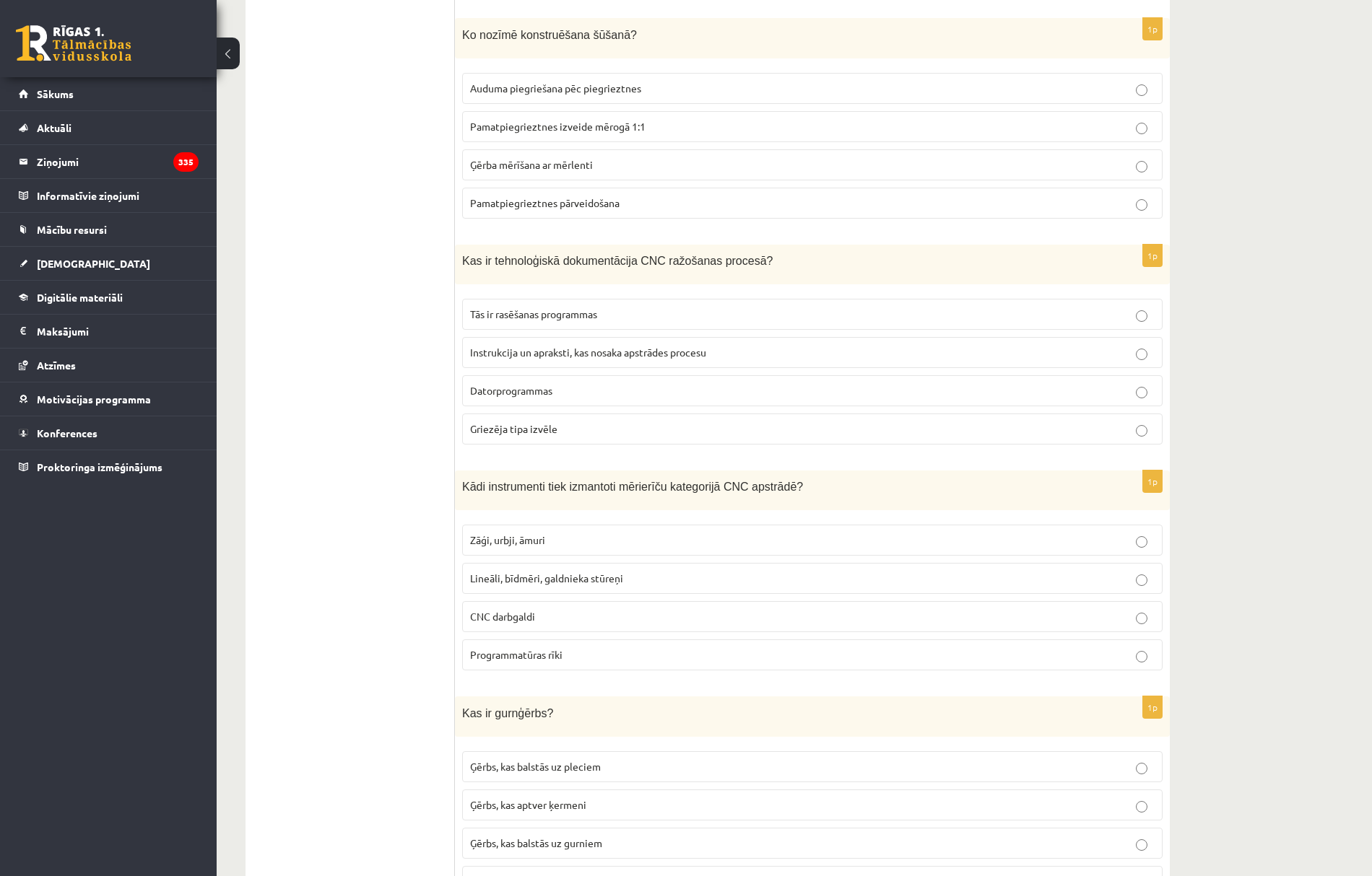
scroll to position [6159, 0]
click at [532, 582] on span "Lineāli, bīdmēri, galdnieka stūreņi" at bounding box center [547, 575] width 153 height 13
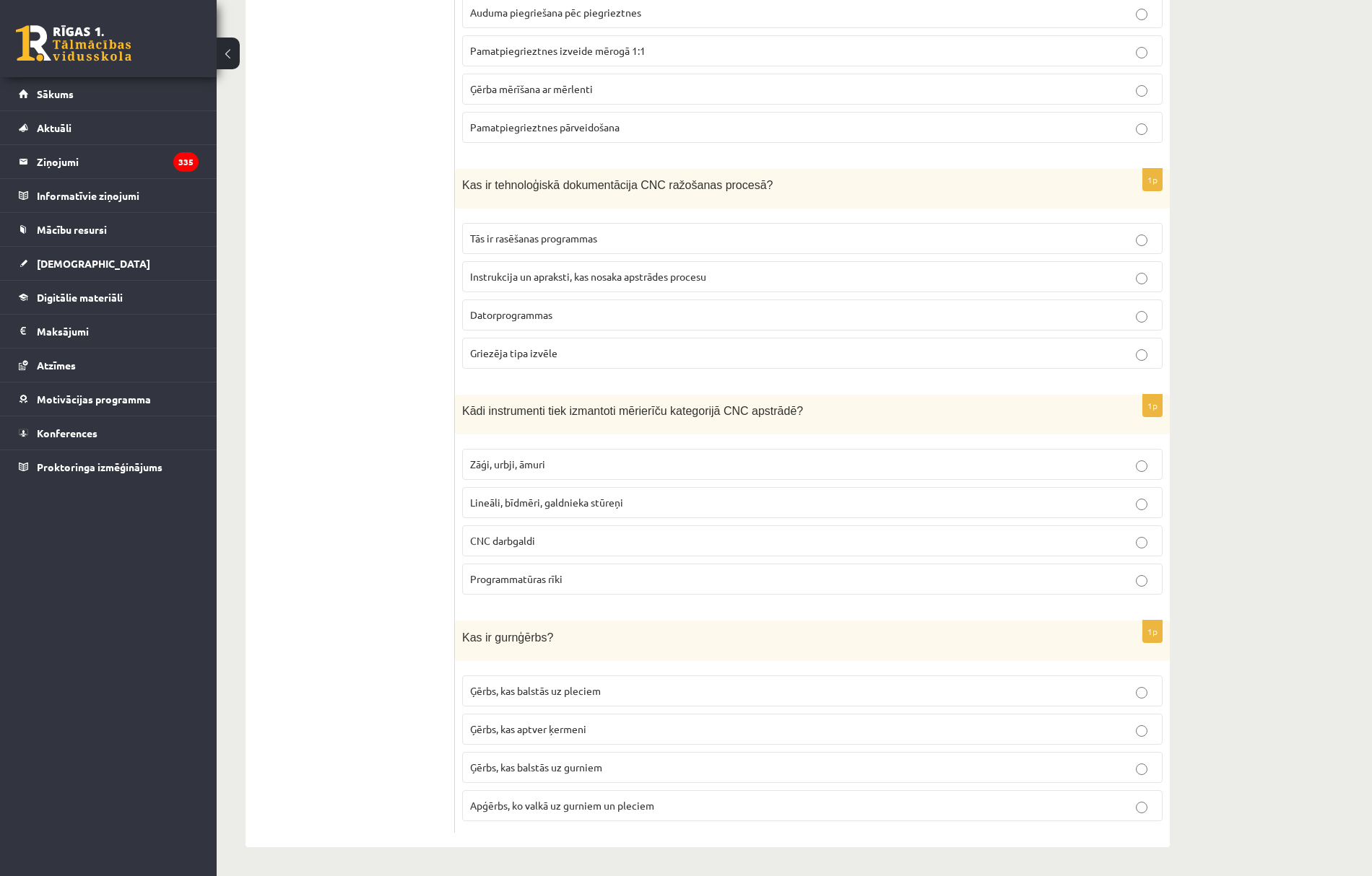
scroll to position [6253, 0]
click at [606, 766] on p "Ģērbs, kas balstās uz gurniem" at bounding box center [812, 768] width 684 height 15
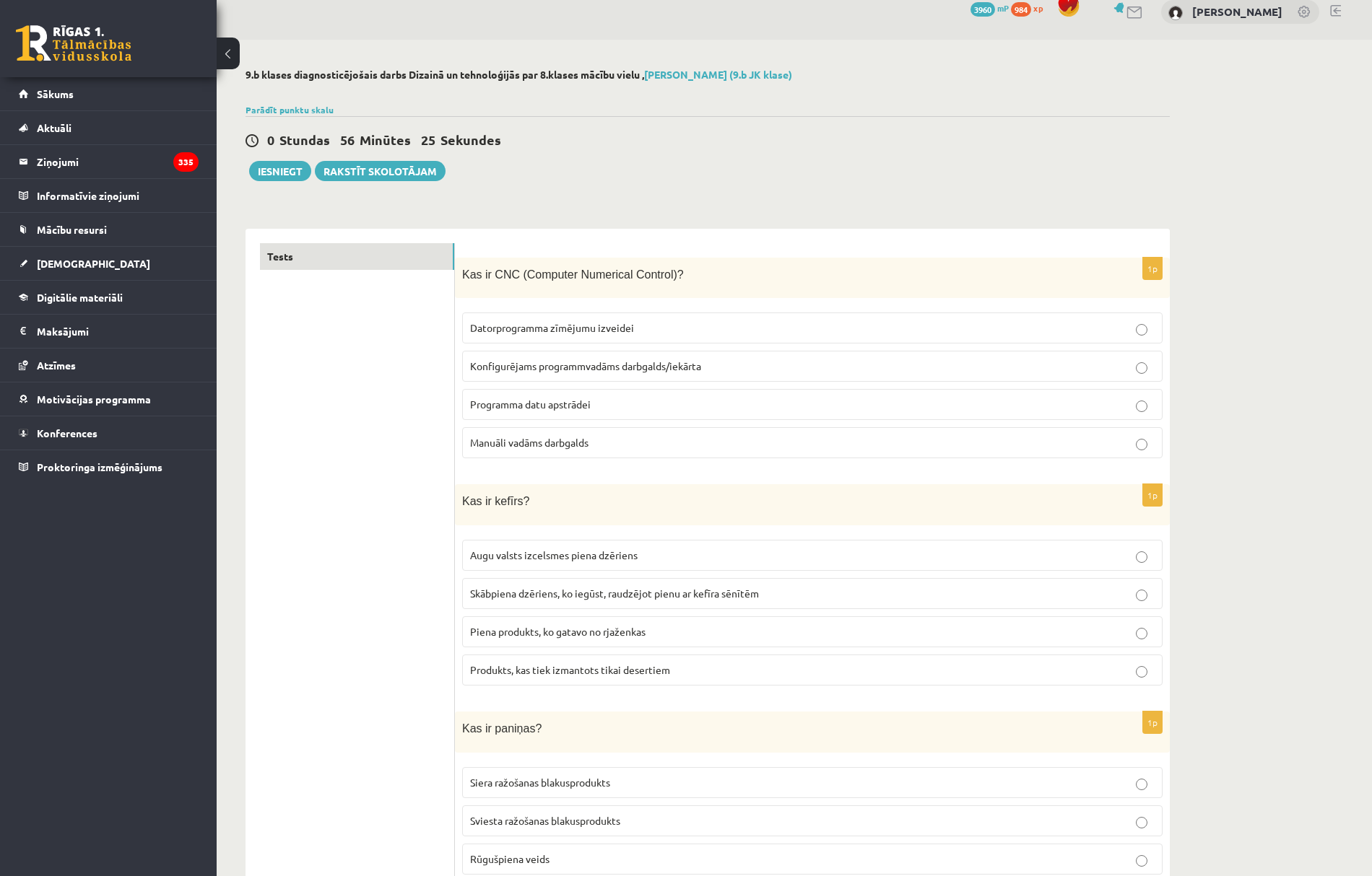
scroll to position [0, 0]
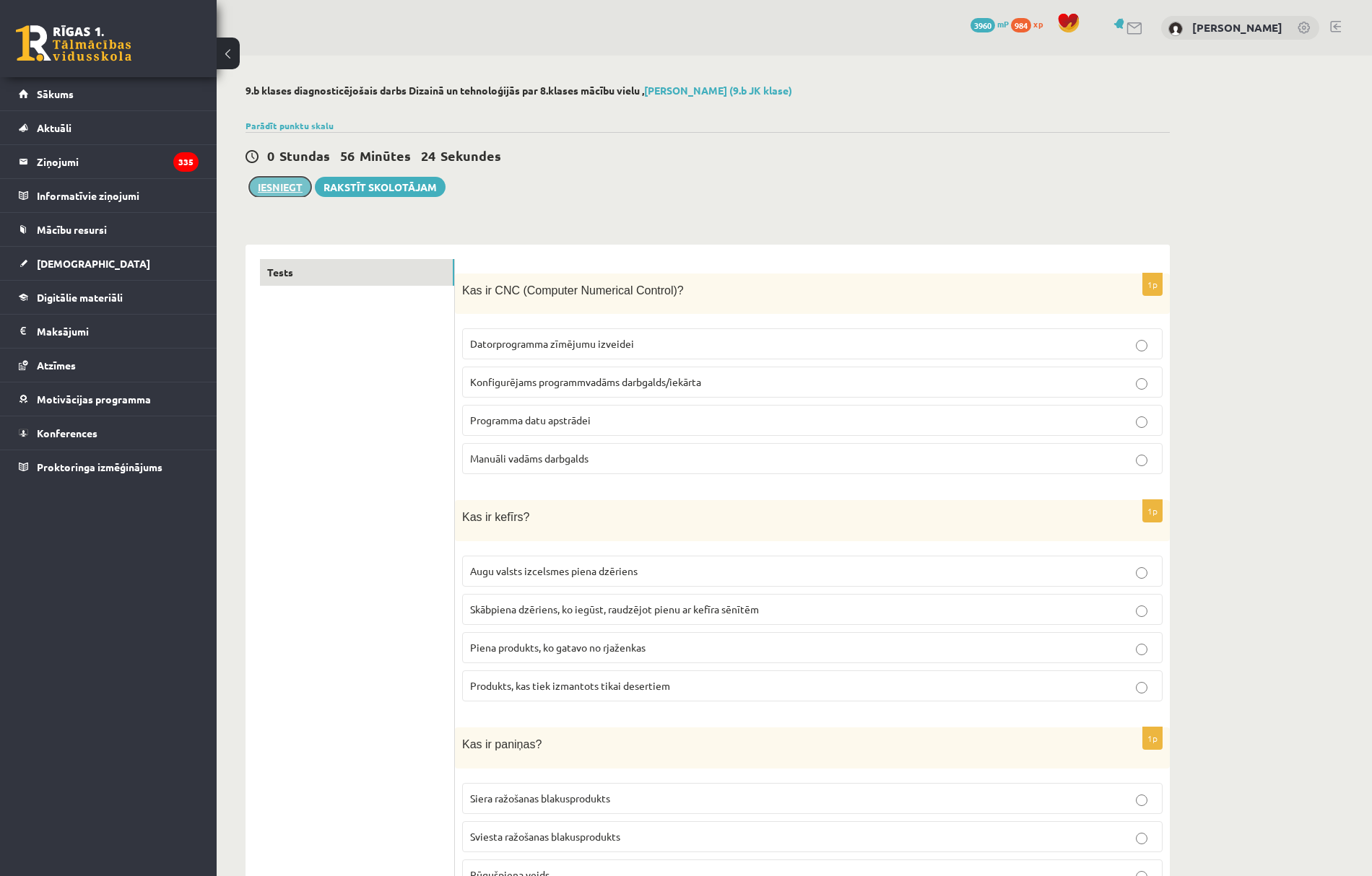
click at [293, 186] on button "Iesniegt" at bounding box center [280, 187] width 62 height 20
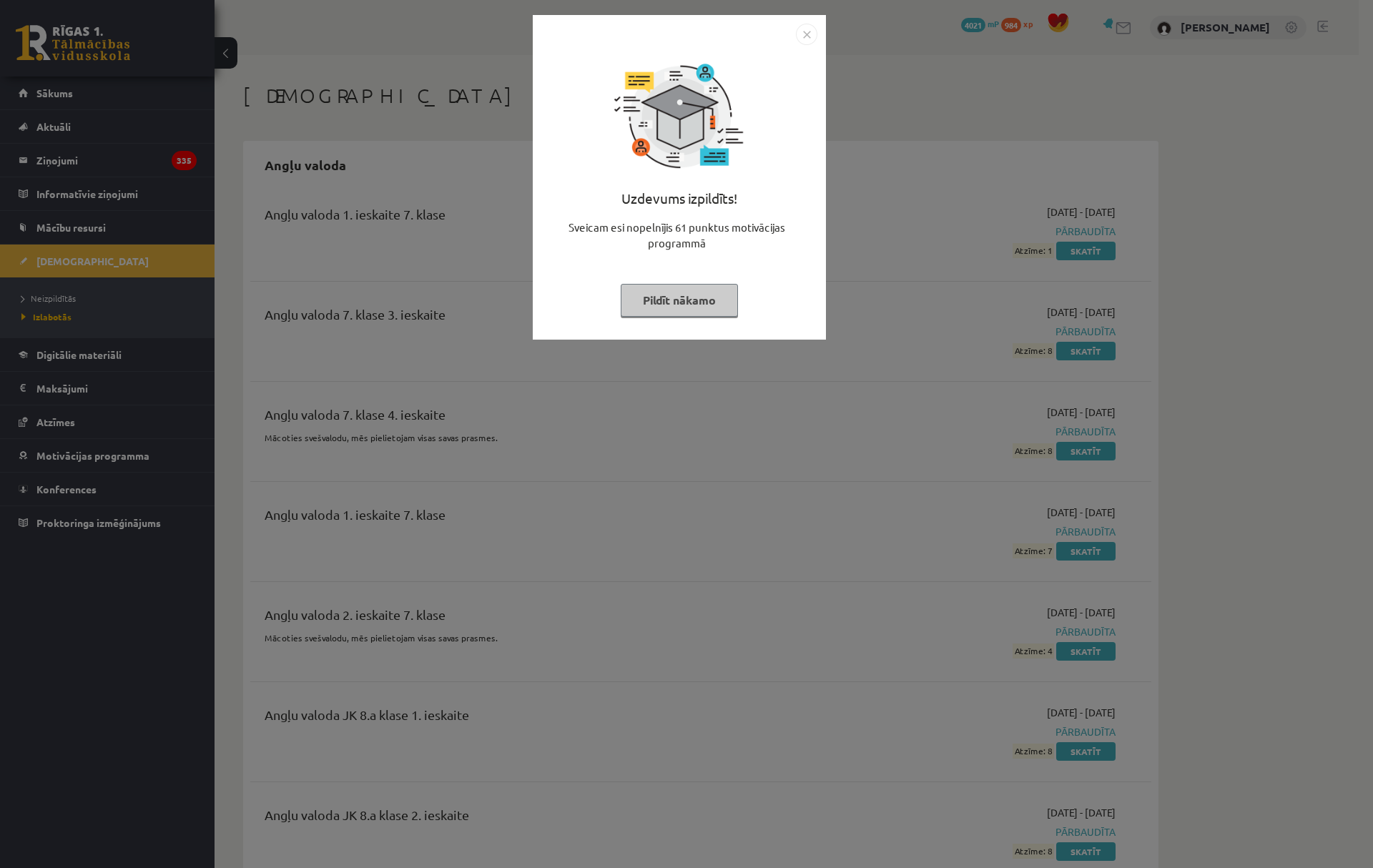
click at [804, 44] on img "Close" at bounding box center [806, 34] width 21 height 21
